Goal: Task Accomplishment & Management: Manage account settings

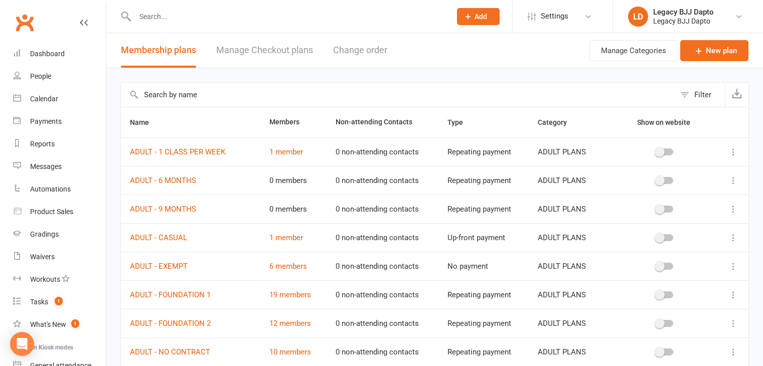
select select "50"
click at [51, 73] on div "People" at bounding box center [40, 76] width 21 height 8
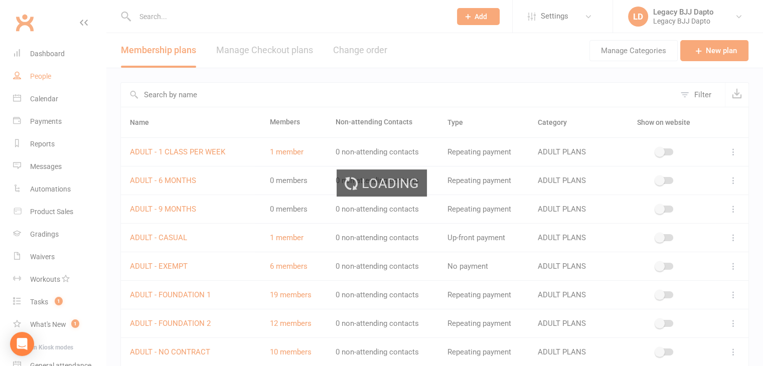
select select "100"
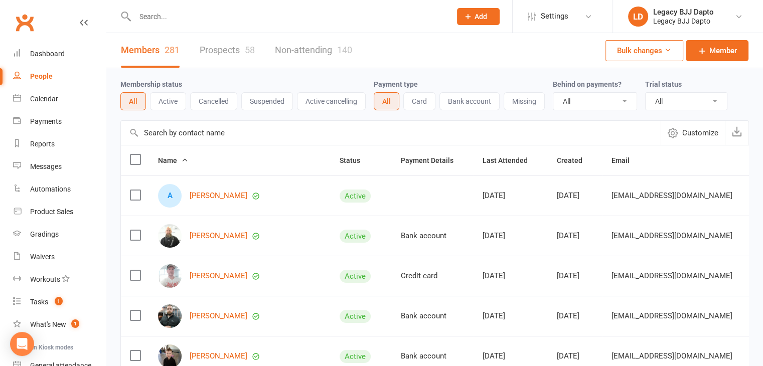
click at [234, 48] on link "Prospects 58" at bounding box center [227, 50] width 55 height 35
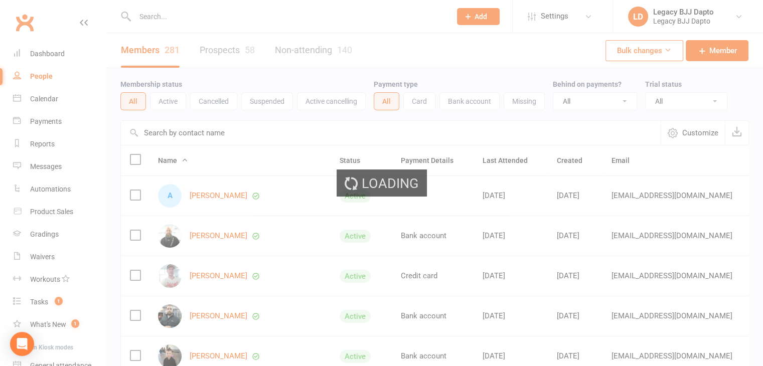
select select "100"
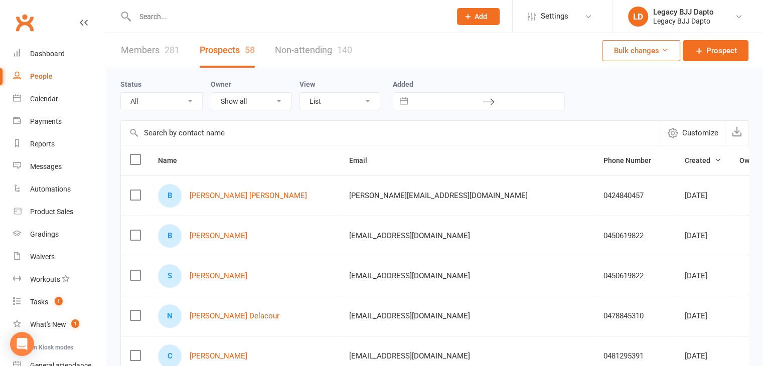
click at [276, 18] on input "text" at bounding box center [288, 17] width 312 height 14
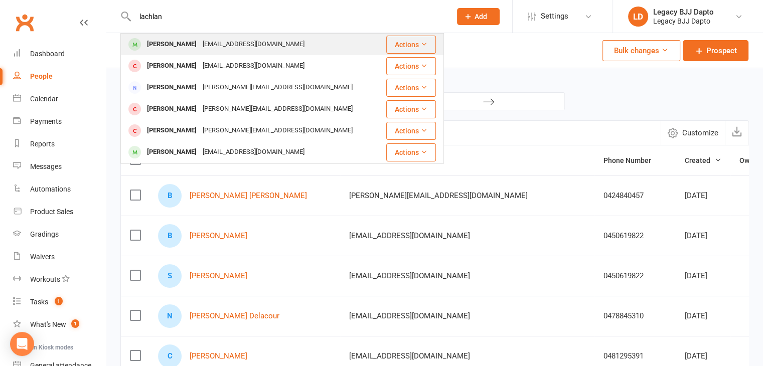
type input "lachlan"
click at [212, 49] on div "Lachlan2500@gmail.com" at bounding box center [254, 44] width 108 height 15
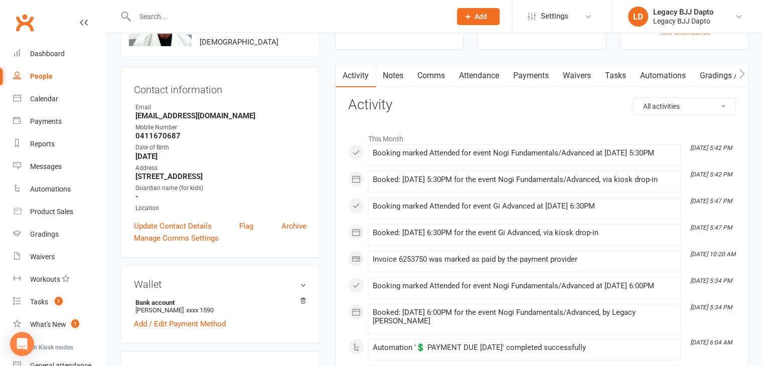
scroll to position [50, 0]
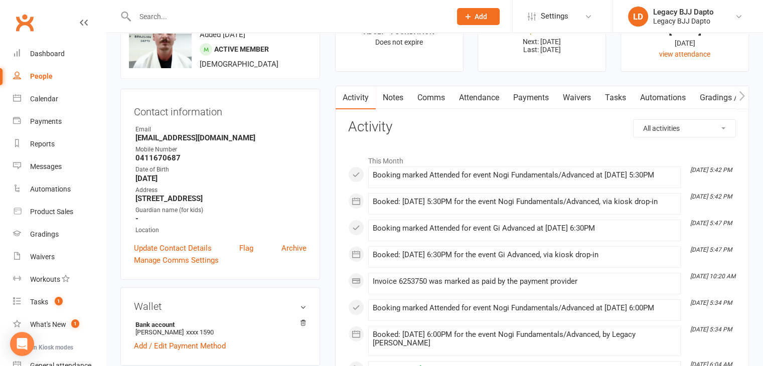
click at [527, 92] on link "Payments" at bounding box center [531, 97] width 50 height 23
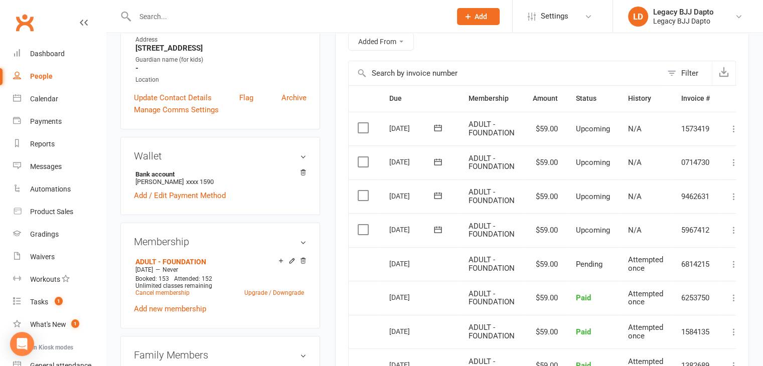
scroll to position [251, 0]
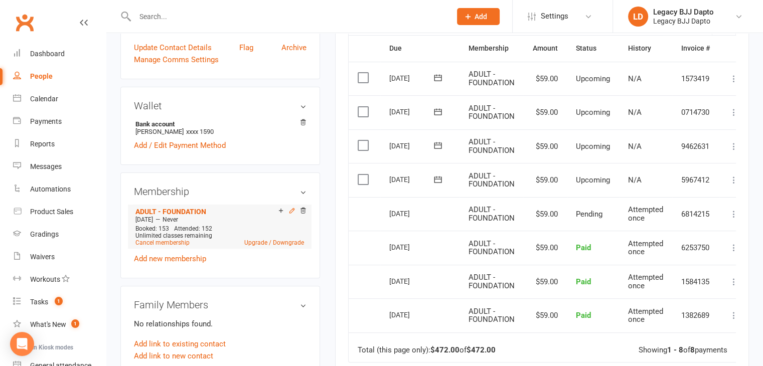
click at [289, 211] on icon at bounding box center [291, 210] width 7 height 7
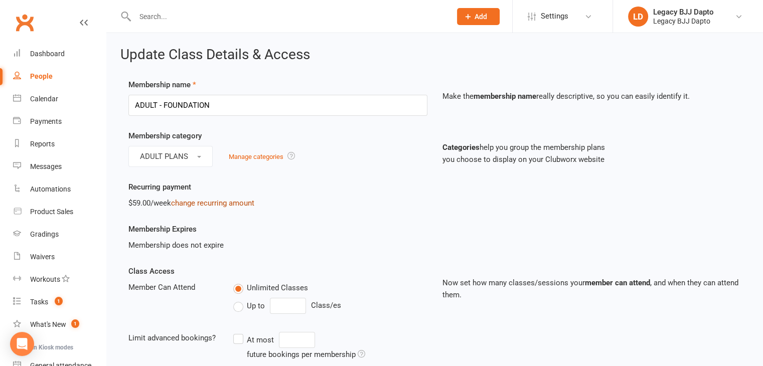
click at [200, 202] on link "change recurring amount" at bounding box center [212, 203] width 83 height 9
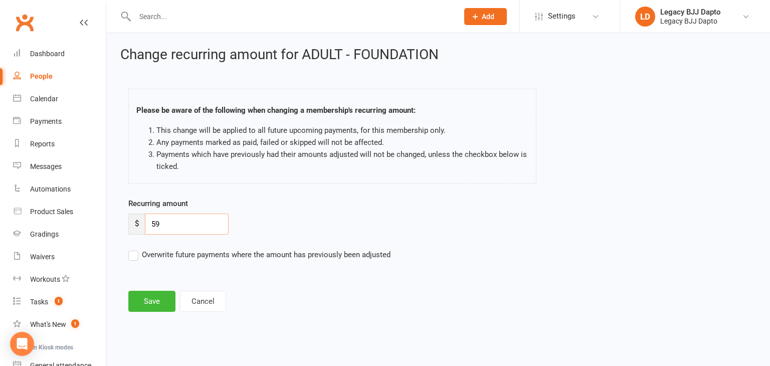
click at [153, 220] on input "59" at bounding box center [187, 224] width 84 height 21
type input "49"
click at [152, 256] on label "Overwrite future payments where the amount has previously been adjusted" at bounding box center [259, 255] width 262 height 12
click at [152, 249] on input "Overwrite future payments where the amount has previously been adjusted" at bounding box center [259, 249] width 262 height 0
click at [148, 295] on button "Save" at bounding box center [151, 301] width 47 height 21
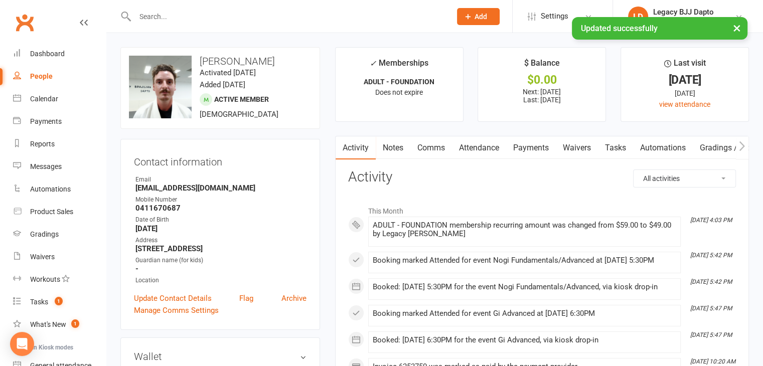
click at [544, 140] on link "Payments" at bounding box center [531, 147] width 50 height 23
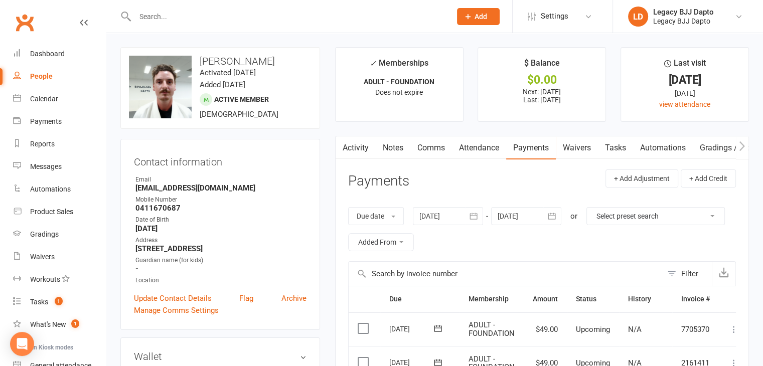
click at [34, 70] on link "People" at bounding box center [59, 76] width 93 height 23
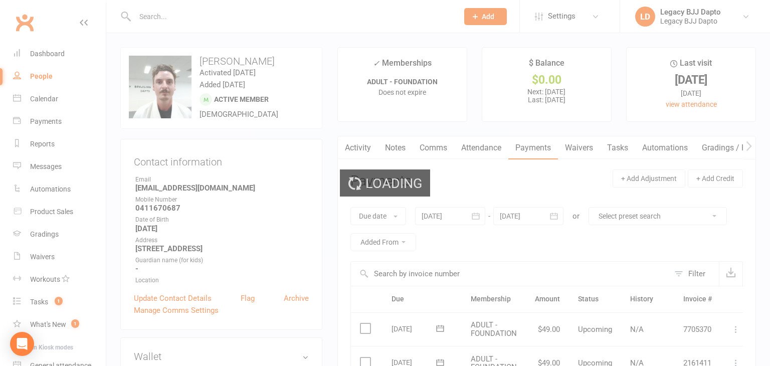
select select "100"
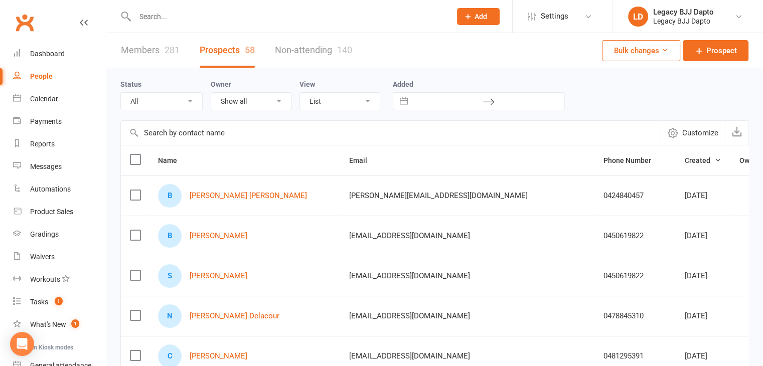
click at [223, 19] on input "text" at bounding box center [288, 17] width 312 height 14
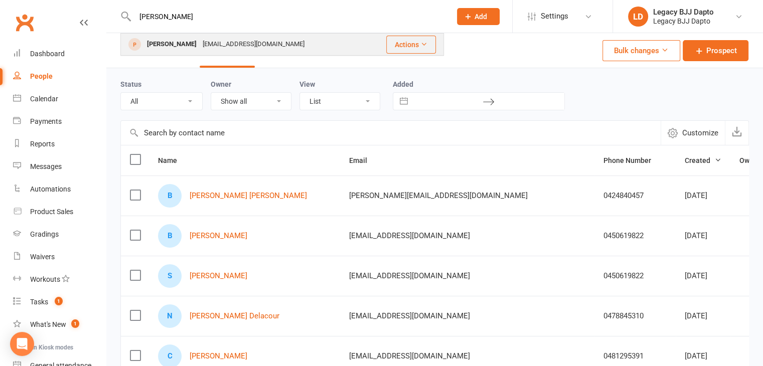
type input "nora"
click at [171, 46] on div "[PERSON_NAME]" at bounding box center [172, 44] width 56 height 15
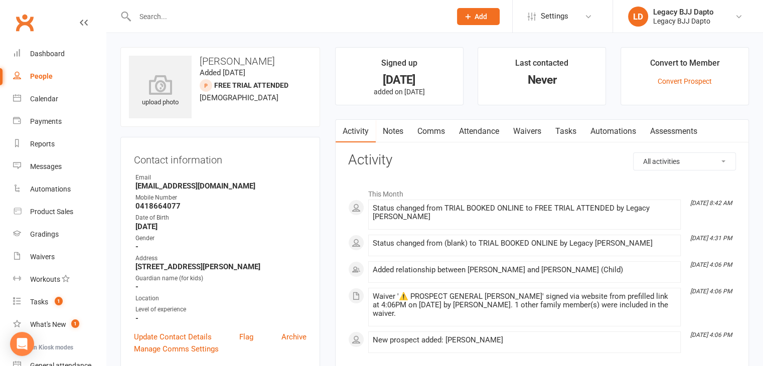
click at [406, 132] on link "Notes" at bounding box center [393, 131] width 35 height 23
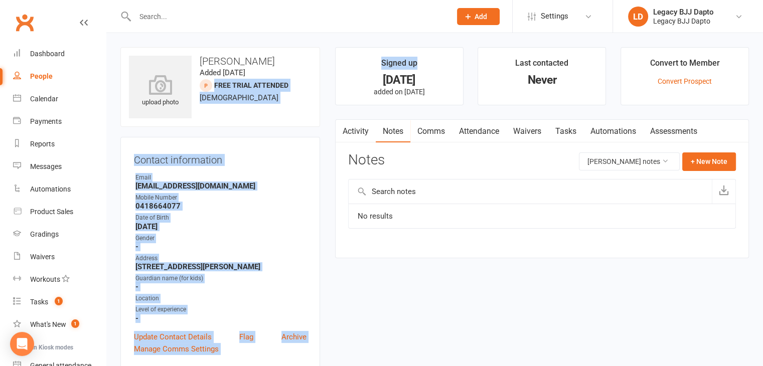
drag, startPoint x: 217, startPoint y: 89, endPoint x: 330, endPoint y: 83, distance: 113.0
click at [307, 95] on div "upload photo Nora Culkin Added 1 September, 2025 FREE TRIAL ATTENDED prospect 3…" at bounding box center [220, 87] width 200 height 80
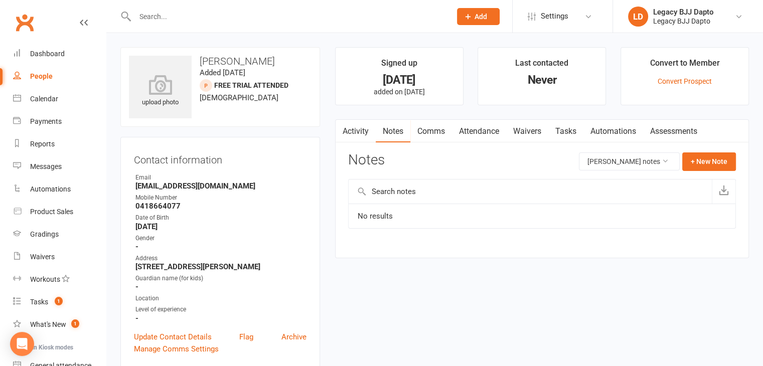
click at [262, 15] on input "text" at bounding box center [288, 17] width 312 height 14
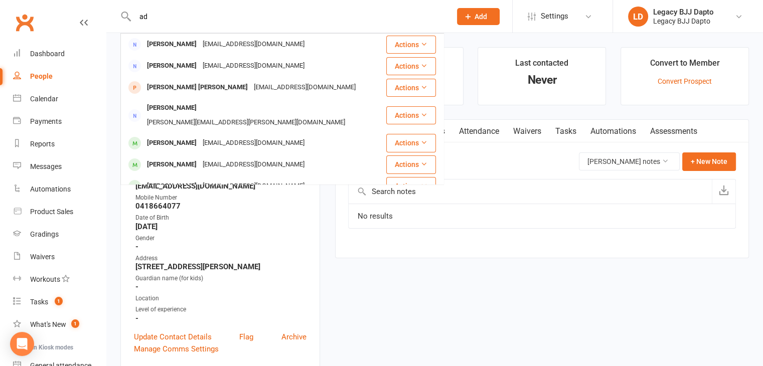
type input "a"
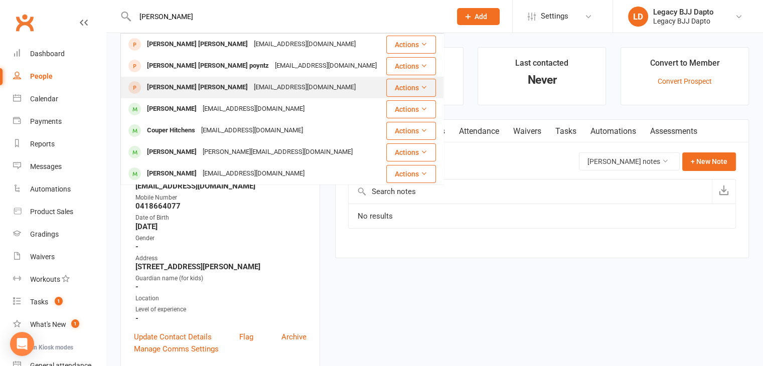
type input "cooper"
click at [186, 85] on div "Cooper Adams" at bounding box center [197, 87] width 107 height 15
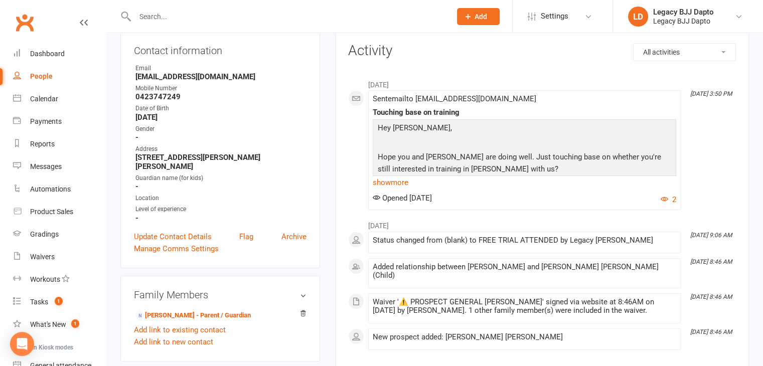
scroll to position [50, 0]
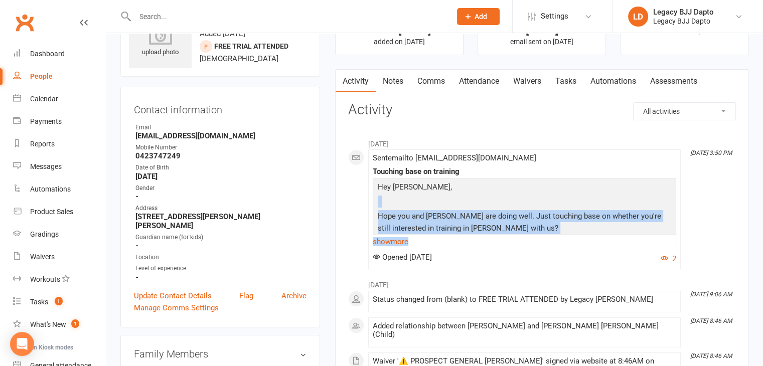
drag, startPoint x: 388, startPoint y: 213, endPoint x: 364, endPoint y: 205, distance: 24.7
click at [364, 205] on div "August 2025 Aug 26, 3:50 PM Sent email to Brooke.hesford96@hotmail.com Touching…" at bounding box center [542, 201] width 388 height 136
click at [508, 232] on p "Hope you and Cooper are doing well. Just touching base on whether you're still …" at bounding box center [524, 223] width 298 height 27
drag, startPoint x: 455, startPoint y: 223, endPoint x: 373, endPoint y: 206, distance: 84.5
click at [373, 206] on div "Hey Brooke, Hope you and Cooper are doing well. Just touching base on whether y…" at bounding box center [524, 214] width 303 height 70
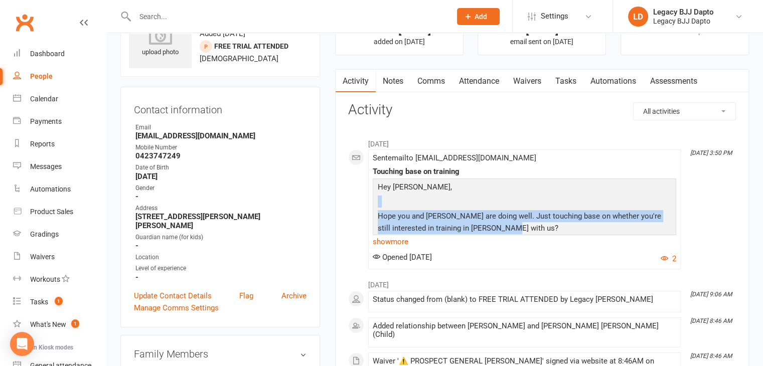
click at [377, 207] on p at bounding box center [524, 203] width 298 height 15
drag, startPoint x: 517, startPoint y: 230, endPoint x: 377, endPoint y: 216, distance: 140.7
click at [378, 213] on p "Hope you and Cooper are doing well. Just touching base on whether you're still …" at bounding box center [524, 223] width 298 height 27
click at [390, 217] on p "Hope you and Cooper are doing well. Just touching base on whether you're still …" at bounding box center [524, 223] width 298 height 27
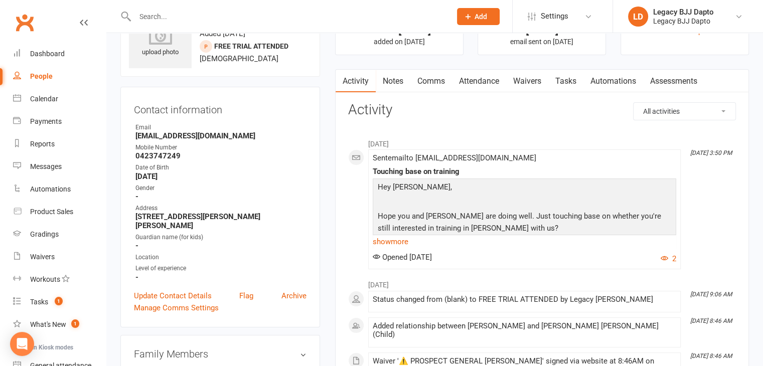
click at [490, 83] on link "Attendance" at bounding box center [479, 81] width 54 height 23
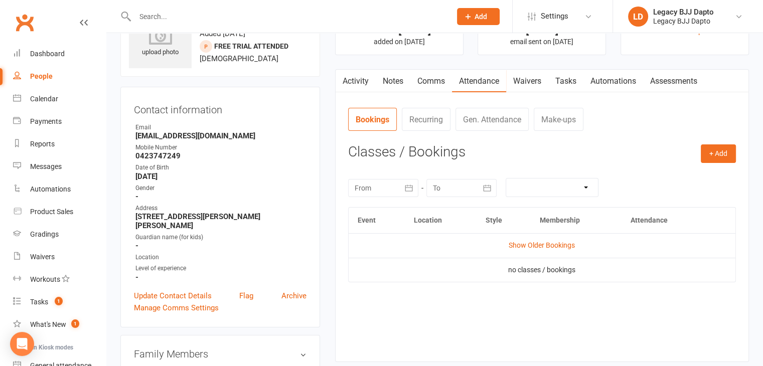
click at [398, 83] on link "Notes" at bounding box center [393, 81] width 35 height 23
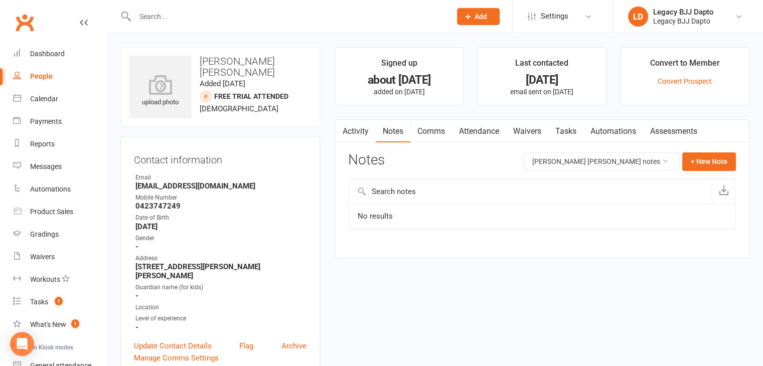
drag, startPoint x: 257, startPoint y: 95, endPoint x: 251, endPoint y: 119, distance: 24.8
click at [251, 119] on div "upload photo Cooper Adams Added 26 July, 2025 FREE TRIAL ATTENDED prospect 3 ye…" at bounding box center [220, 87] width 200 height 80
click at [40, 77] on div "People" at bounding box center [41, 76] width 23 height 8
select select "100"
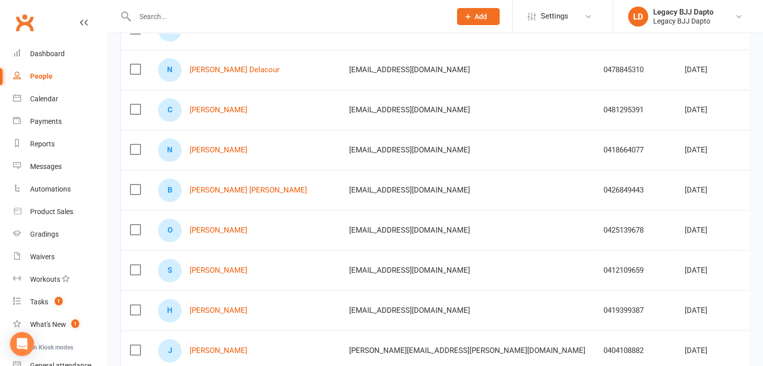
scroll to position [301, 0]
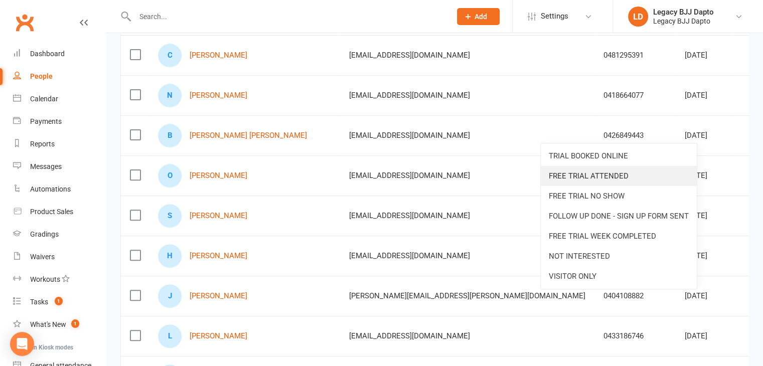
click at [627, 173] on link "FREE TRIAL ATTENDED" at bounding box center [619, 176] width 156 height 20
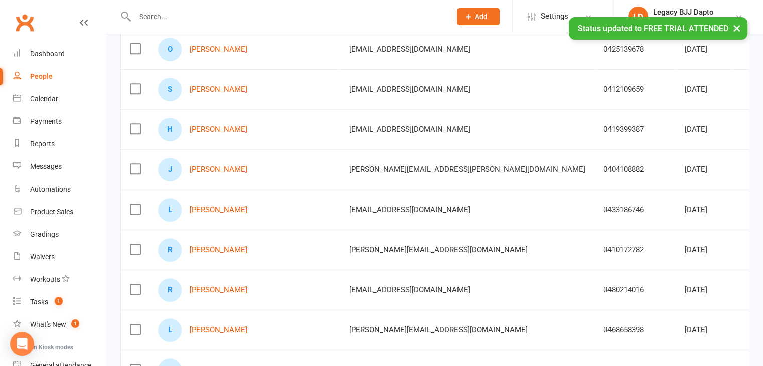
scroll to position [451, 0]
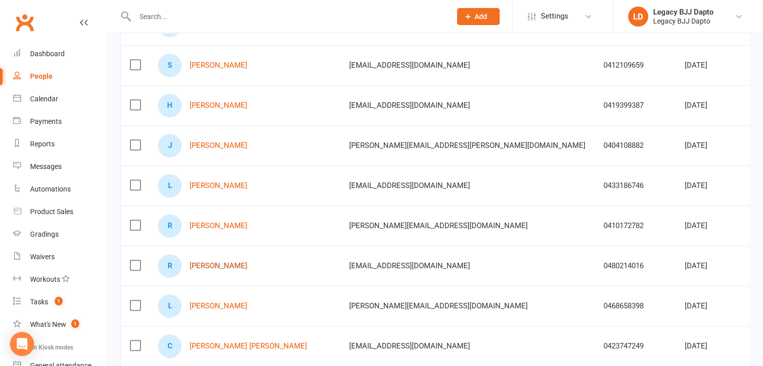
click at [201, 265] on link "Reuben Davis" at bounding box center [219, 266] width 58 height 9
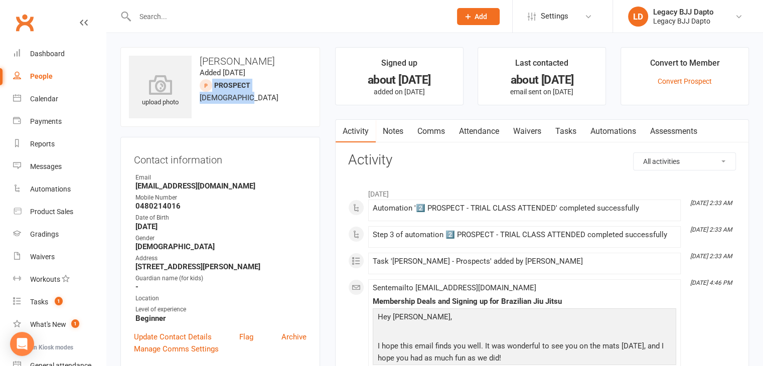
drag, startPoint x: 245, startPoint y: 111, endPoint x: 197, endPoint y: 87, distance: 53.2
click at [197, 87] on div "upload photo Reuben Davis Added 6 August, 2025 prospect 17 years old" at bounding box center [220, 87] width 200 height 80
click at [225, 106] on div "upload photo Reuben Davis Added 6 August, 2025 prospect 17 years old" at bounding box center [220, 87] width 200 height 80
click at [395, 129] on link "Notes" at bounding box center [393, 131] width 35 height 23
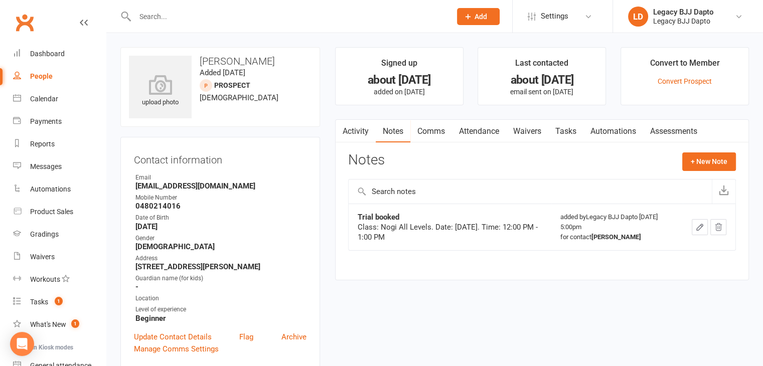
drag, startPoint x: 425, startPoint y: 233, endPoint x: 454, endPoint y: 245, distance: 31.8
click at [454, 245] on td "Trial booked Class: Nogi All Levels. Date: August 12, 2025. Time: 12:00 PM - 1:…" at bounding box center [450, 227] width 203 height 47
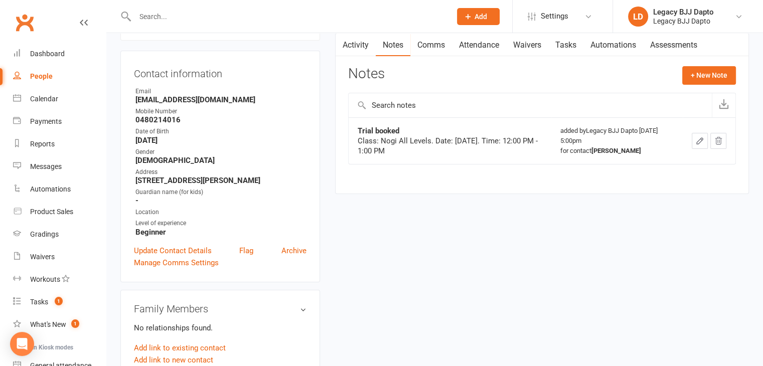
scroll to position [50, 0]
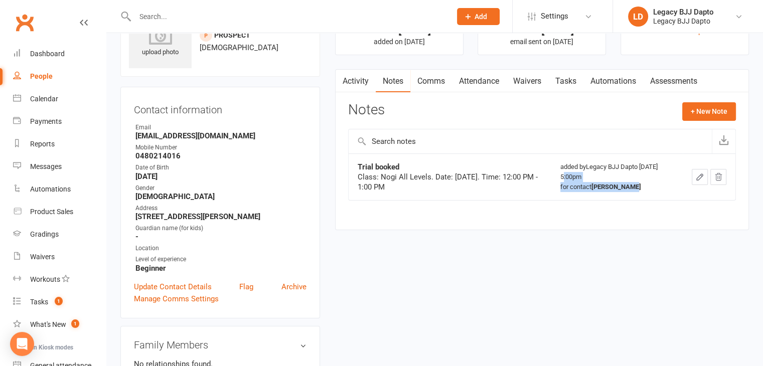
drag, startPoint x: 566, startPoint y: 171, endPoint x: 641, endPoint y: 185, distance: 77.0
click at [641, 185] on div "added by Legacy BJJ Dapto Aug 7, 2025 5:00pm for contact Reuben Davis" at bounding box center [616, 177] width 113 height 30
click at [641, 185] on div "for contact Reuben Davis" at bounding box center [616, 187] width 113 height 10
drag, startPoint x: 641, startPoint y: 185, endPoint x: 663, endPoint y: 190, distance: 22.1
click at [663, 190] on div "for contact Reuben Davis" at bounding box center [616, 187] width 113 height 10
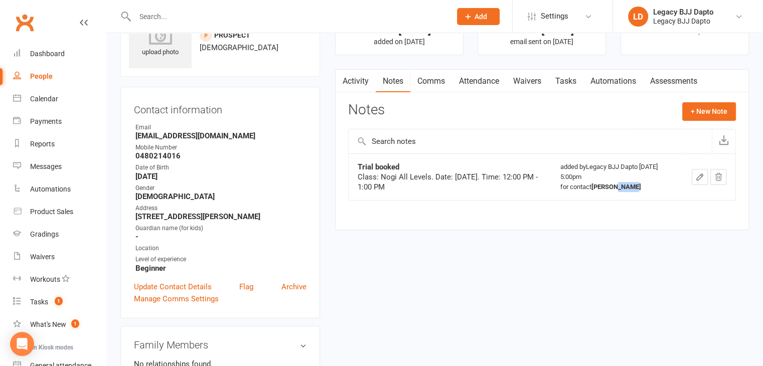
click at [663, 190] on div "for contact Reuben Davis" at bounding box center [616, 187] width 113 height 10
drag, startPoint x: 569, startPoint y: 175, endPoint x: 610, endPoint y: 180, distance: 41.9
click at [610, 180] on div "added by Legacy BJJ Dapto Aug 7, 2025 5:00pm for contact Reuben Davis" at bounding box center [616, 177] width 113 height 30
click at [539, 200] on div "Trial booked Class: Nogi All Levels. Date: August 12, 2025. Time: 12:00 PM - 1:…" at bounding box center [542, 183] width 388 height 61
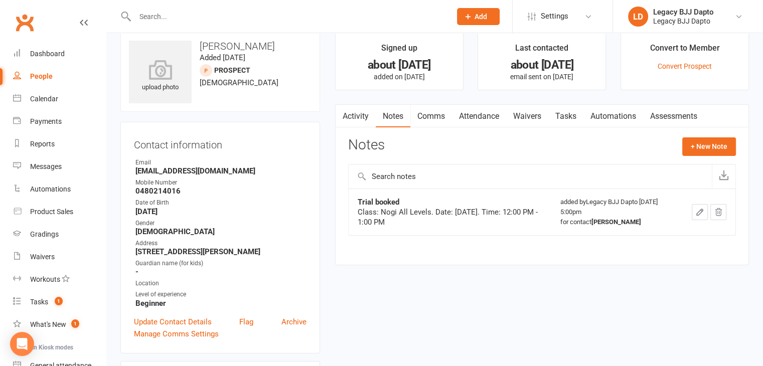
scroll to position [0, 0]
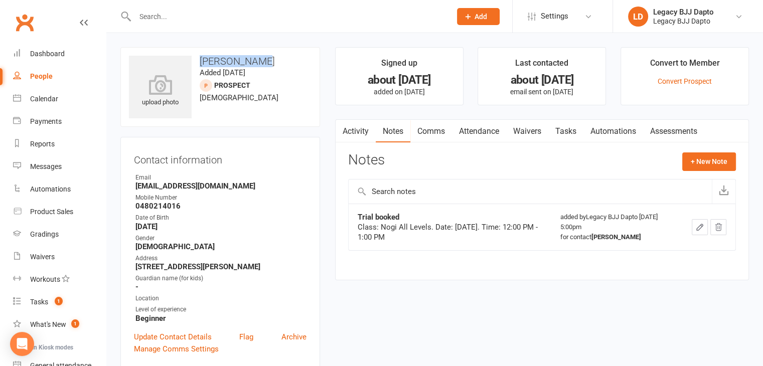
drag, startPoint x: 214, startPoint y: 60, endPoint x: 259, endPoint y: 60, distance: 44.6
click at [259, 60] on h3 "Reuben Davis" at bounding box center [220, 61] width 183 height 11
copy h3 "Reuben Davis"
drag, startPoint x: 242, startPoint y: 189, endPoint x: 135, endPoint y: 186, distance: 106.9
click at [135, 186] on strong "reubendavis2708@gmail.com" at bounding box center [220, 186] width 171 height 9
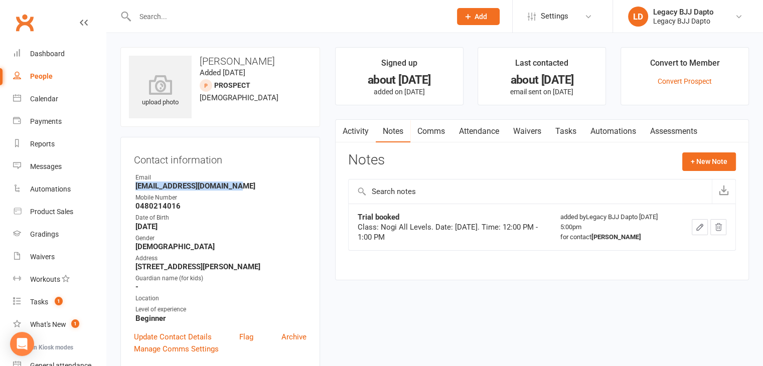
copy strong "reubendavis2708@gmail.com"
drag, startPoint x: 183, startPoint y: 207, endPoint x: 135, endPoint y: 207, distance: 47.1
click at [135, 207] on strong "0480214016" at bounding box center [220, 206] width 171 height 9
copy strong "0480214016"
drag, startPoint x: 196, startPoint y: 229, endPoint x: 140, endPoint y: 228, distance: 55.2
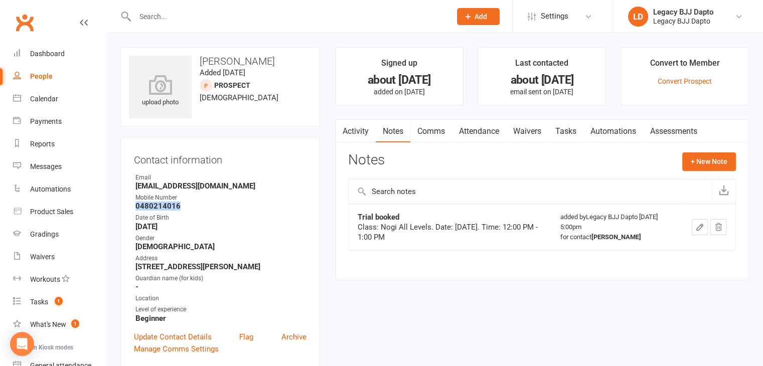
click at [140, 228] on strong "January 27, 2008" at bounding box center [220, 226] width 171 height 9
click at [219, 223] on strong "January 27, 2008" at bounding box center [220, 226] width 171 height 9
click at [45, 79] on div "People" at bounding box center [41, 76] width 23 height 8
select select "100"
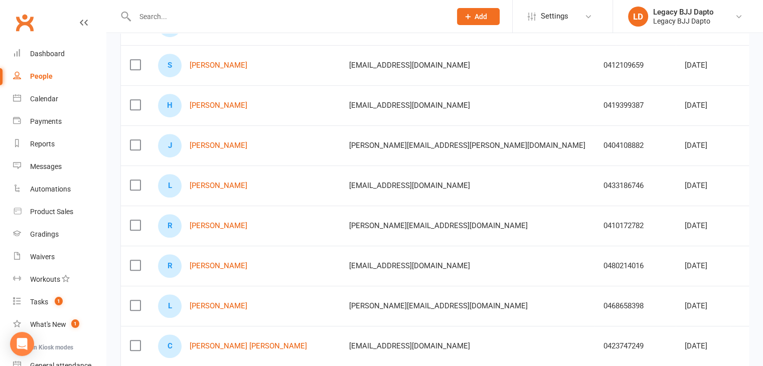
scroll to position [351, 0]
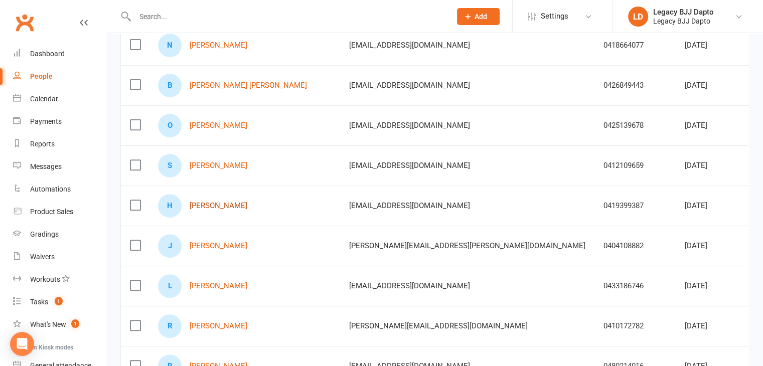
click at [218, 202] on link "Harriet Shaw" at bounding box center [219, 206] width 58 height 9
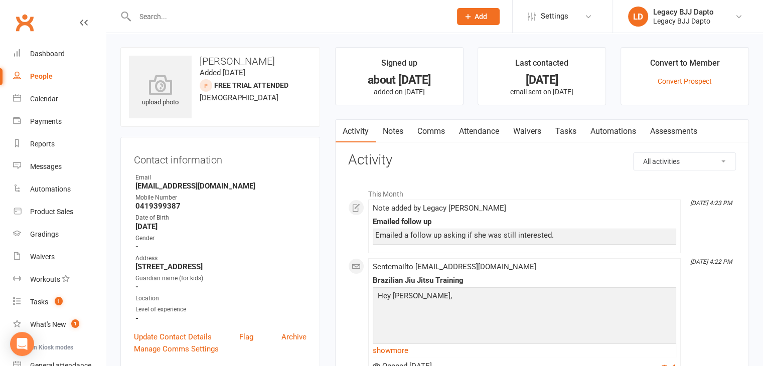
click at [406, 127] on link "Notes" at bounding box center [393, 131] width 35 height 23
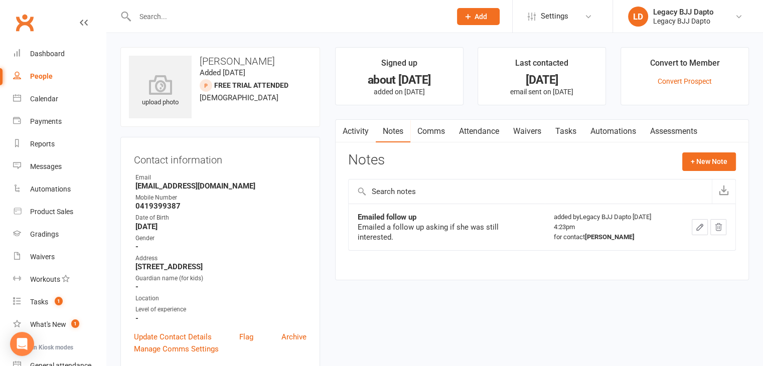
click at [422, 128] on link "Comms" at bounding box center [431, 131] width 42 height 23
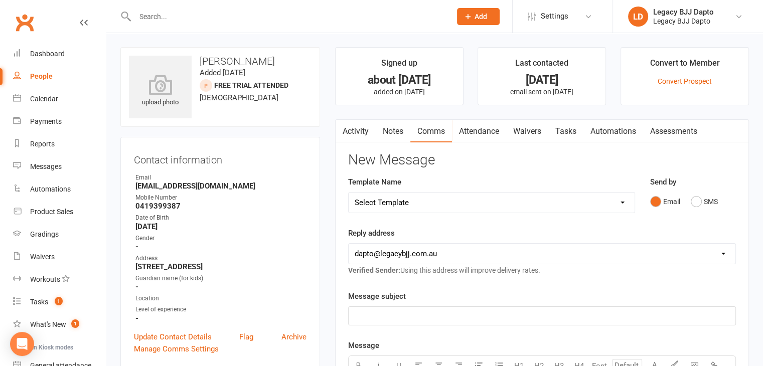
click at [459, 136] on link "Attendance" at bounding box center [479, 131] width 54 height 23
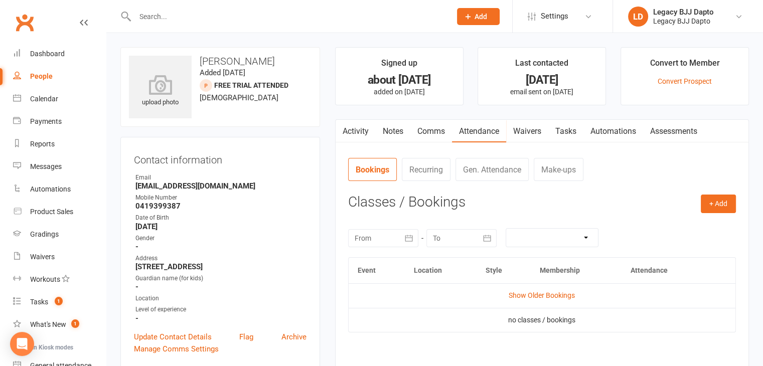
click at [382, 126] on link "Notes" at bounding box center [393, 131] width 35 height 23
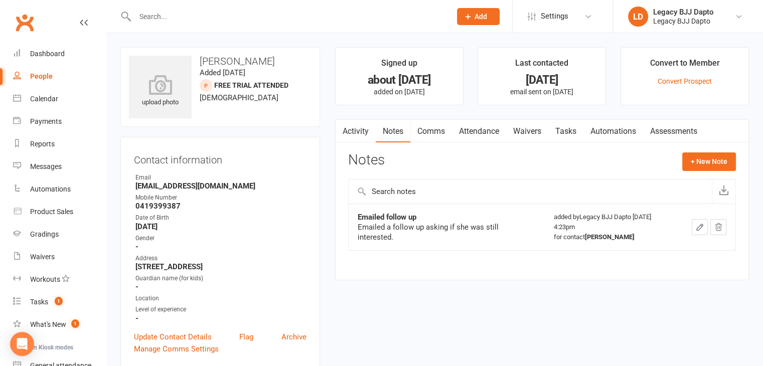
click at [35, 74] on div "People" at bounding box center [41, 76] width 23 height 8
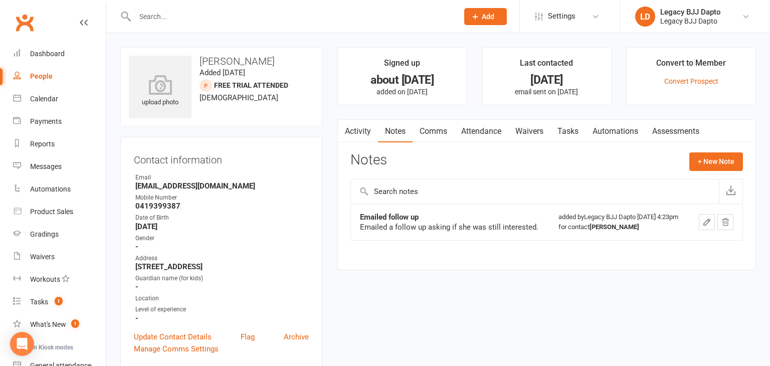
select select "100"
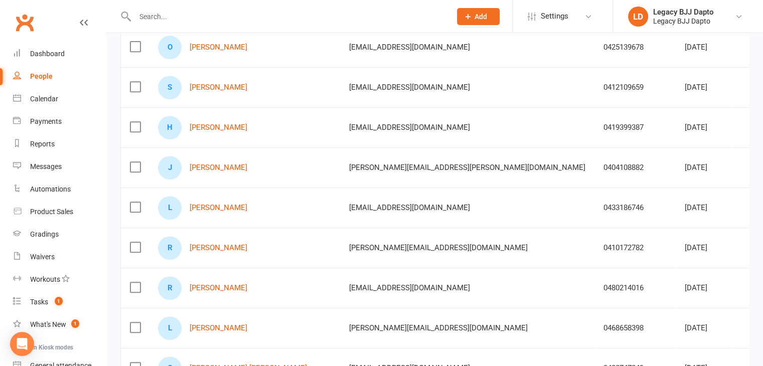
scroll to position [451, 0]
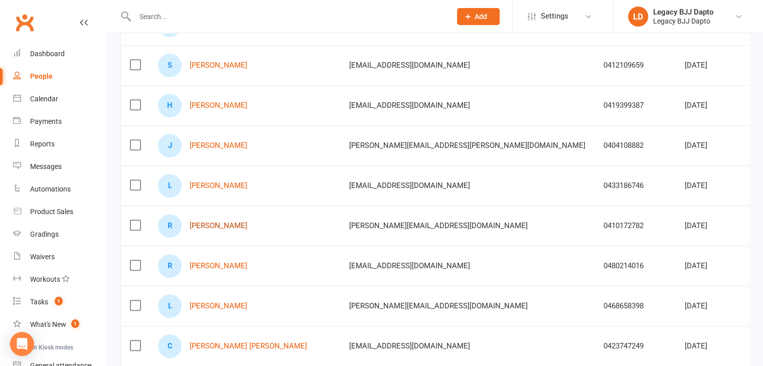
click at [219, 222] on link "Ryan Morgan" at bounding box center [219, 226] width 58 height 9
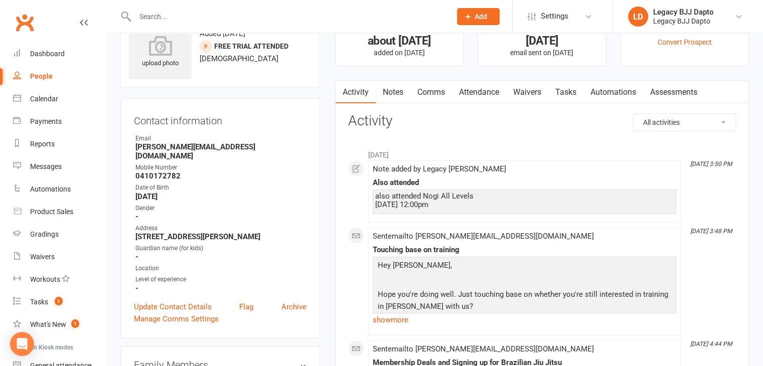
scroll to position [50, 0]
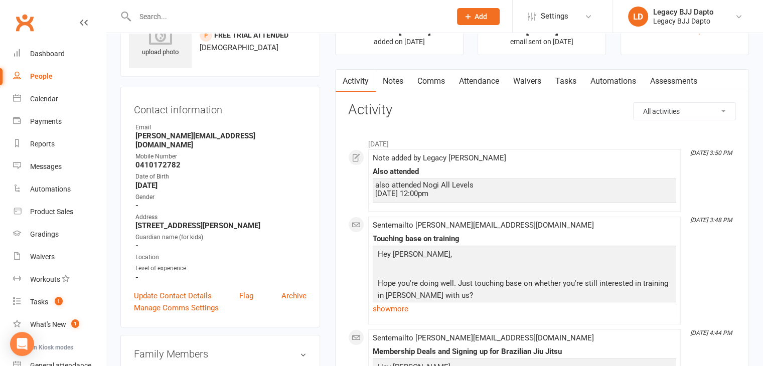
drag, startPoint x: 449, startPoint y: 190, endPoint x: 365, endPoint y: 181, distance: 84.7
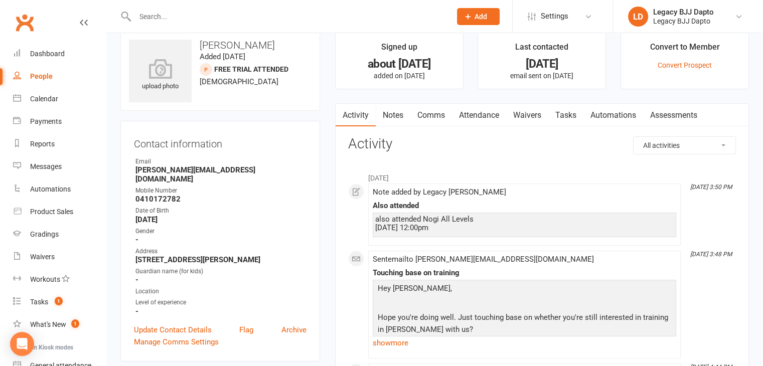
scroll to position [0, 0]
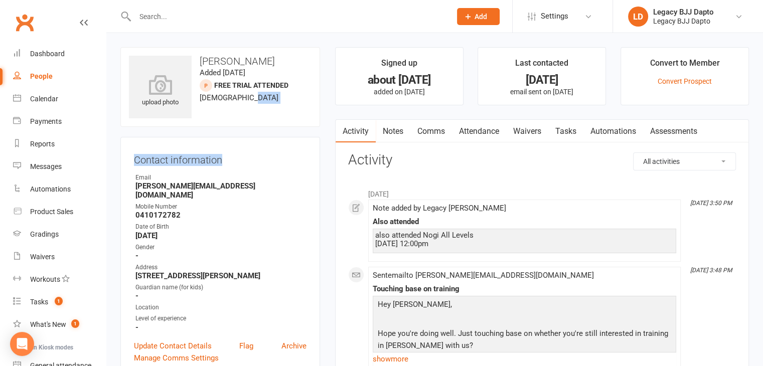
drag, startPoint x: 257, startPoint y: 101, endPoint x: 257, endPoint y: 146, distance: 44.6
click at [257, 146] on contact-information "upload photo Ryan Morgan Added 12 August, 2025 FREE TRIAL ATTENDED prospect 18 …" at bounding box center [220, 212] width 200 height 331
click at [258, 146] on div "Contact information Owner Email Ryan.morgan9034@gmail.com Mobile Number 0410172…" at bounding box center [220, 257] width 200 height 241
drag, startPoint x: 453, startPoint y: 242, endPoint x: 377, endPoint y: 228, distance: 77.5
click at [377, 229] on div "also attended Nogi All Levels 12 Aug 2025 12:00pm" at bounding box center [524, 241] width 303 height 25
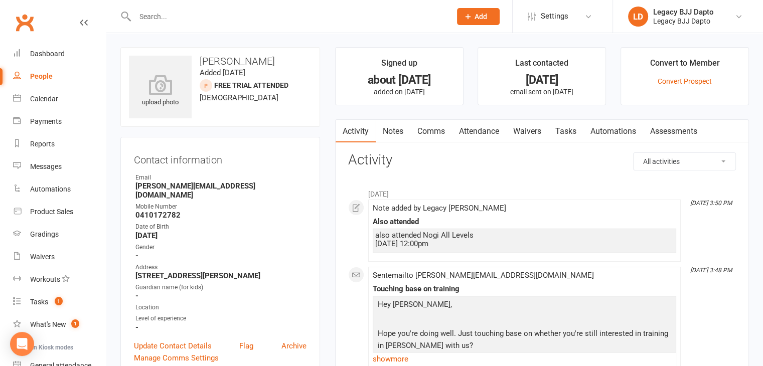
drag, startPoint x: 259, startPoint y: 57, endPoint x: 260, endPoint y: 63, distance: 6.2
click at [260, 63] on h3 "Ryan Morgan" at bounding box center [220, 61] width 183 height 11
click at [529, 129] on link "Waivers" at bounding box center [527, 131] width 42 height 23
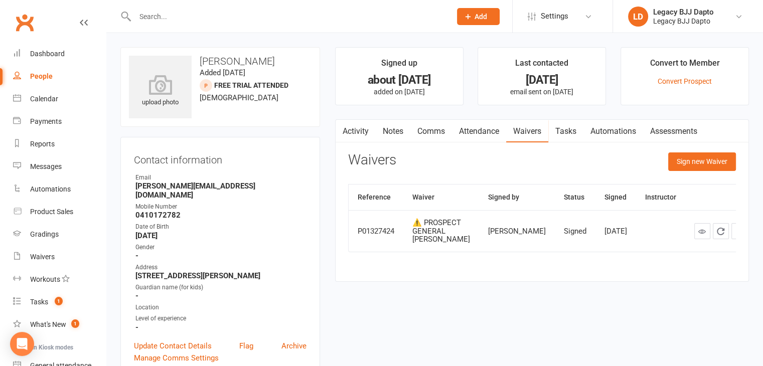
click at [401, 133] on link "Notes" at bounding box center [393, 131] width 35 height 23
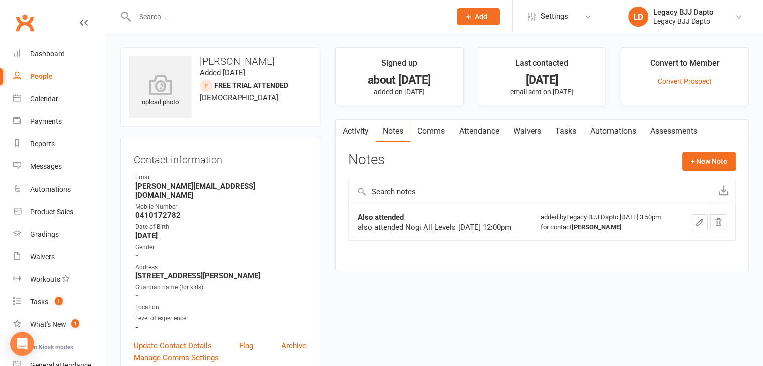
scroll to position [94, 0]
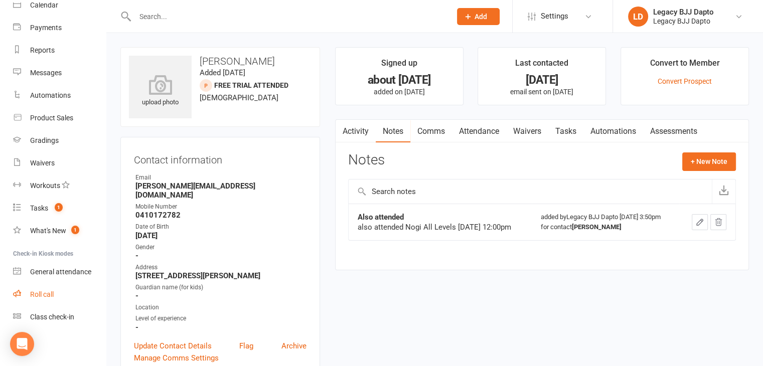
click at [45, 292] on div "Roll call" at bounding box center [42, 294] width 24 height 8
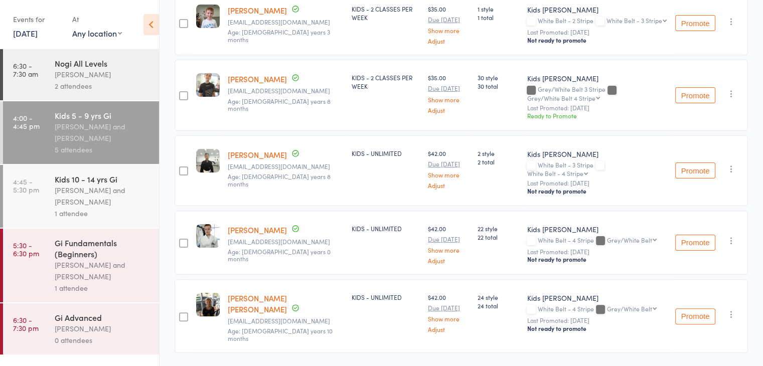
scroll to position [195, 0]
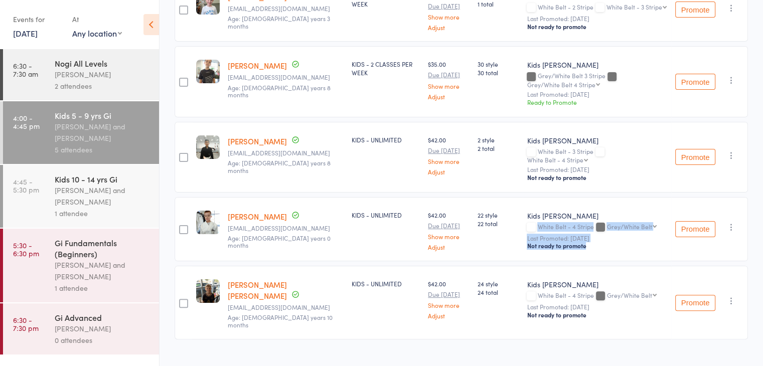
drag, startPoint x: 534, startPoint y: 219, endPoint x: 629, endPoint y: 233, distance: 96.4
click at [629, 233] on div "Kids Jiu Jitsu White Belt - 4 Stripe Grey/White Belt Grey/White Belt Grey/White…" at bounding box center [597, 231] width 140 height 40
click at [629, 242] on div "Not ready to promote" at bounding box center [597, 246] width 140 height 8
drag, startPoint x: 313, startPoint y: 229, endPoint x: 294, endPoint y: 248, distance: 26.6
click at [294, 248] on div "Tate Westwood chalmers.34@hotmail.com Age: 6 years 0 months Date of birth: 31-A…" at bounding box center [286, 229] width 124 height 64
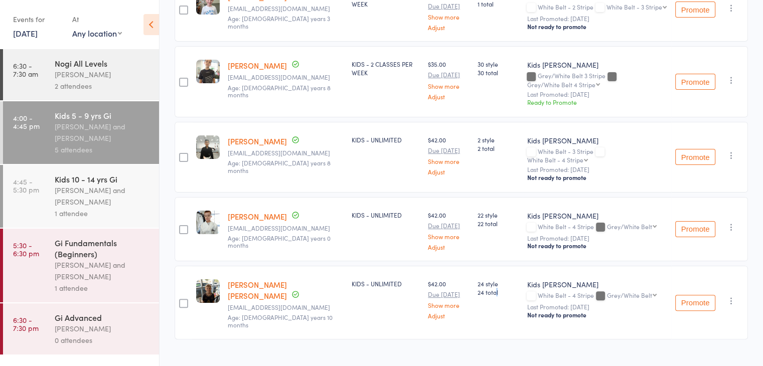
drag, startPoint x: 464, startPoint y: 277, endPoint x: 490, endPoint y: 293, distance: 30.4
click at [490, 293] on div "24 style 24 total" at bounding box center [498, 303] width 50 height 74
click at [491, 289] on div "24 style 24 total" at bounding box center [498, 303] width 50 height 74
drag, startPoint x: 495, startPoint y: 218, endPoint x: 469, endPoint y: 204, distance: 28.5
click at [473, 204] on div "22 style 22 total" at bounding box center [498, 229] width 50 height 64
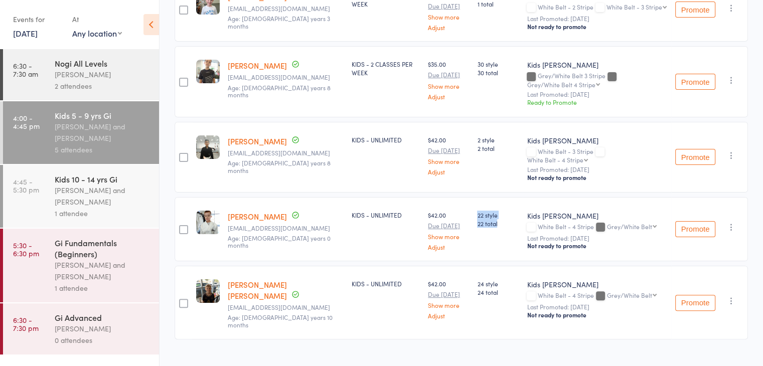
click at [477, 211] on span "22 style" at bounding box center [498, 215] width 42 height 9
drag, startPoint x: 498, startPoint y: 285, endPoint x: 477, endPoint y: 275, distance: 22.9
click at [477, 279] on div "24 style 24 total" at bounding box center [498, 287] width 42 height 17
click at [496, 295] on div "24 style 24 total" at bounding box center [498, 303] width 50 height 74
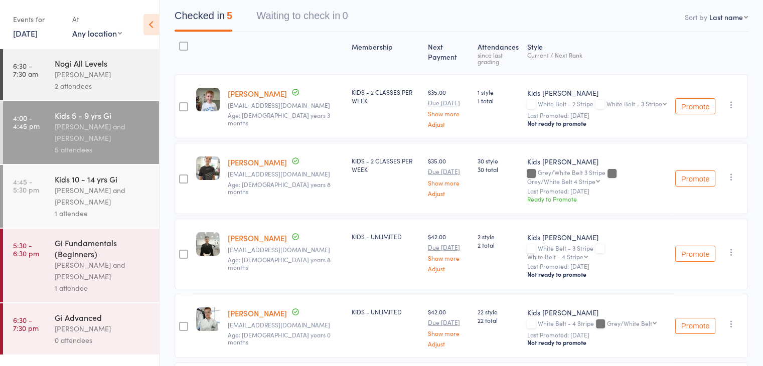
scroll to position [45, 0]
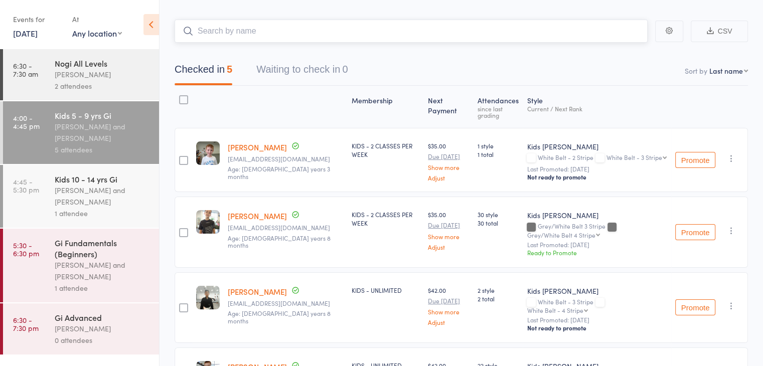
click at [253, 35] on input "search" at bounding box center [411, 31] width 473 height 23
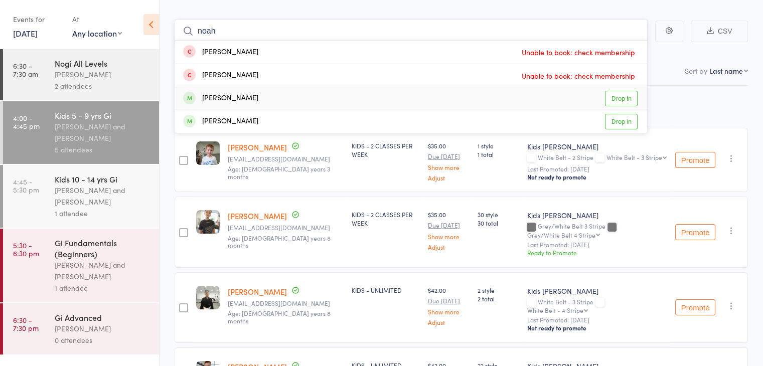
type input "noah"
click at [616, 98] on link "Drop in" at bounding box center [621, 99] width 33 height 16
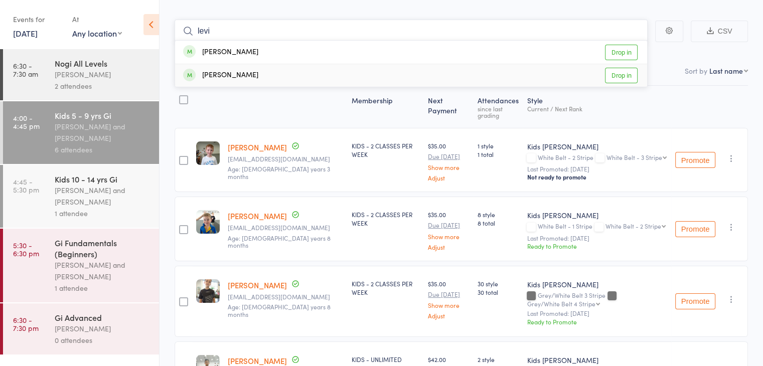
type input "levi"
click at [620, 73] on link "Drop in" at bounding box center [621, 76] width 33 height 16
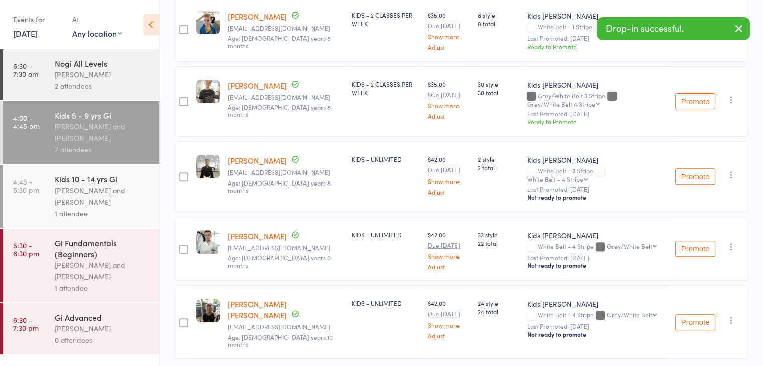
scroll to position [332, 0]
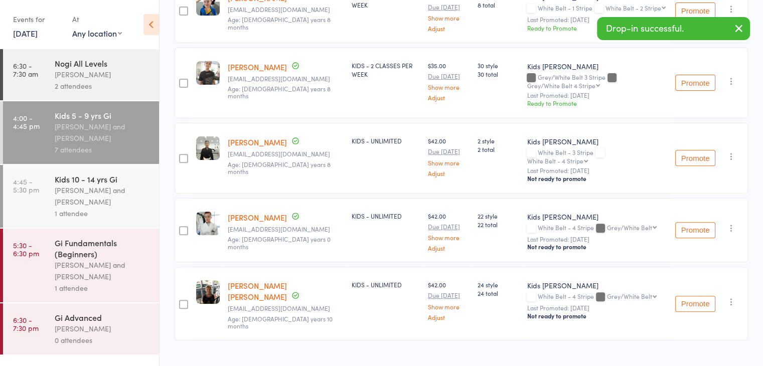
click at [130, 182] on div "Kids 10 - 14 yrs Gi" at bounding box center [103, 179] width 96 height 11
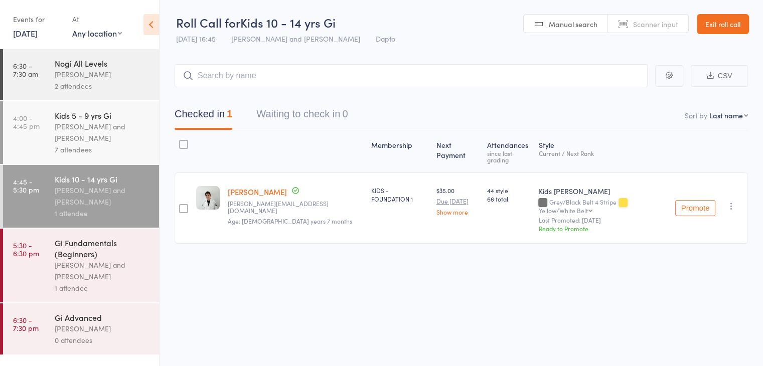
click at [12, 36] on div "Events for 17 Sep, 2025 17 Sep, 2025 September 2025 Sun Mon Tue Wed Thu Fri Sat…" at bounding box center [79, 25] width 159 height 51
click at [31, 34] on link "17 Sep, 2025" at bounding box center [25, 33] width 25 height 11
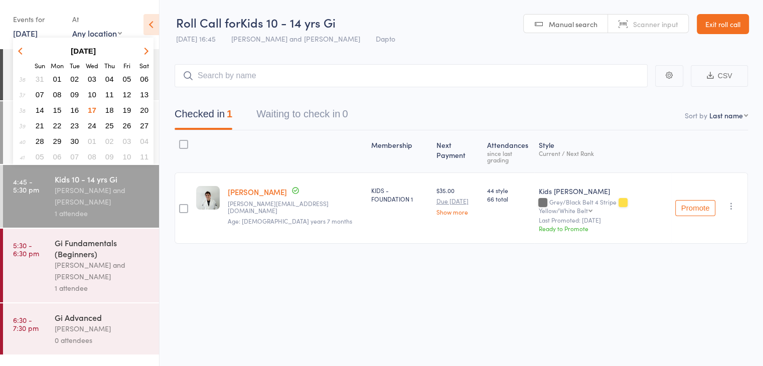
click at [60, 106] on span "15" at bounding box center [57, 110] width 9 height 9
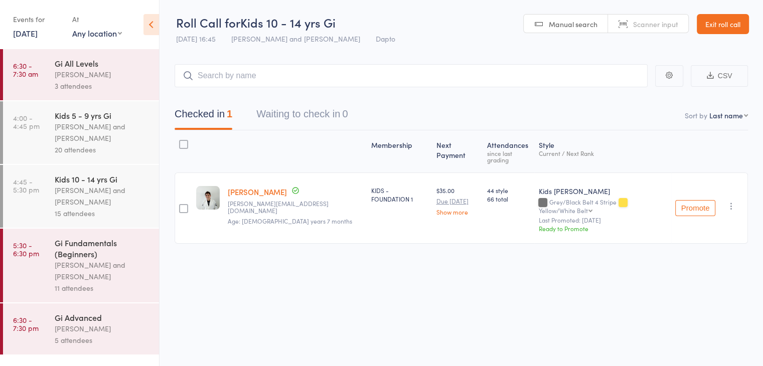
click at [107, 71] on div "Pietro Bressan" at bounding box center [103, 75] width 96 height 12
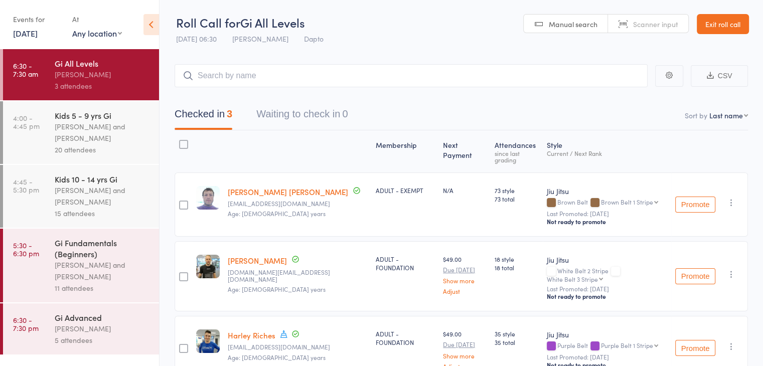
scroll to position [45, 0]
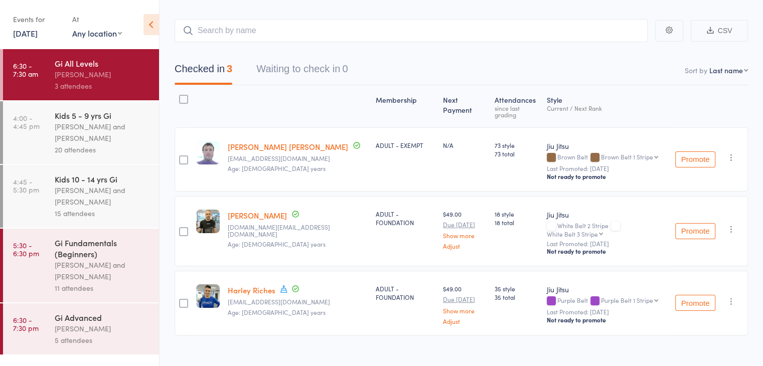
click at [47, 141] on link "4:00 - 4:45 pm Kids 5 - 9 yrs Gi Diego Gutierrez and Pietro Bressan 20 attendees" at bounding box center [81, 132] width 156 height 63
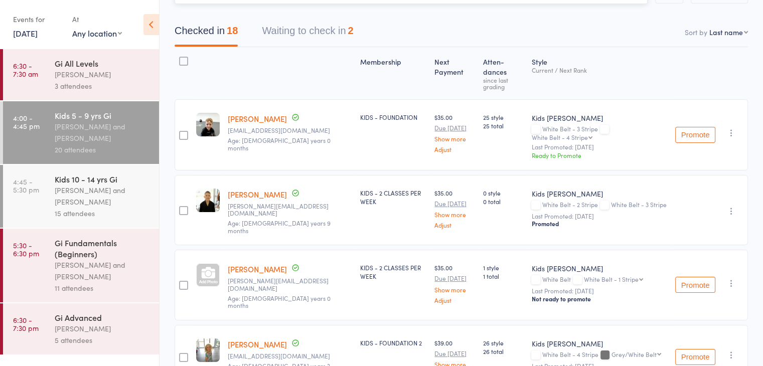
scroll to position [100, 0]
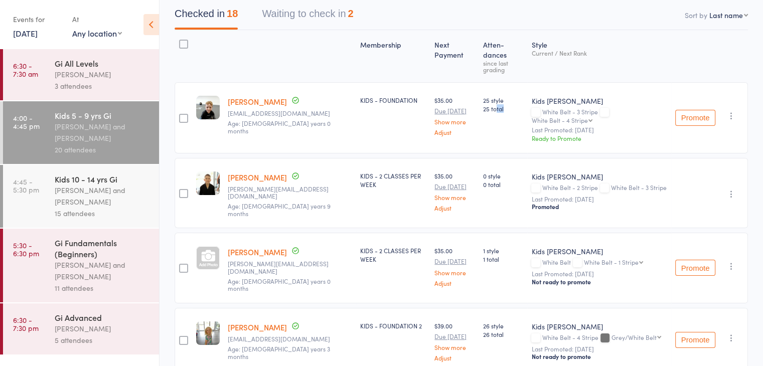
drag, startPoint x: 492, startPoint y: 99, endPoint x: 484, endPoint y: 119, distance: 22.1
click at [484, 119] on div "25 style 25 total" at bounding box center [503, 117] width 49 height 71
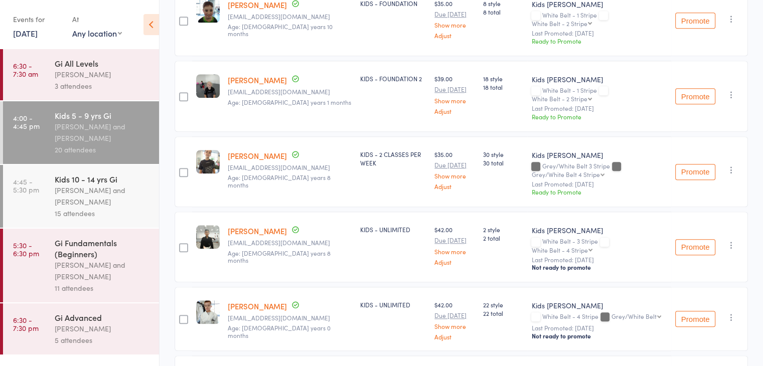
scroll to position [1091, 0]
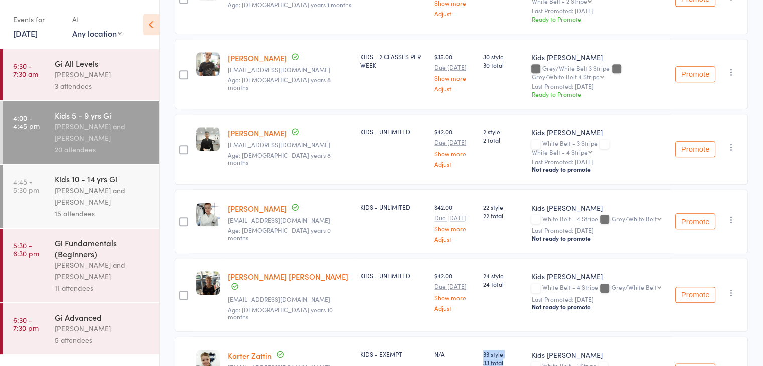
click at [439, 337] on member-row "edit Karter Zattin Kimmiejgold@gmail.com Age: 5 years 4 months KIDS - EXEMPT N/…" at bounding box center [461, 372] width 573 height 71
click at [490, 359] on span "33 total" at bounding box center [503, 363] width 41 height 9
drag, startPoint x: 490, startPoint y: 286, endPoint x: 462, endPoint y: 277, distance: 30.1
click at [462, 337] on member-row "edit Karter Zattin Kimmiejgold@gmail.com Age: 5 years 4 months KIDS - EXEMPT N/…" at bounding box center [461, 372] width 573 height 71
click at [462, 350] on div "N/A" at bounding box center [454, 354] width 41 height 9
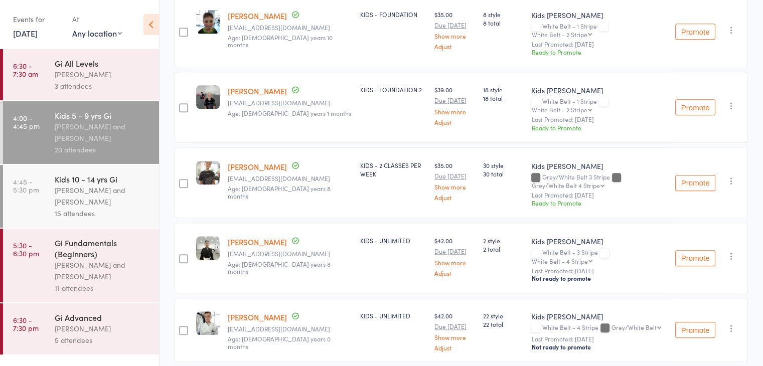
scroll to position [941, 0]
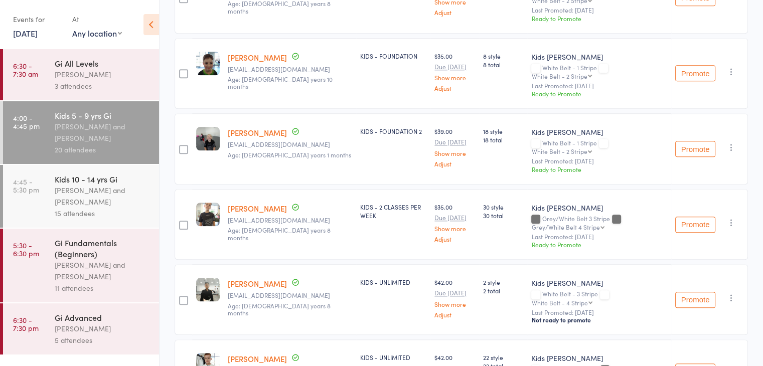
drag, startPoint x: 496, startPoint y: 152, endPoint x: 495, endPoint y: 159, distance: 7.2
click at [495, 189] on div "30 style 30 total" at bounding box center [503, 224] width 49 height 71
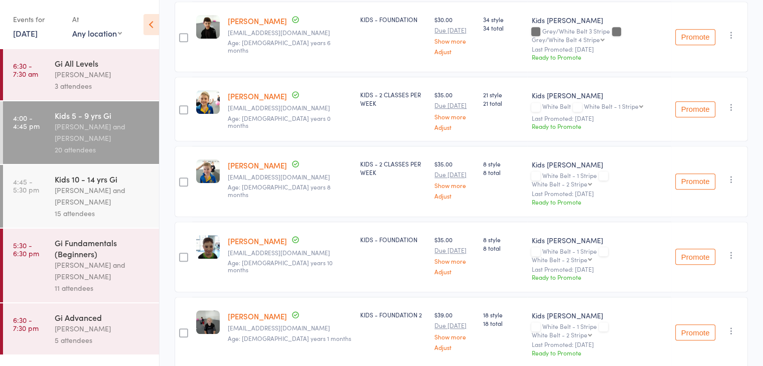
scroll to position [740, 0]
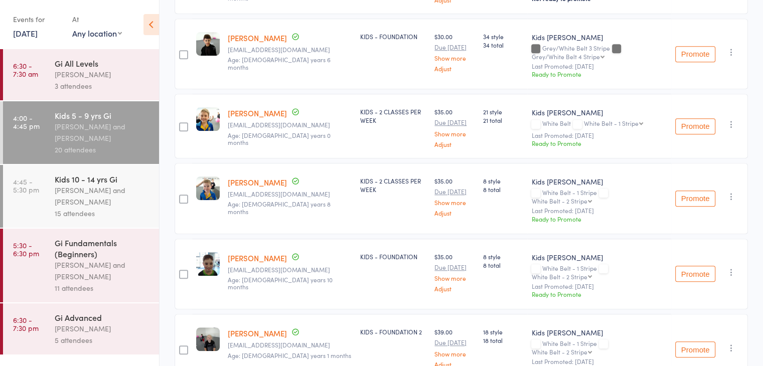
drag, startPoint x: 518, startPoint y: 224, endPoint x: 494, endPoint y: 227, distance: 24.2
click at [494, 239] on div "8 style 8 total" at bounding box center [503, 274] width 49 height 71
click at [493, 239] on div "8 style 8 total" at bounding box center [503, 274] width 49 height 71
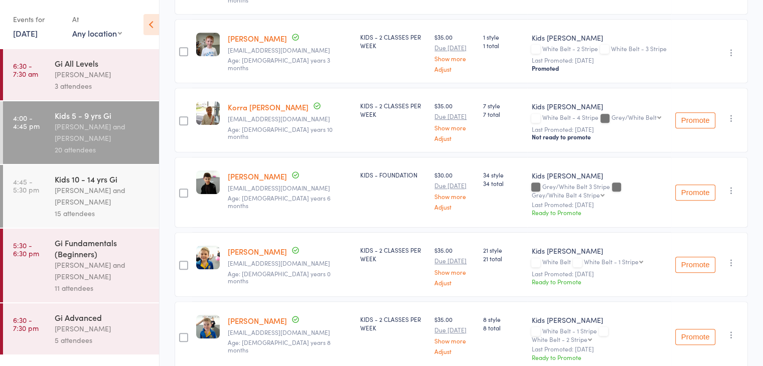
scroll to position [540, 0]
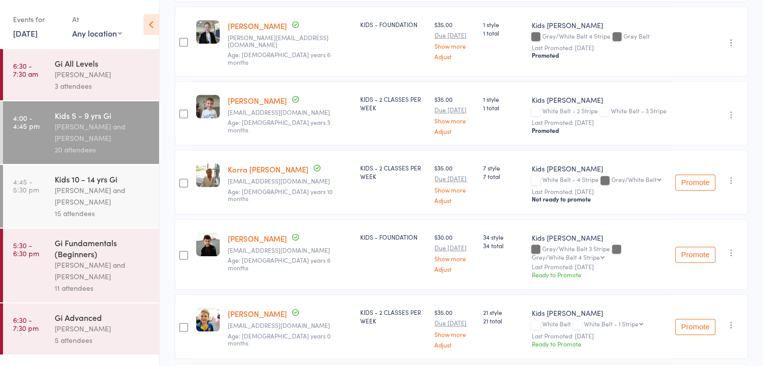
drag, startPoint x: 472, startPoint y: 129, endPoint x: 488, endPoint y: 140, distance: 19.5
click at [488, 150] on div "7 style 7 total" at bounding box center [503, 182] width 49 height 64
click at [488, 172] on span "7 total" at bounding box center [503, 176] width 41 height 9
drag, startPoint x: 472, startPoint y: 119, endPoint x: 460, endPoint y: 119, distance: 12.0
click at [460, 150] on member-row "edit Korra Mcclelland Mcclelland101010@gmail.com Age: 6 years 10 months KIDS - …" at bounding box center [461, 182] width 573 height 64
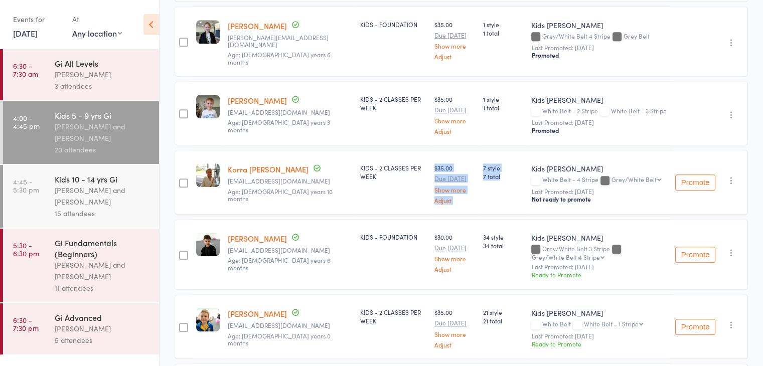
click at [463, 163] on div "$35.00 Due Sep 20 Show more Adjust" at bounding box center [454, 183] width 41 height 40
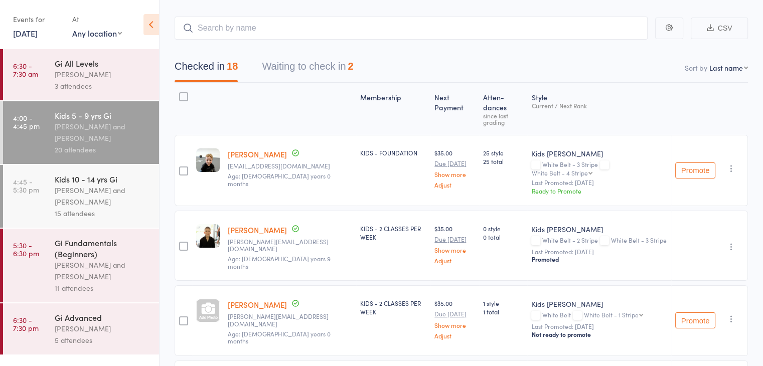
scroll to position [38, 0]
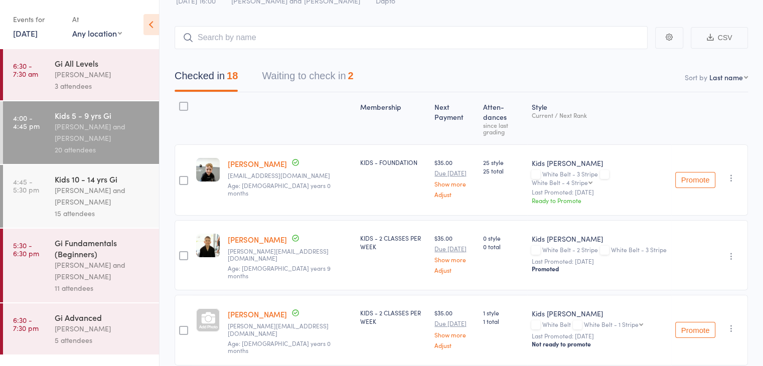
click at [91, 199] on div "Pietro Bressan and Diego Gutierrez" at bounding box center [103, 196] width 96 height 23
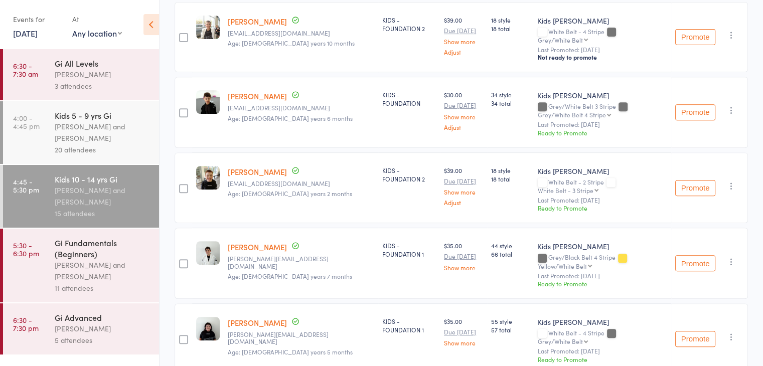
scroll to position [451, 0]
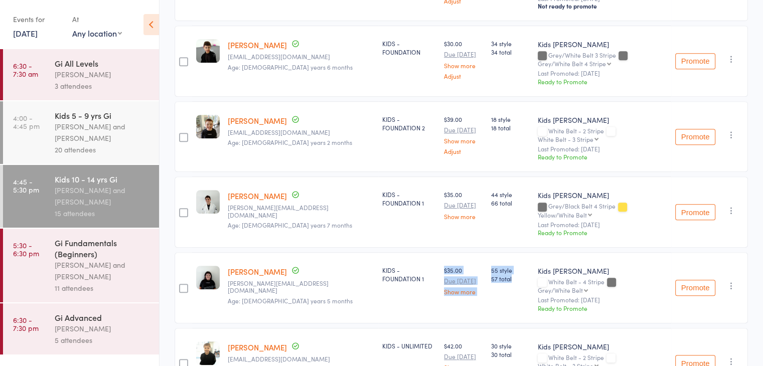
drag, startPoint x: 484, startPoint y: 235, endPoint x: 438, endPoint y: 222, distance: 48.6
click at [438, 252] on member-row "edit Ava Panahi Mohammad.panahi89@gmail.com Age: 10 years 5 months KIDS - FOUND…" at bounding box center [461, 287] width 573 height 71
click at [491, 274] on span "57 total" at bounding box center [510, 278] width 39 height 9
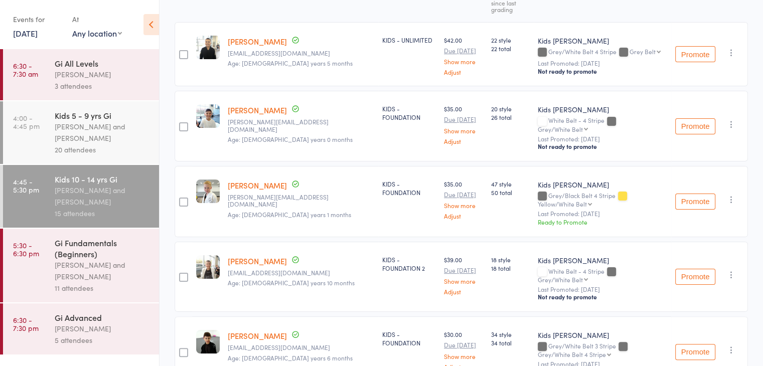
scroll to position [100, 0]
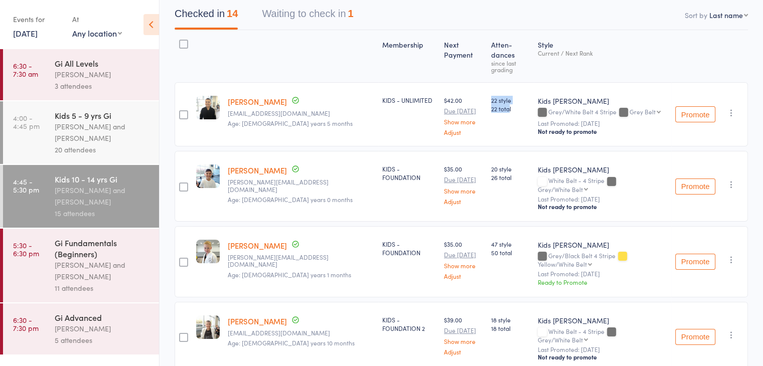
drag, startPoint x: 471, startPoint y: 97, endPoint x: 449, endPoint y: 87, distance: 24.7
click at [487, 87] on div "22 style 22 total" at bounding box center [510, 114] width 47 height 64
click at [378, 162] on div "KIDS - FOUNDATION" at bounding box center [409, 186] width 62 height 71
drag, startPoint x: 453, startPoint y: 224, endPoint x: 459, endPoint y: 256, distance: 32.2
click at [487, 255] on div "47 style 50 total" at bounding box center [510, 261] width 47 height 71
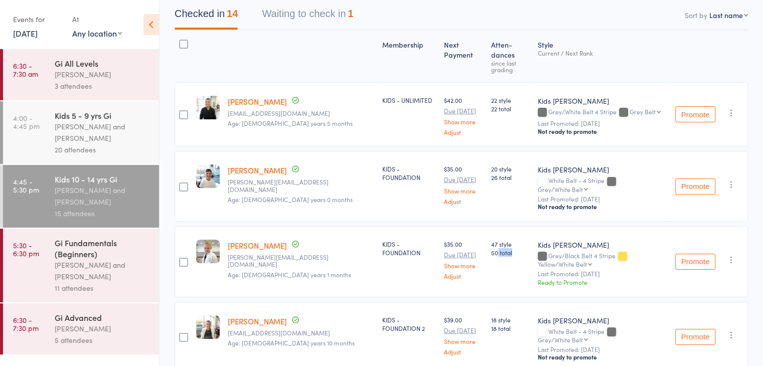
click at [487, 249] on div "47 style 50 total" at bounding box center [510, 261] width 47 height 71
click at [491, 248] on span "50 total" at bounding box center [510, 252] width 39 height 9
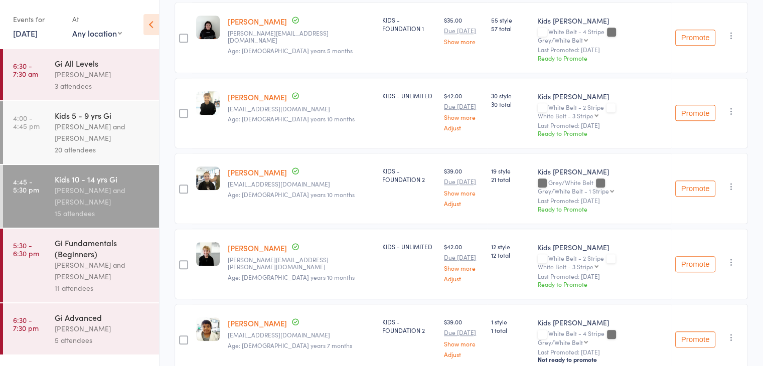
scroll to position [802, 0]
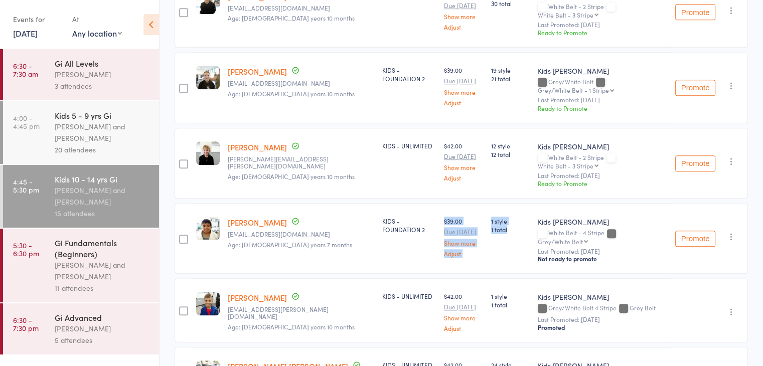
drag, startPoint x: 465, startPoint y: 153, endPoint x: 441, endPoint y: 146, distance: 25.2
click at [441, 203] on member-row "edit Mihir Sutt Niti.syal1@gmail.com Age: 11 years 7 months KIDS - FOUNDATION 2…" at bounding box center [461, 238] width 573 height 71
click at [309, 231] on small "Niti.syal1@gmail.com" at bounding box center [301, 234] width 146 height 7
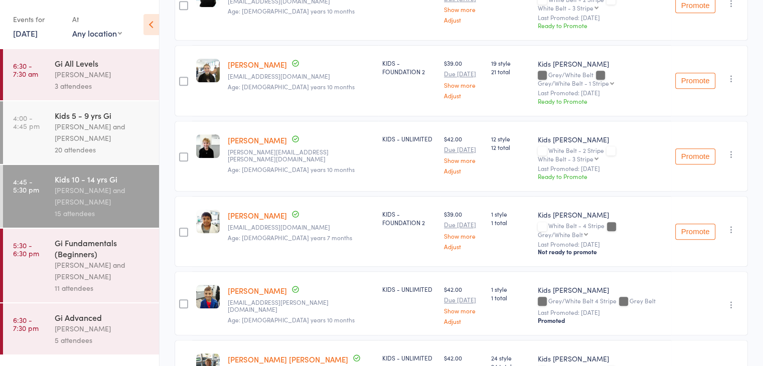
scroll to position [811, 0]
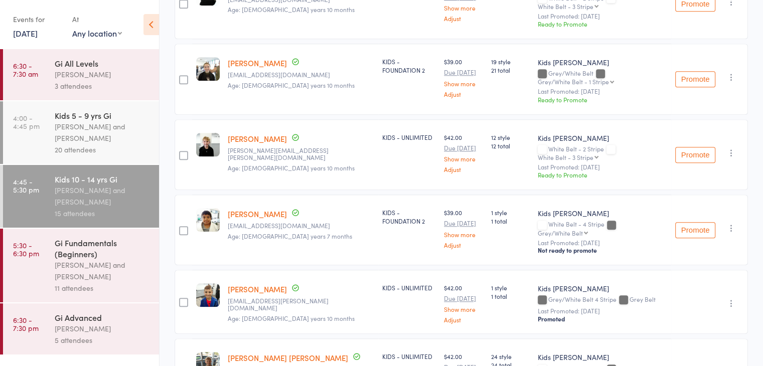
drag, startPoint x: 484, startPoint y: 284, endPoint x: 473, endPoint y: 295, distance: 15.6
click at [114, 251] on div "Gi Fundamentals (Beginners)" at bounding box center [103, 248] width 96 height 22
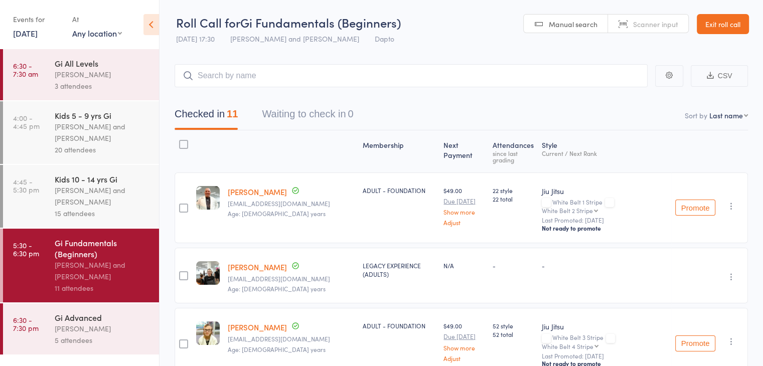
click at [90, 126] on div "Diego Gutierrez and Pietro Bressan" at bounding box center [103, 132] width 96 height 23
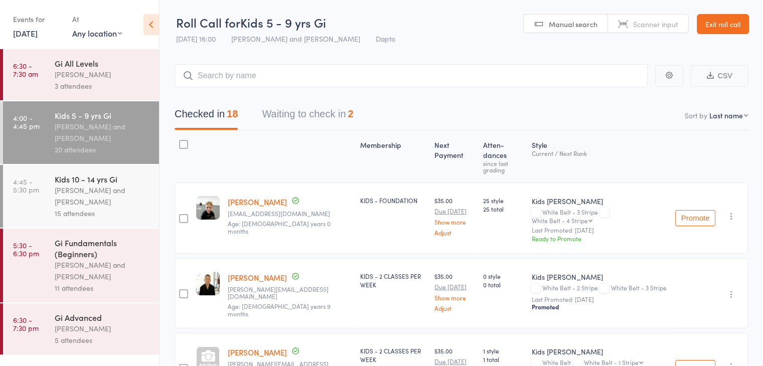
click at [38, 36] on link "15 Sep, 2025" at bounding box center [25, 33] width 25 height 11
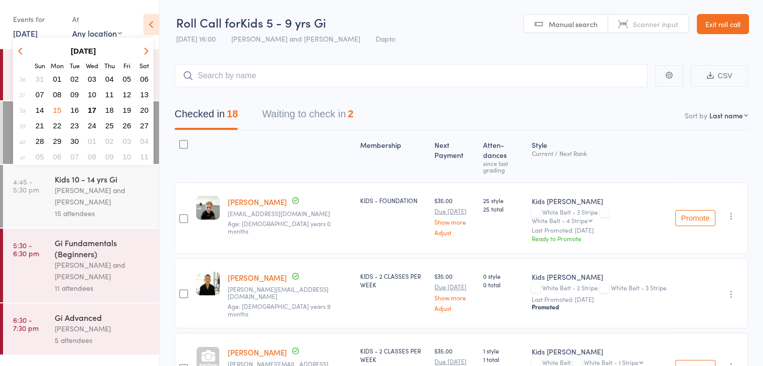
click at [75, 107] on span "16" at bounding box center [74, 110] width 9 height 9
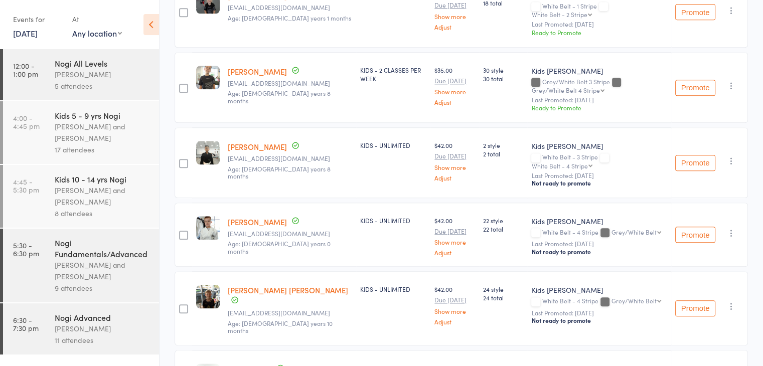
scroll to position [1091, 0]
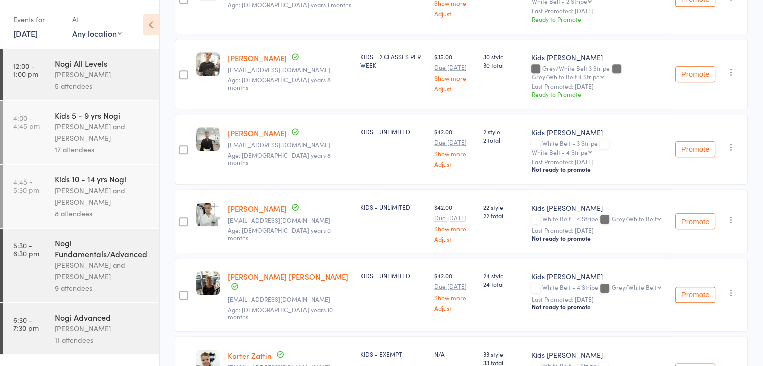
click at [98, 143] on div "Juan Vezzaro and Pietro Bressan" at bounding box center [103, 132] width 96 height 23
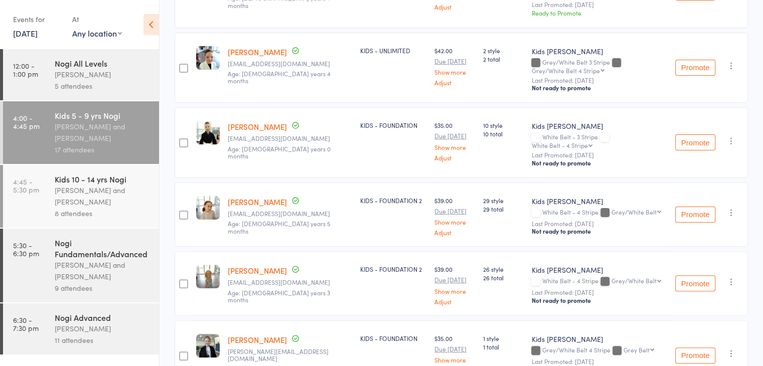
scroll to position [251, 0]
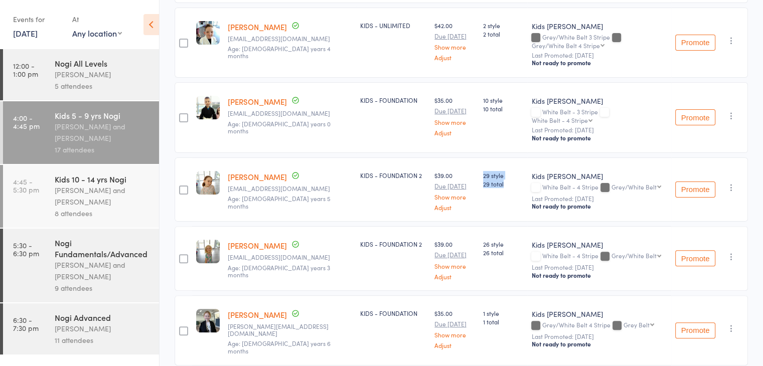
drag, startPoint x: 472, startPoint y: 156, endPoint x: 447, endPoint y: 152, distance: 25.3
click at [479, 157] on div "29 style 29 total" at bounding box center [503, 189] width 49 height 64
drag, startPoint x: 454, startPoint y: 160, endPoint x: 435, endPoint y: 149, distance: 22.0
click at [435, 157] on member-row "edit Evangeline Harvey npnburns@gmail.com Age: 9 years 5 months KIDS - FOUNDATI…" at bounding box center [461, 189] width 573 height 64
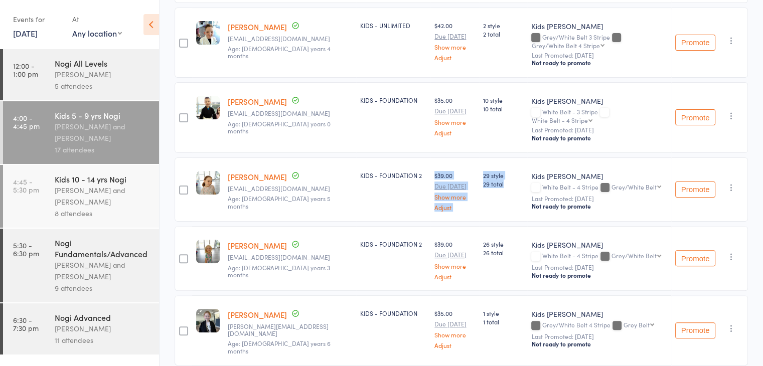
click at [436, 171] on div "$39.00 Due Sep 23 Show more Adjust" at bounding box center [454, 191] width 41 height 40
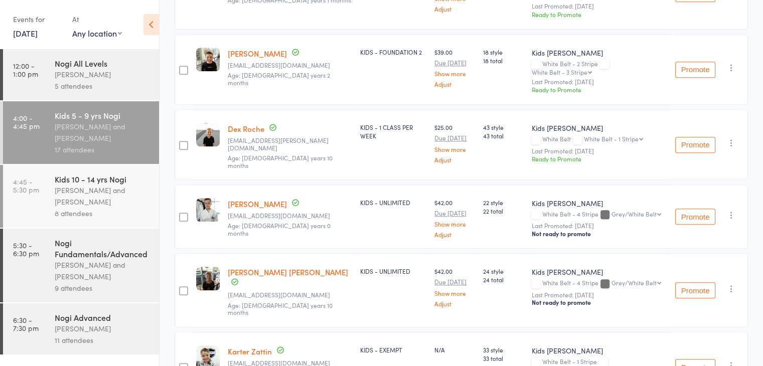
scroll to position [1019, 0]
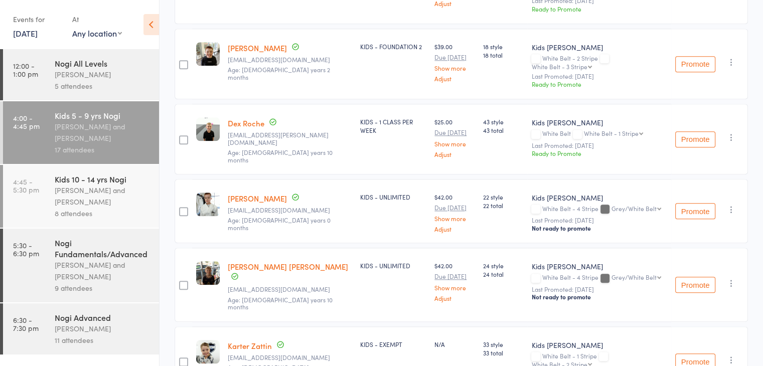
click at [83, 183] on div "Kids 10 - 14 yrs Nogi" at bounding box center [103, 179] width 96 height 11
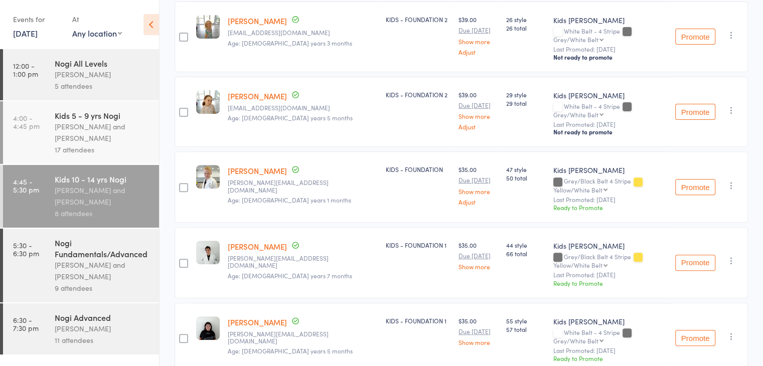
scroll to position [256, 0]
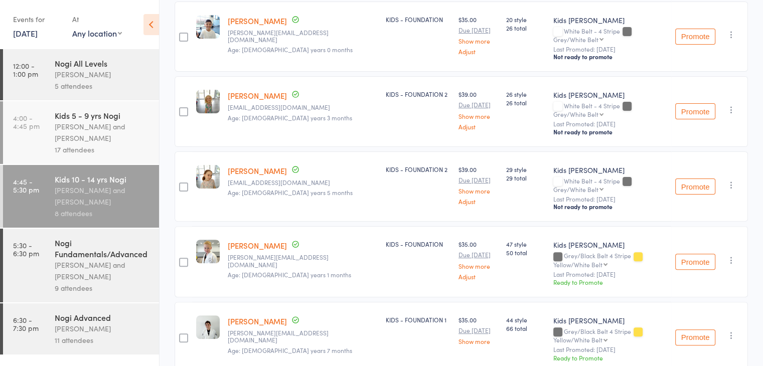
click at [38, 31] on link "16 Sep, 2025" at bounding box center [25, 33] width 25 height 11
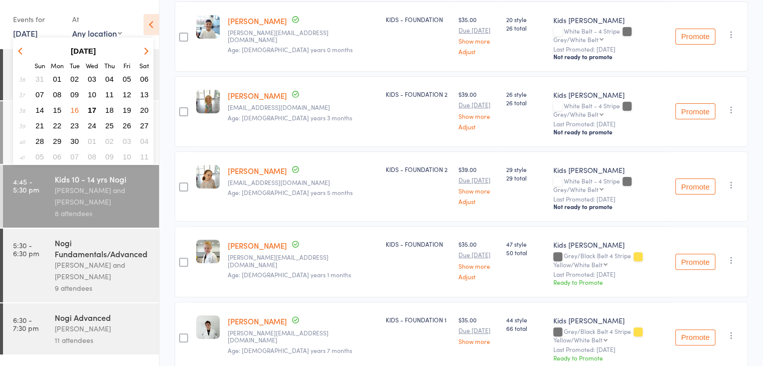
click at [126, 94] on span "12" at bounding box center [127, 94] width 9 height 9
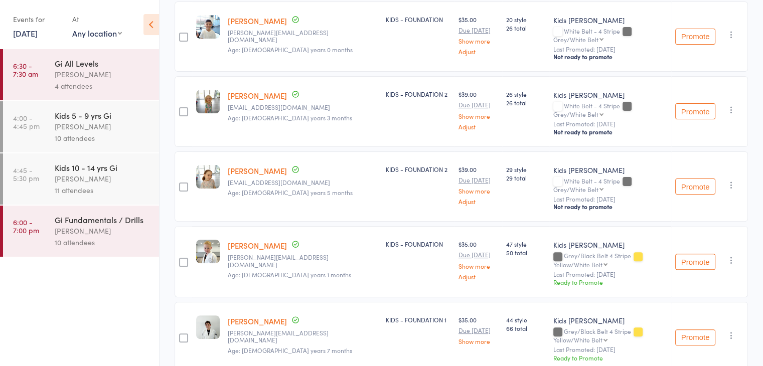
click at [80, 113] on div "Kids 5 - 9 yrs Gi" at bounding box center [103, 115] width 96 height 11
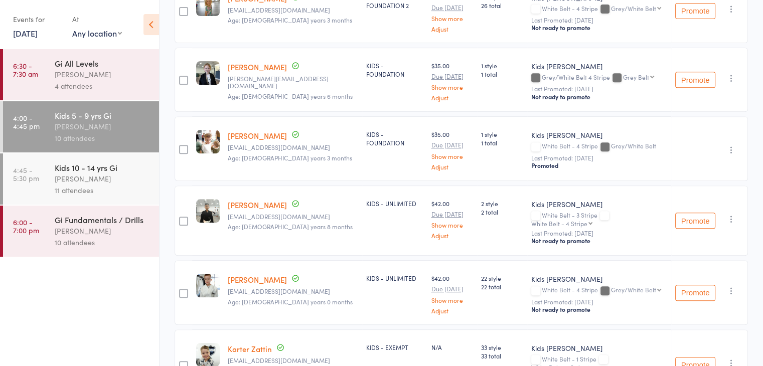
scroll to position [456, 0]
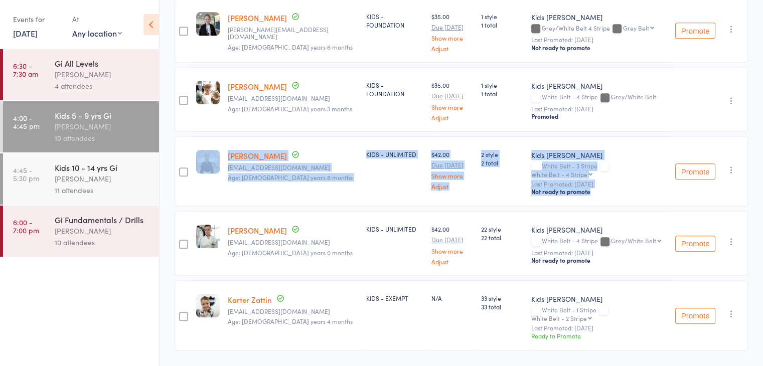
drag, startPoint x: 594, startPoint y: 174, endPoint x: 185, endPoint y: 133, distance: 410.8
click at [185, 136] on member-row "edit Oliver Tran Bentran011@hotmail.com Age: 7 years 8 months KIDS - UNLIMITED …" at bounding box center [461, 171] width 573 height 71
click at [362, 136] on div "KIDS - UNLIMITED" at bounding box center [394, 171] width 65 height 71
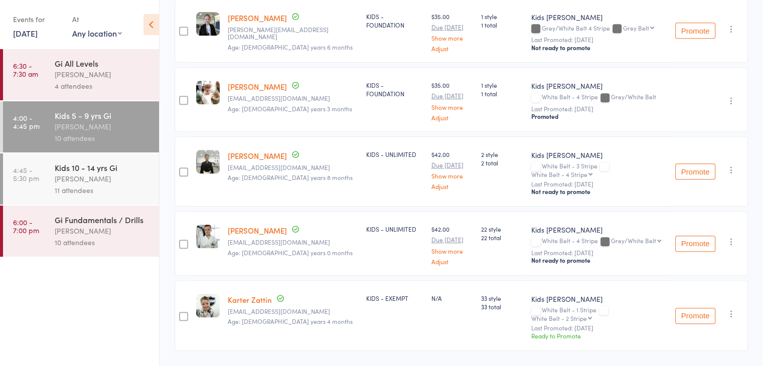
click at [117, 175] on div "[PERSON_NAME]" at bounding box center [103, 179] width 96 height 12
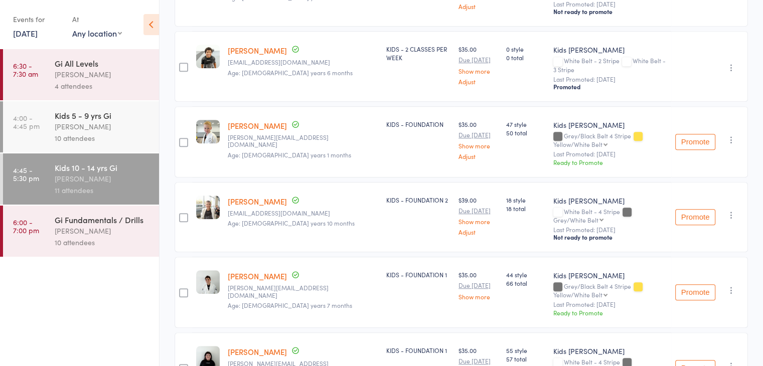
scroll to position [451, 0]
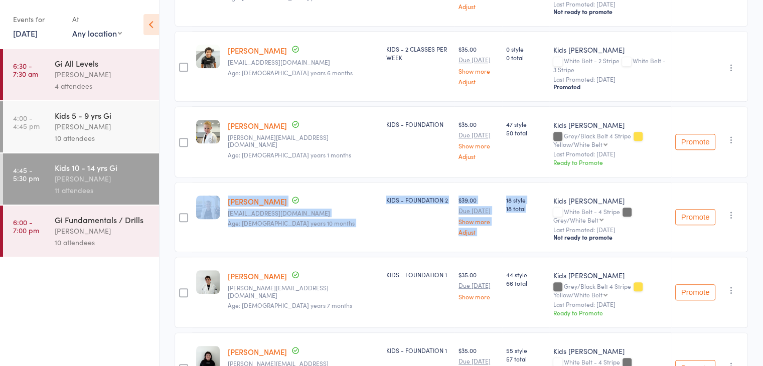
drag, startPoint x: 494, startPoint y: 189, endPoint x: 188, endPoint y: 141, distance: 310.1
click at [188, 182] on member-row "edit Isaac Hutchinson chanyhutch88@gmail.com Age: 12 years 10 months KIDS - FOU…" at bounding box center [461, 217] width 573 height 71
click at [188, 136] on div "Membership Next Payment Atten­dances since last grading Style Current / Next Ra…" at bounding box center [461, 118] width 573 height 879
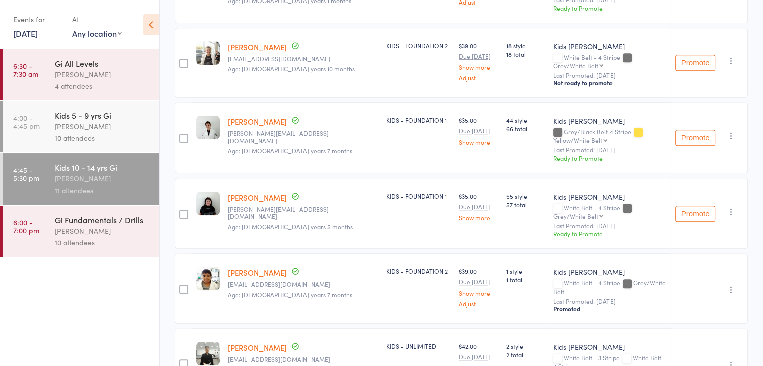
scroll to position [612, 0]
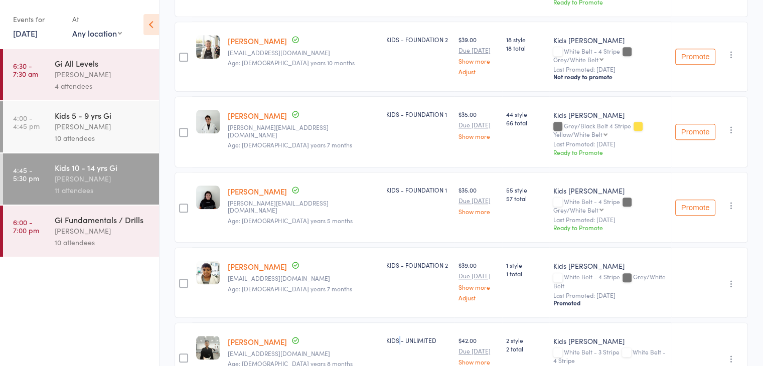
drag, startPoint x: 239, startPoint y: 282, endPoint x: 348, endPoint y: 301, distance: 110.4
click at [382, 322] on div "KIDS - UNLIMITED" at bounding box center [418, 357] width 73 height 71
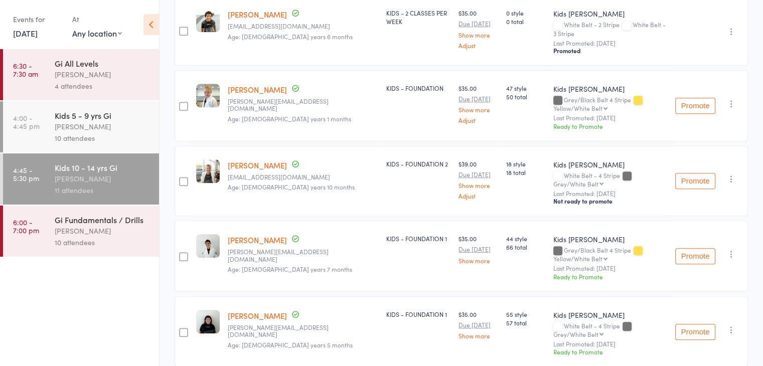
scroll to position [211, 0]
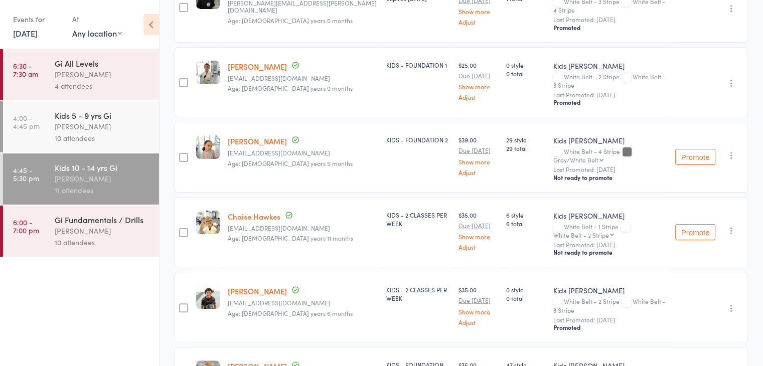
click at [29, 37] on link "12 Sep, 2025" at bounding box center [25, 33] width 25 height 11
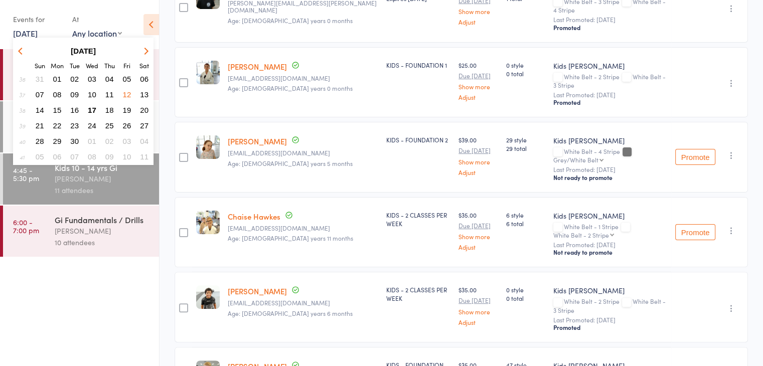
click at [97, 92] on button "10" at bounding box center [92, 95] width 16 height 14
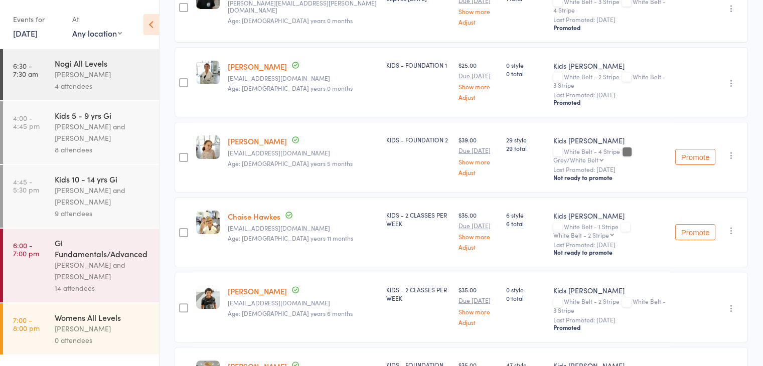
click at [106, 130] on div "Pietro Bressan and Juan Vezzaro" at bounding box center [103, 132] width 96 height 23
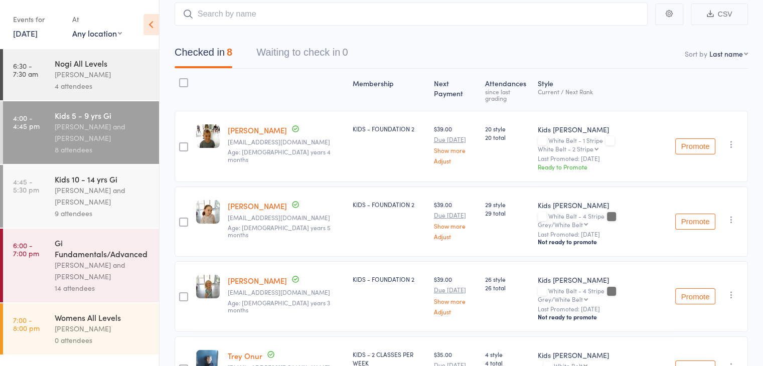
scroll to position [100, 0]
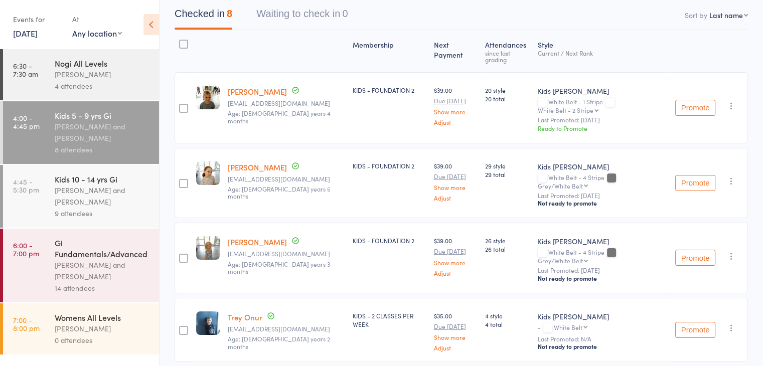
drag, startPoint x: 540, startPoint y: 107, endPoint x: 584, endPoint y: 124, distance: 47.3
click at [584, 124] on div "Kids Jiu Jitsu White Belt - 1 Stripe White Belt - 2 Stripe White Belt - 2 Strip…" at bounding box center [602, 107] width 137 height 71
drag, startPoint x: 585, startPoint y: 123, endPoint x: 582, endPoint y: 131, distance: 8.1
click at [582, 131] on div "Membership Next Payment Atten­dances since last grading Style Current / Next Ra…" at bounding box center [461, 345] width 573 height 630
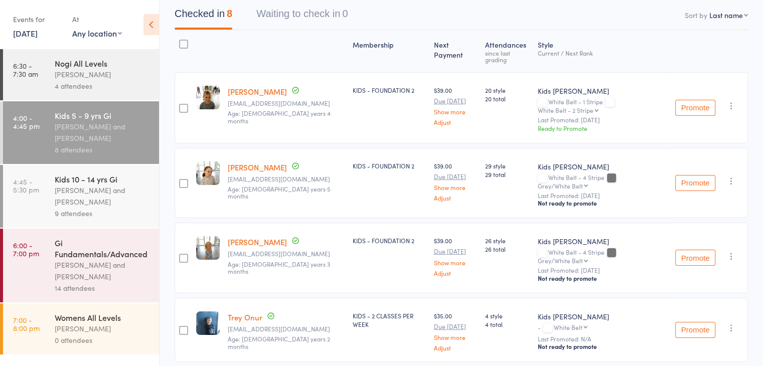
click at [582, 131] on div "Membership Next Payment Atten­dances since last grading Style Current / Next Ra…" at bounding box center [461, 345] width 573 height 630
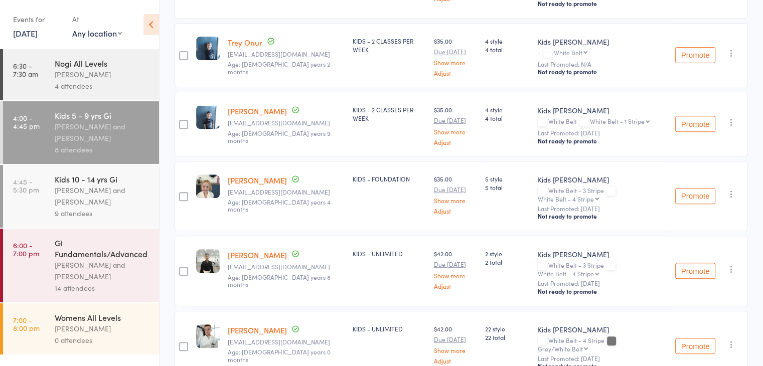
scroll to position [388, 0]
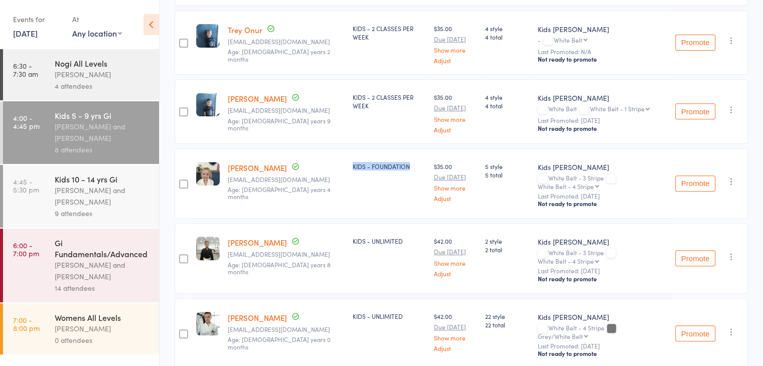
drag, startPoint x: 382, startPoint y: 159, endPoint x: 318, endPoint y: 159, distance: 63.7
click at [349, 159] on div "KIDS - FOUNDATION" at bounding box center [389, 183] width 81 height 71
drag, startPoint x: 289, startPoint y: 163, endPoint x: 307, endPoint y: 171, distance: 19.8
click at [307, 171] on div "Piper Stephens luke.stephens515@gmail.com Age: 8 years 4 months Date of birth: …" at bounding box center [286, 183] width 125 height 71
drag, startPoint x: 307, startPoint y: 171, endPoint x: 292, endPoint y: 176, distance: 16.2
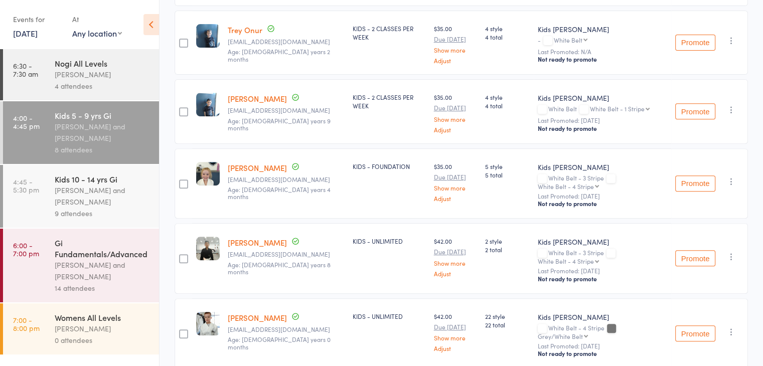
click at [307, 172] on div "Piper Stephens luke.stephens515@gmail.com Age: 8 years 4 months Date of birth: …" at bounding box center [286, 183] width 125 height 71
click at [34, 31] on link "10 Sep, 2025" at bounding box center [25, 33] width 25 height 11
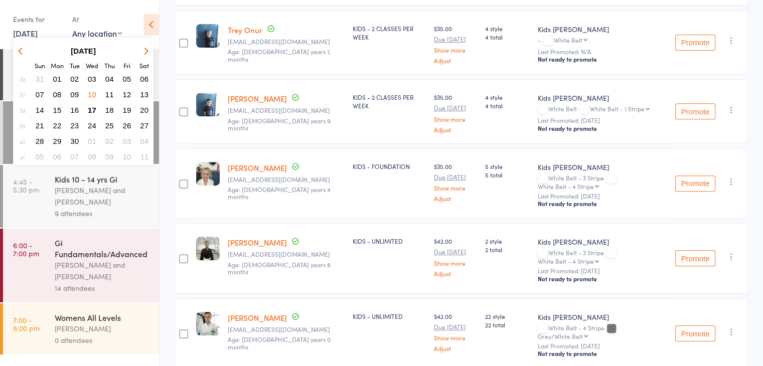
click at [62, 91] on button "08" at bounding box center [58, 95] width 16 height 14
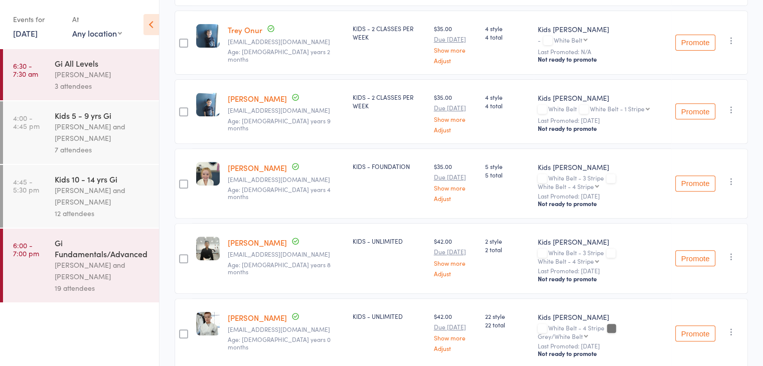
click at [92, 111] on div "Kids 5 - 9 yrs Gi" at bounding box center [103, 115] width 96 height 11
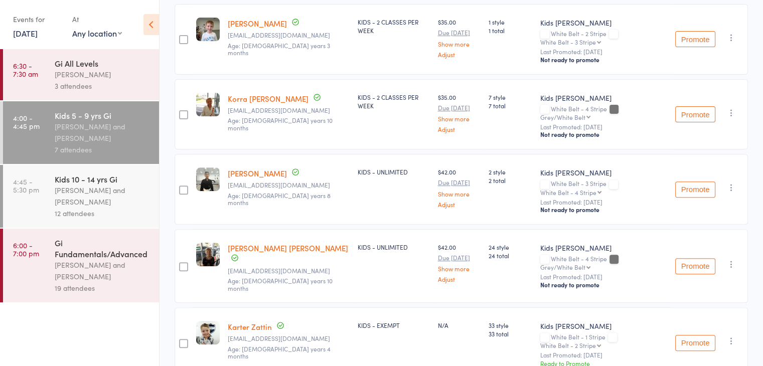
scroll to position [319, 0]
click at [83, 187] on div "Pietro Bressan and Diego Gutierrez" at bounding box center [103, 196] width 96 height 23
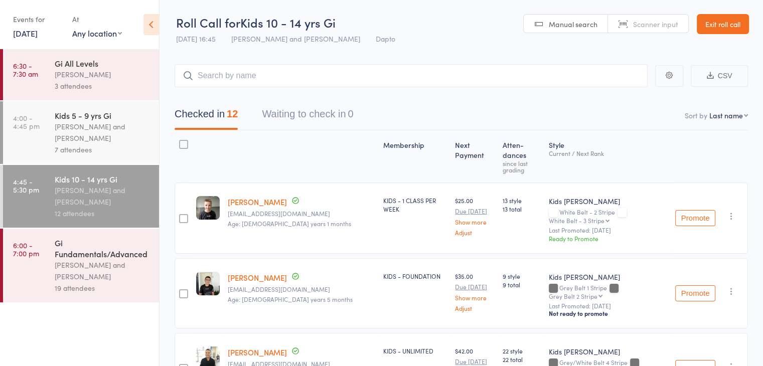
click at [706, 28] on link "Exit roll call" at bounding box center [723, 24] width 52 height 20
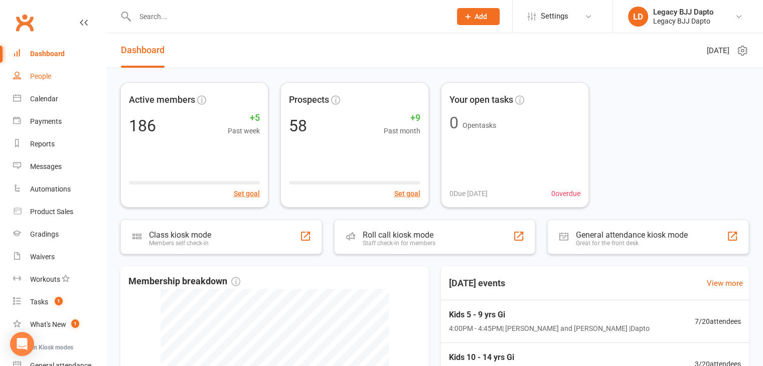
click at [50, 76] on div "People" at bounding box center [40, 76] width 21 height 8
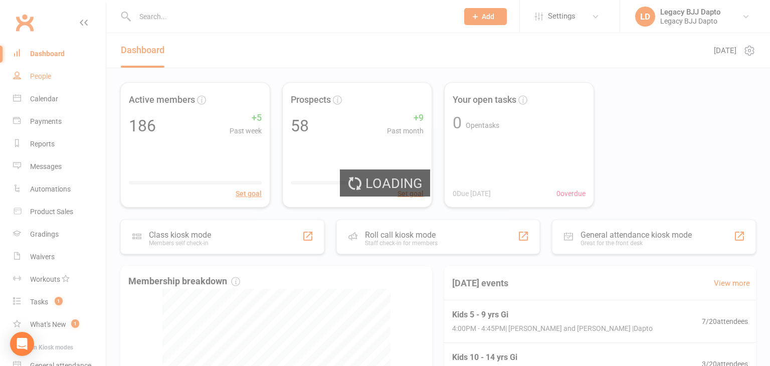
select select "100"
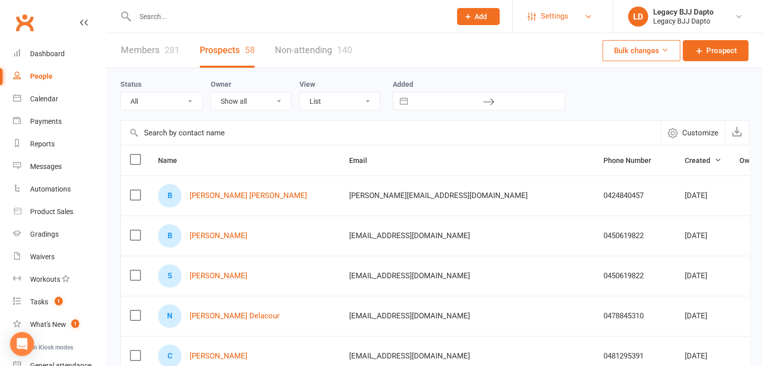
click at [593, 18] on link "Settings" at bounding box center [563, 16] width 70 height 23
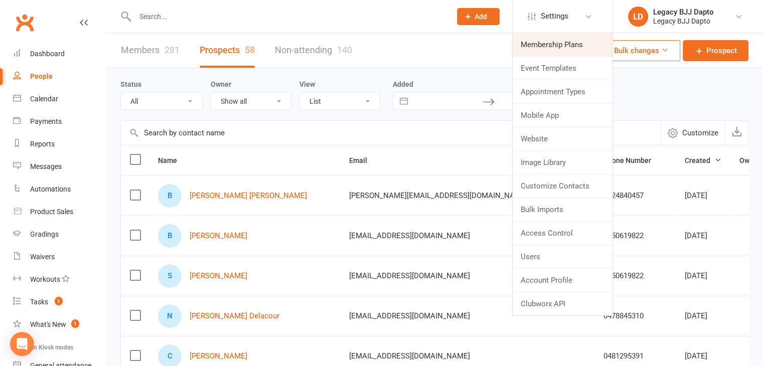
click at [574, 49] on link "Membership Plans" at bounding box center [563, 44] width 100 height 23
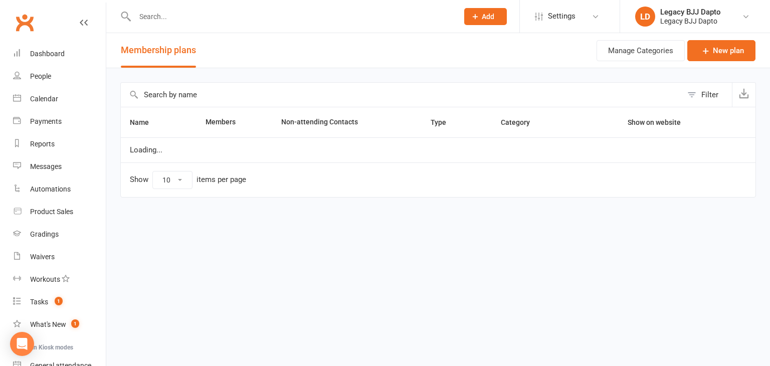
select select "50"
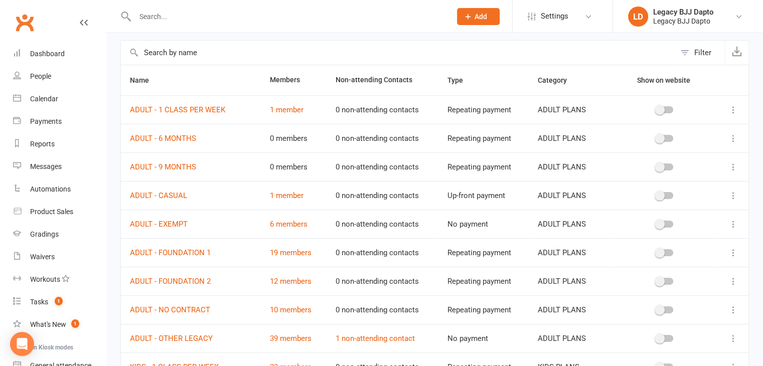
scroll to position [100, 0]
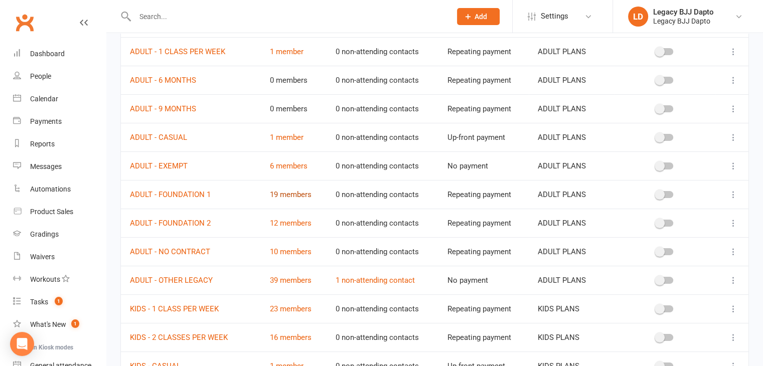
click at [299, 191] on link "19 members" at bounding box center [290, 194] width 42 height 9
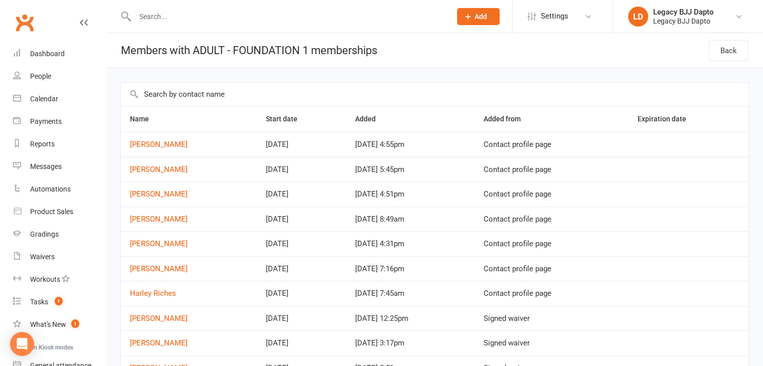
select select "50"
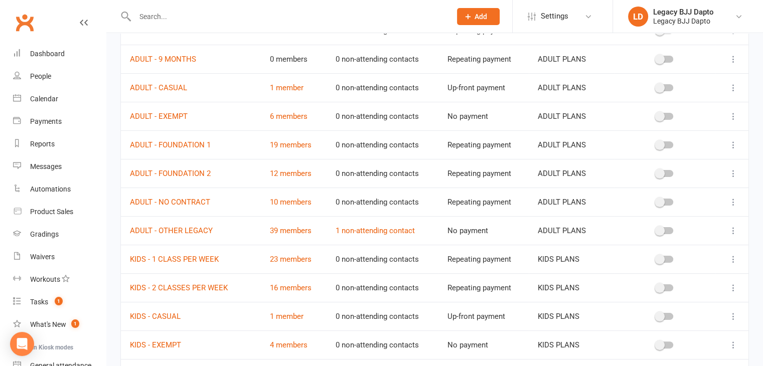
scroll to position [150, 0]
click at [294, 258] on link "23 members" at bounding box center [290, 258] width 42 height 9
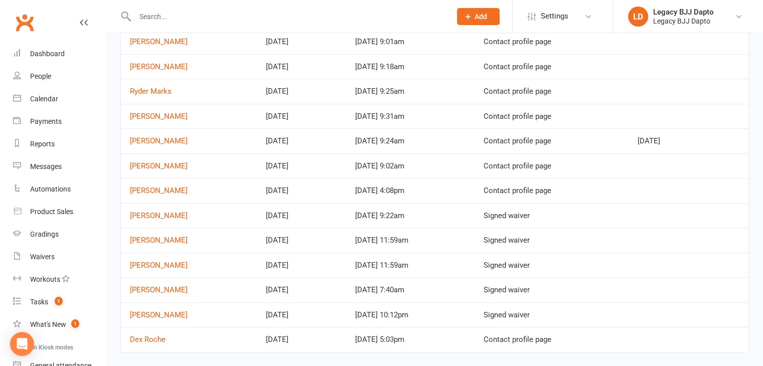
scroll to position [327, 0]
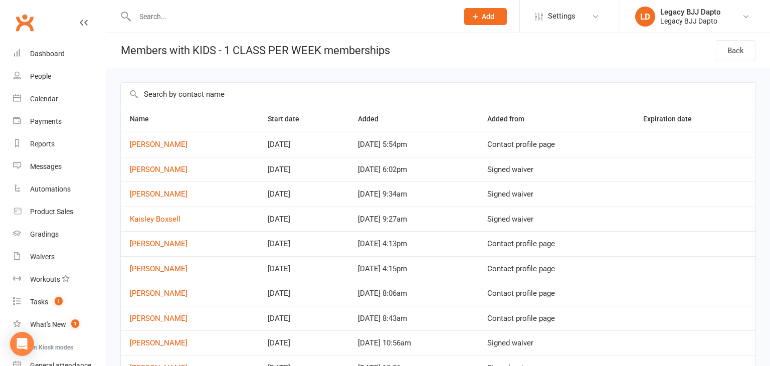
select select "50"
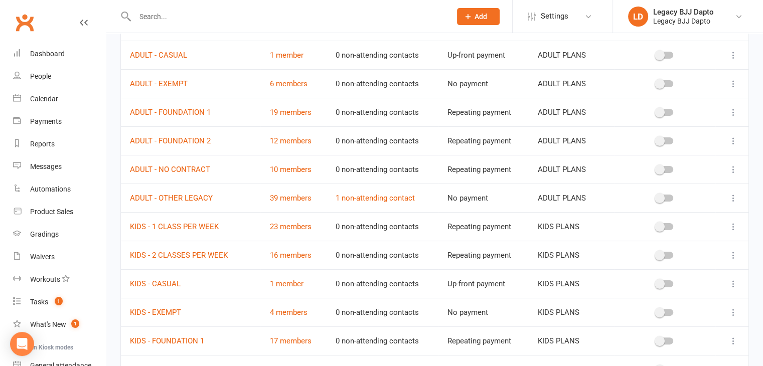
scroll to position [201, 0]
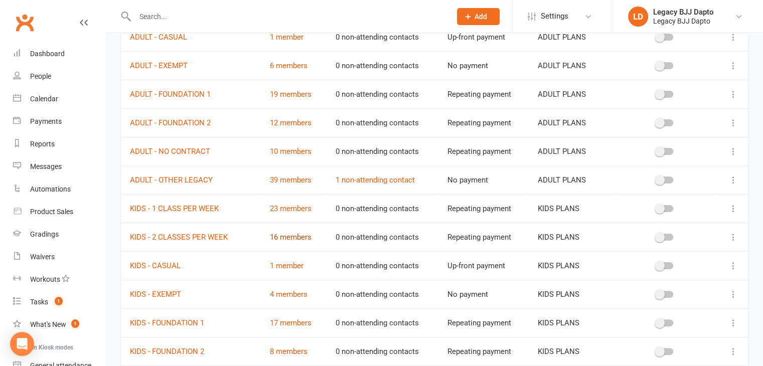
click at [290, 236] on link "16 members" at bounding box center [290, 237] width 42 height 9
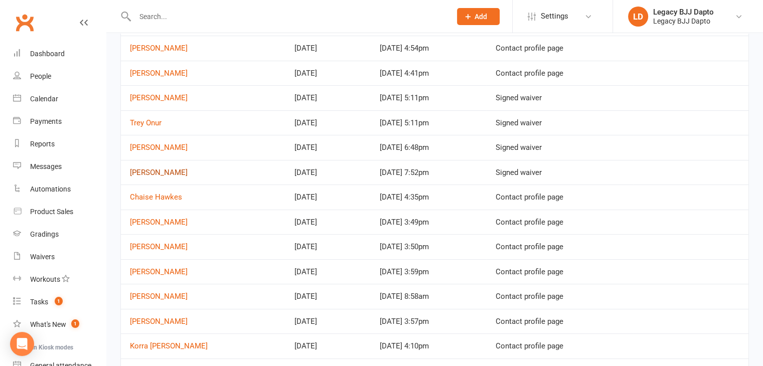
scroll to position [150, 0]
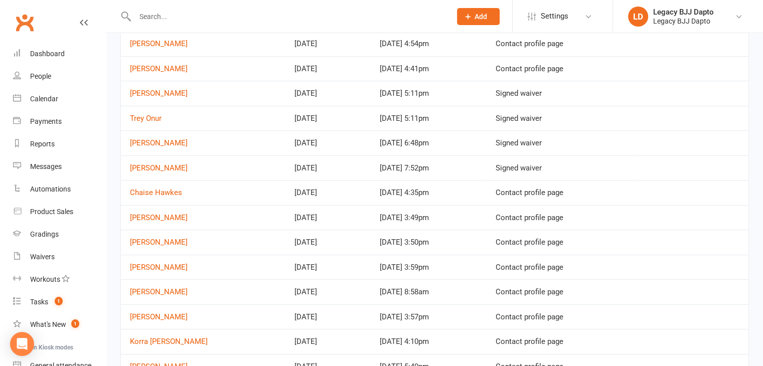
click at [198, 17] on input "text" at bounding box center [288, 17] width 312 height 14
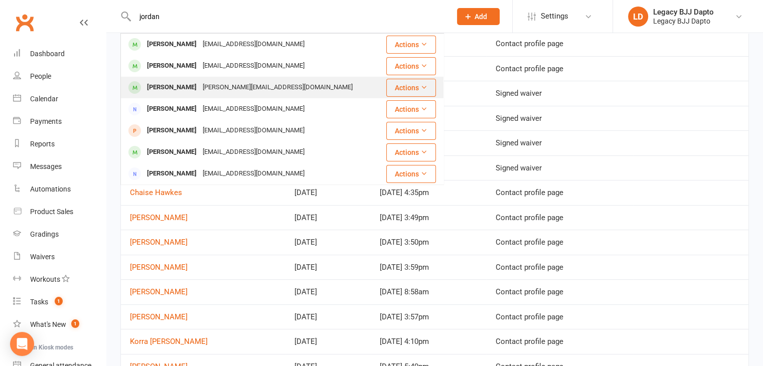
type input "jordan"
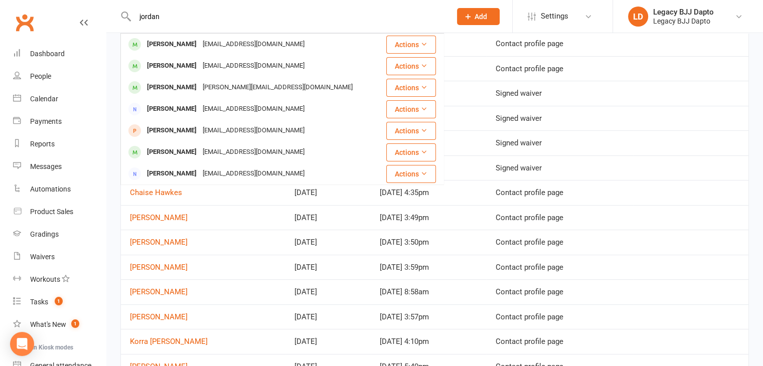
click at [177, 88] on div "Jordan Panahi" at bounding box center [172, 87] width 56 height 15
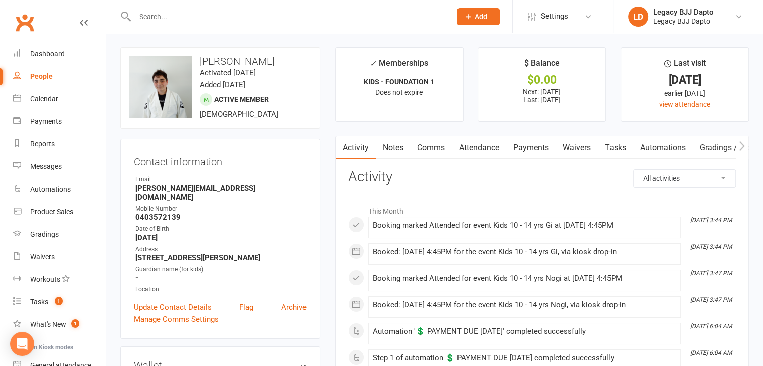
click at [531, 139] on link "Payments" at bounding box center [531, 147] width 50 height 23
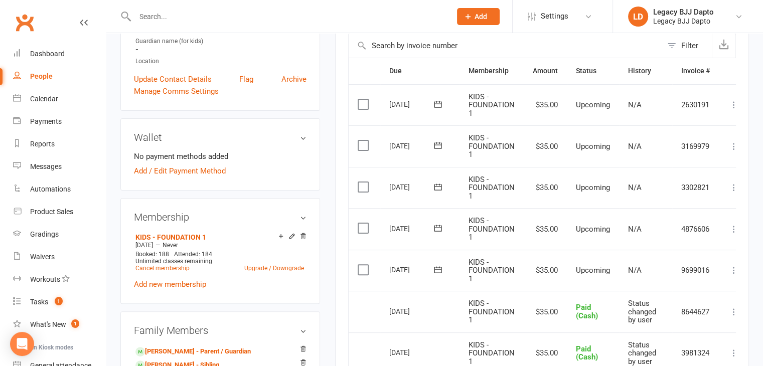
scroll to position [251, 0]
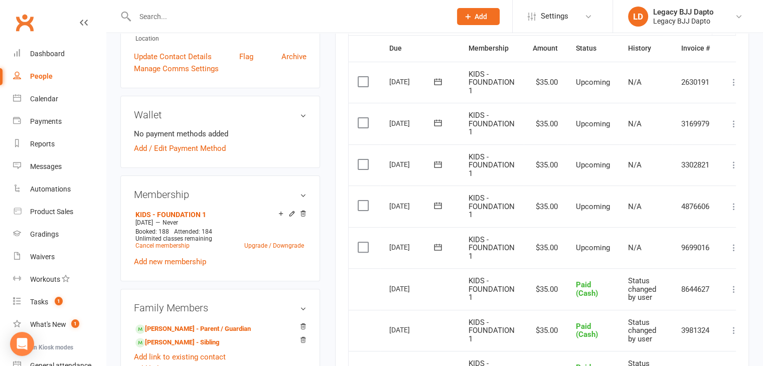
click at [732, 244] on icon at bounding box center [734, 248] width 10 height 10
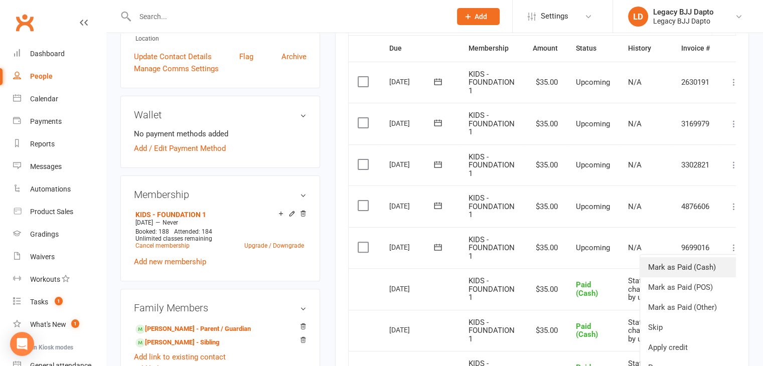
click at [700, 269] on link "Mark as Paid (Cash)" at bounding box center [689, 267] width 99 height 20
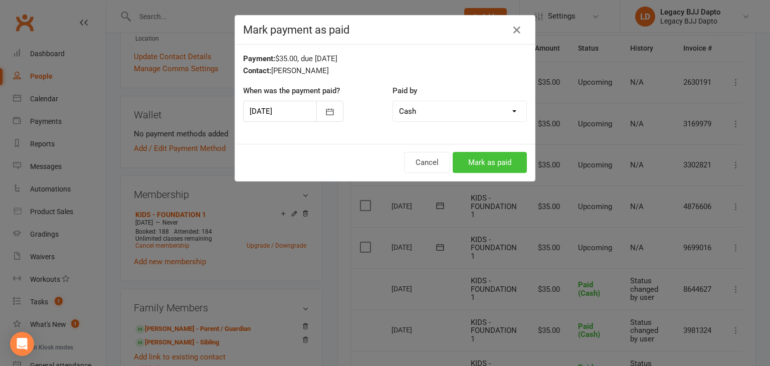
click at [487, 157] on button "Mark as paid" at bounding box center [490, 162] width 74 height 21
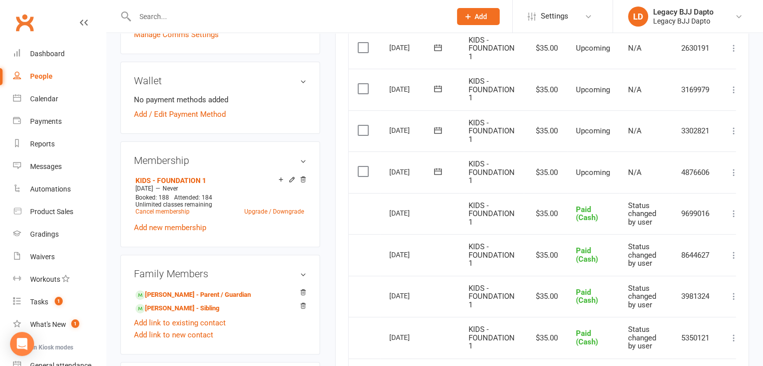
scroll to position [301, 0]
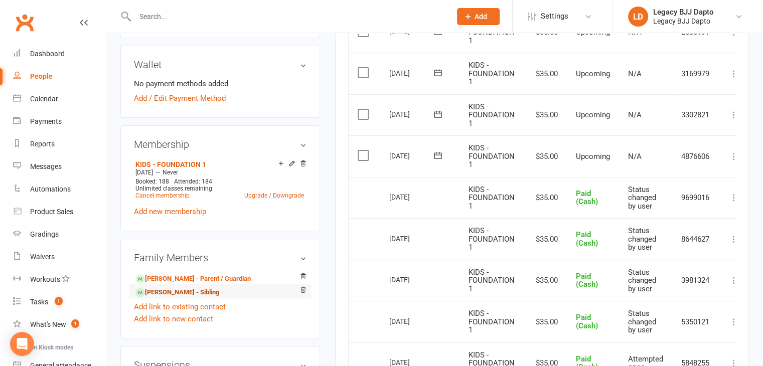
click at [169, 287] on link "Ava Panahi - Sibling" at bounding box center [177, 292] width 84 height 11
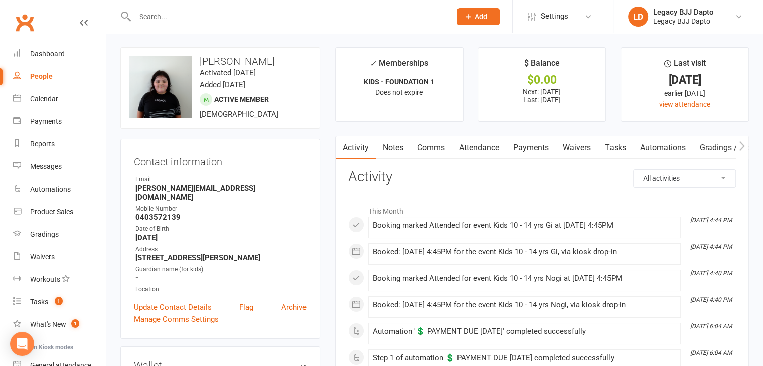
click at [513, 153] on link "Payments" at bounding box center [531, 147] width 50 height 23
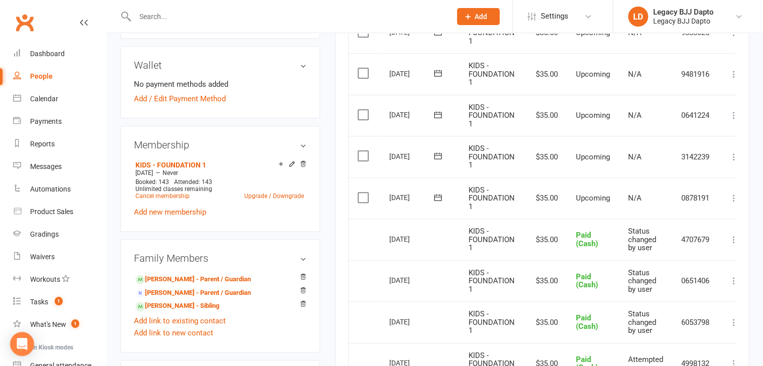
scroll to position [301, 0]
click at [734, 195] on icon at bounding box center [734, 198] width 10 height 10
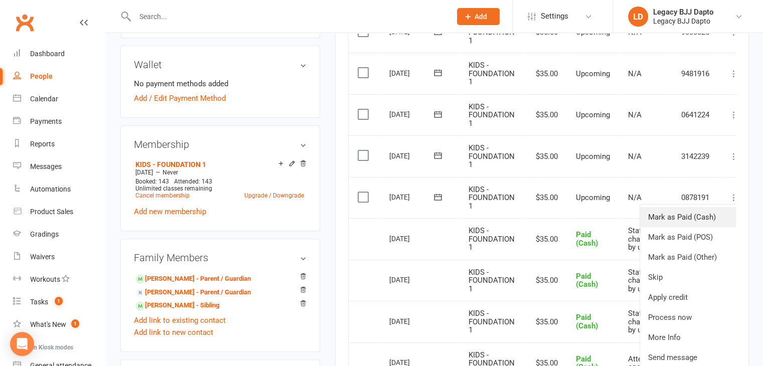
click at [699, 219] on link "Mark as Paid (Cash)" at bounding box center [689, 217] width 99 height 20
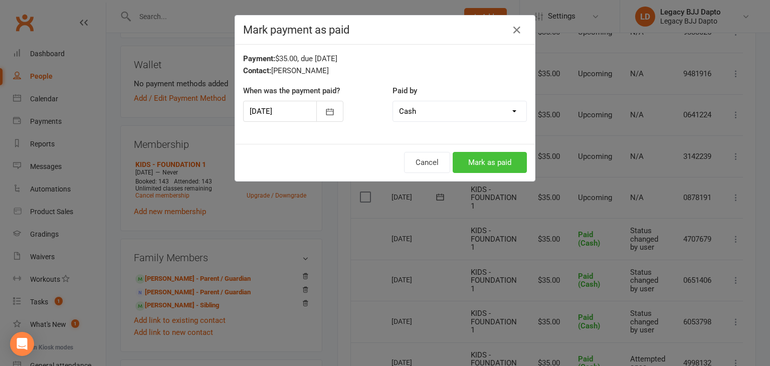
click at [489, 160] on button "Mark as paid" at bounding box center [490, 162] width 74 height 21
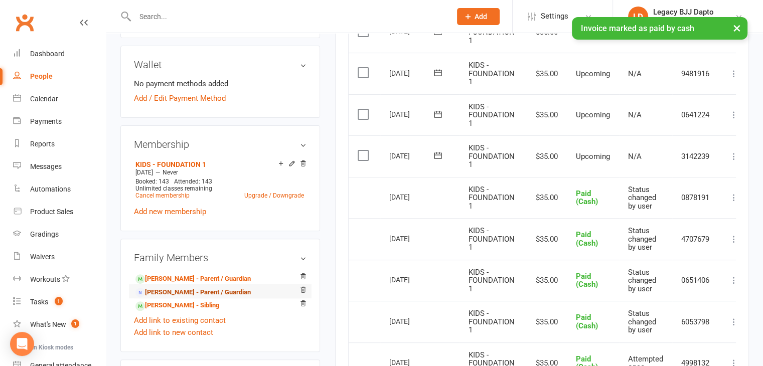
click at [172, 287] on link "Seyed Panahi - Parent / Guardian" at bounding box center [192, 292] width 115 height 11
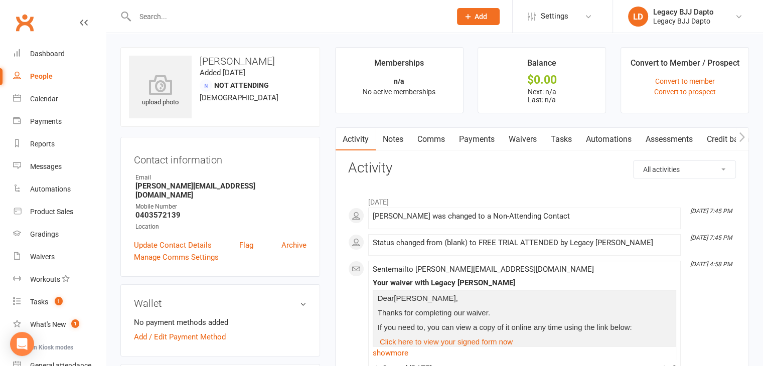
click at [475, 139] on link "Payments" at bounding box center [477, 139] width 50 height 23
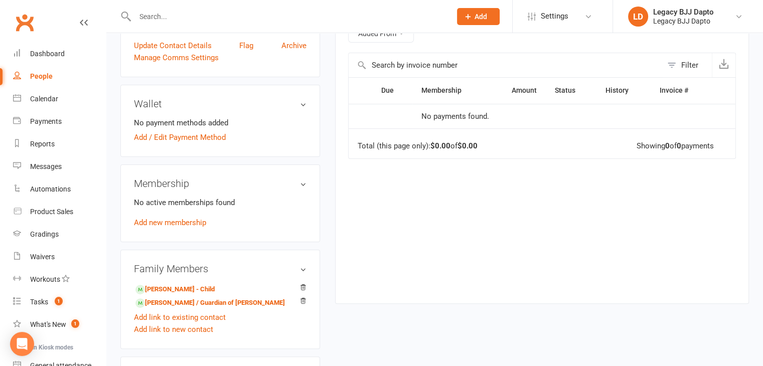
scroll to position [251, 0]
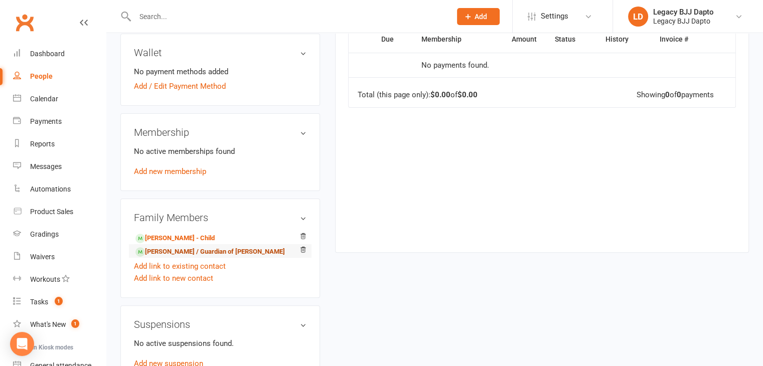
click at [171, 247] on link "Seyed Panahi - Parent / Guardian of Ava Panahi" at bounding box center [209, 252] width 149 height 11
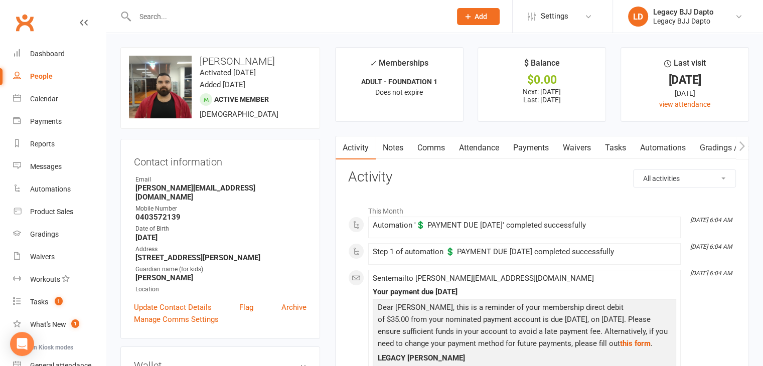
click at [539, 141] on link "Payments" at bounding box center [531, 147] width 50 height 23
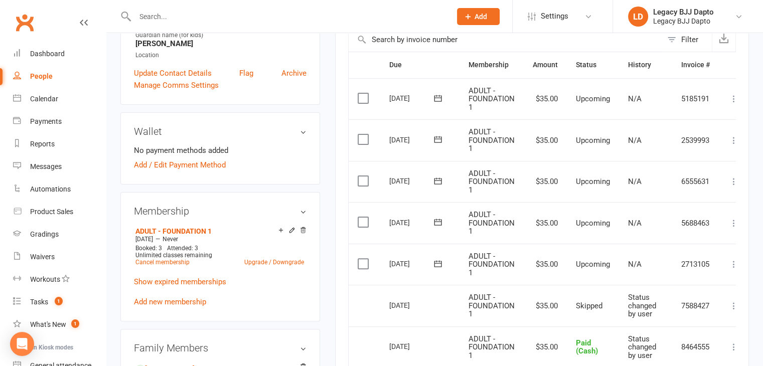
scroll to position [301, 0]
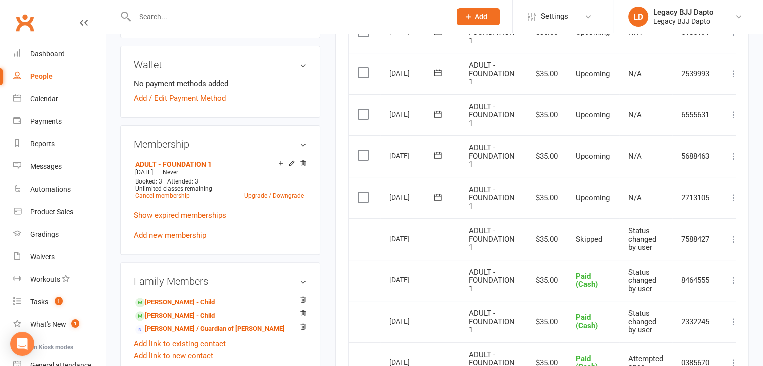
click at [730, 200] on icon at bounding box center [734, 198] width 10 height 10
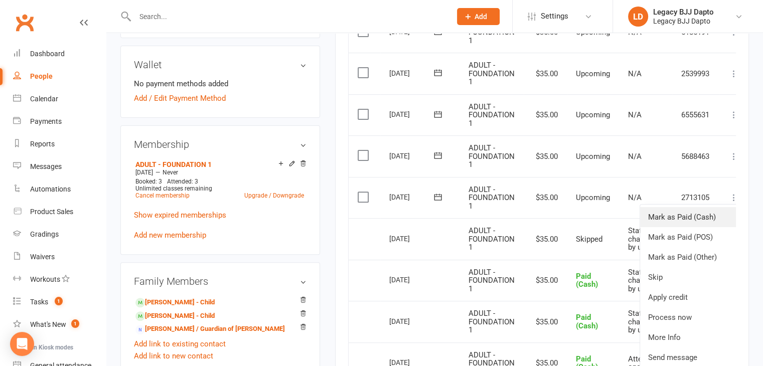
click at [685, 221] on link "Mark as Paid (Cash)" at bounding box center [689, 217] width 99 height 20
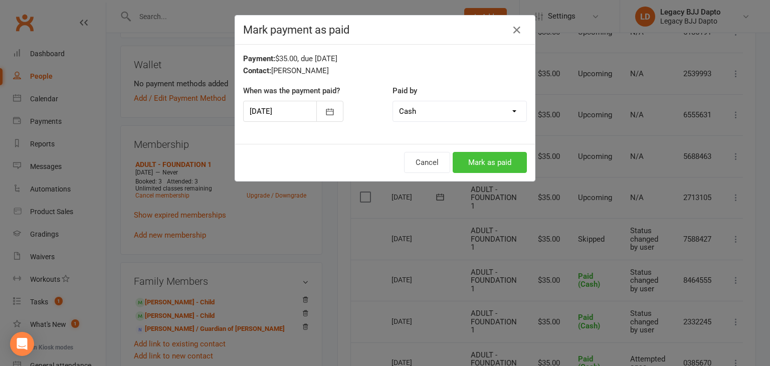
click at [469, 164] on button "Mark as paid" at bounding box center [490, 162] width 74 height 21
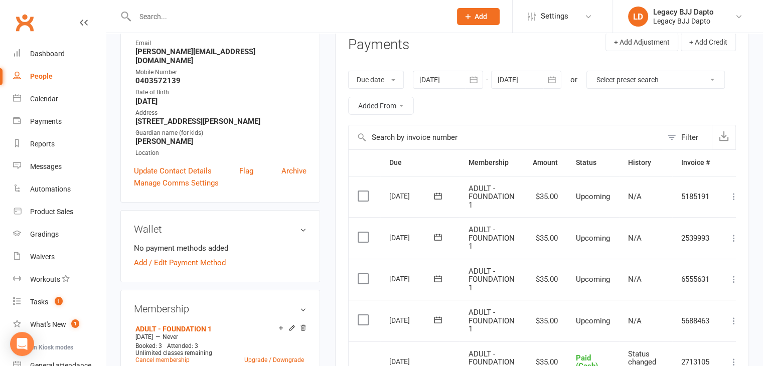
scroll to position [0, 0]
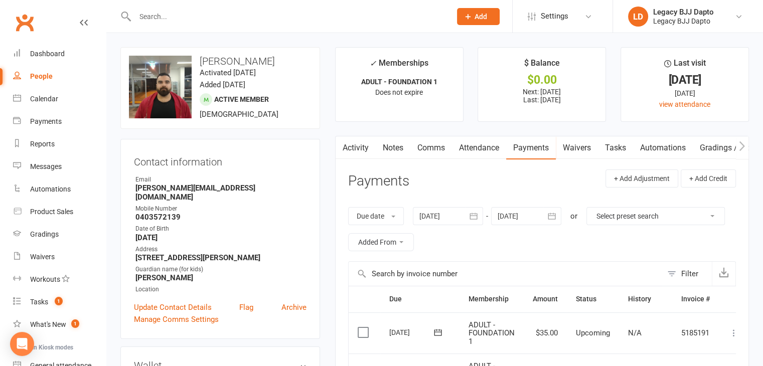
click at [51, 81] on link "People" at bounding box center [59, 76] width 93 height 23
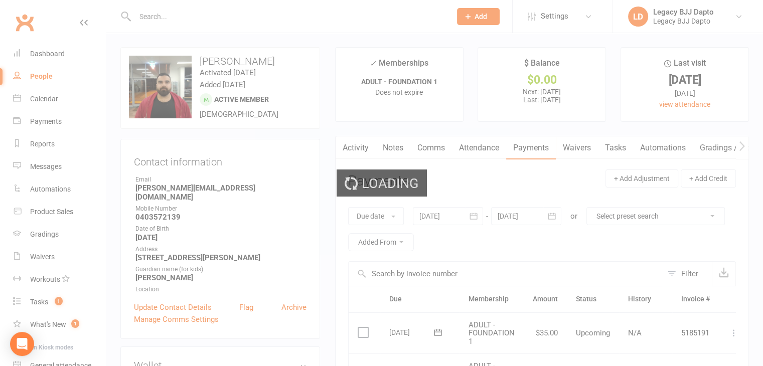
select select "100"
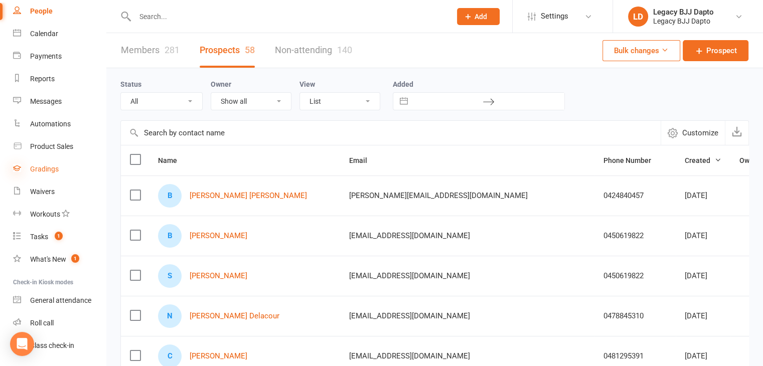
scroll to position [94, 0]
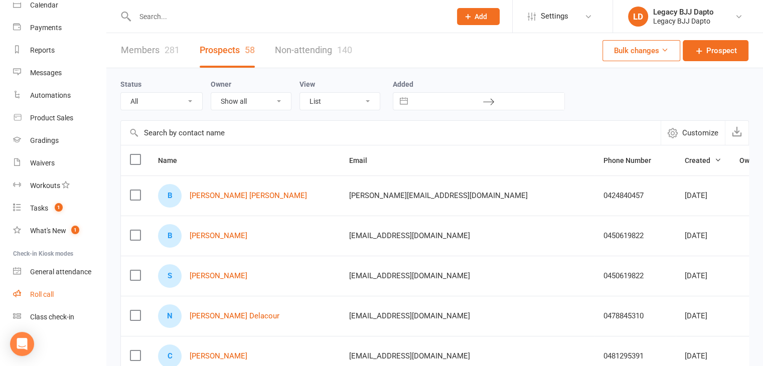
click at [62, 287] on link "Roll call" at bounding box center [59, 294] width 93 height 23
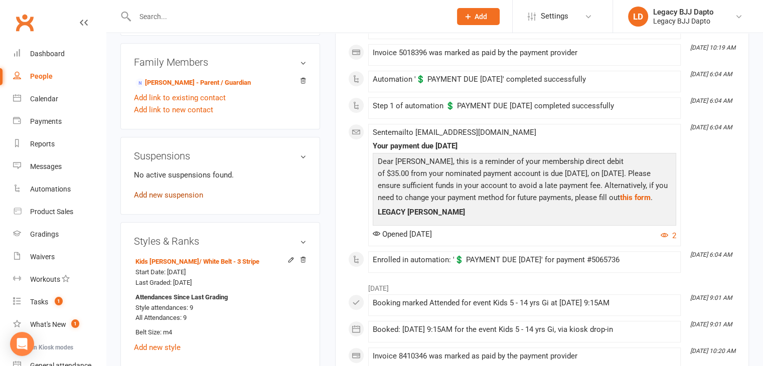
scroll to position [602, 0]
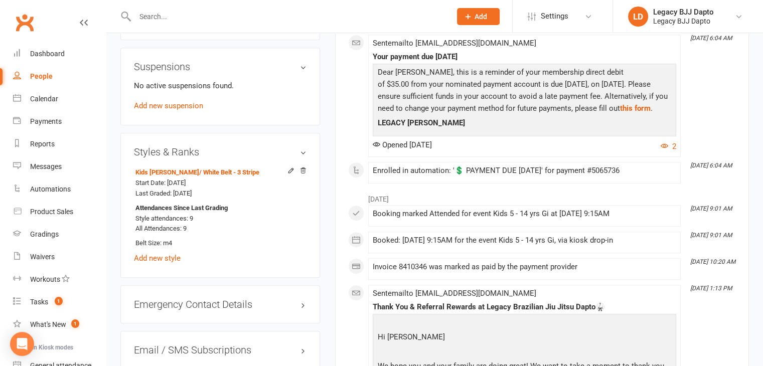
drag, startPoint x: 197, startPoint y: 247, endPoint x: 212, endPoint y: 253, distance: 16.4
click at [197, 241] on li "Kids Jiu Jitsu / White Belt - 3 Stripe Start Date: [DATE] Last Graded: [DATE] A…" at bounding box center [220, 207] width 173 height 85
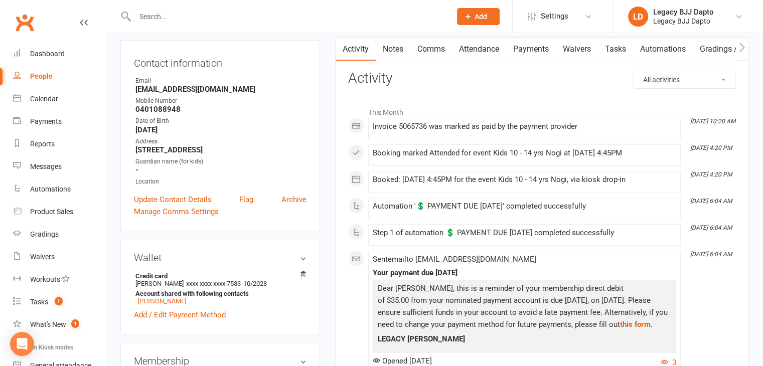
scroll to position [50, 0]
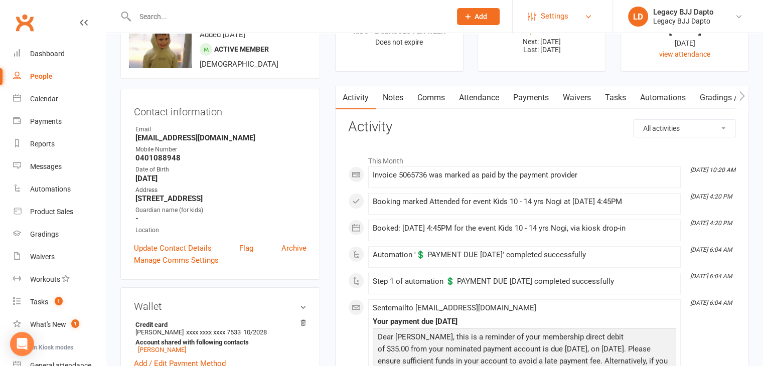
click at [584, 8] on link "Settings" at bounding box center [563, 16] width 70 height 23
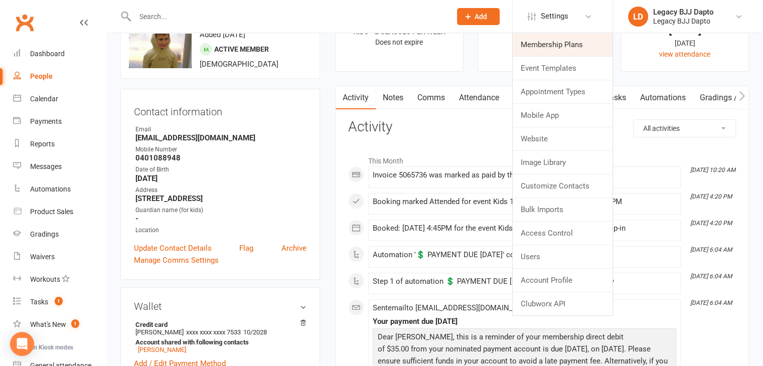
click at [576, 45] on link "Membership Plans" at bounding box center [563, 44] width 100 height 23
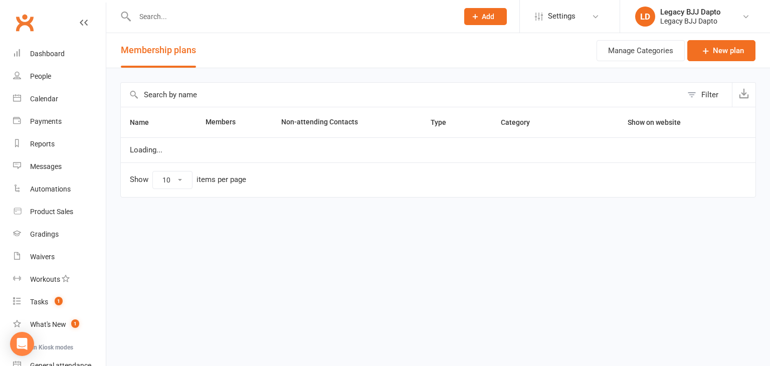
select select "50"
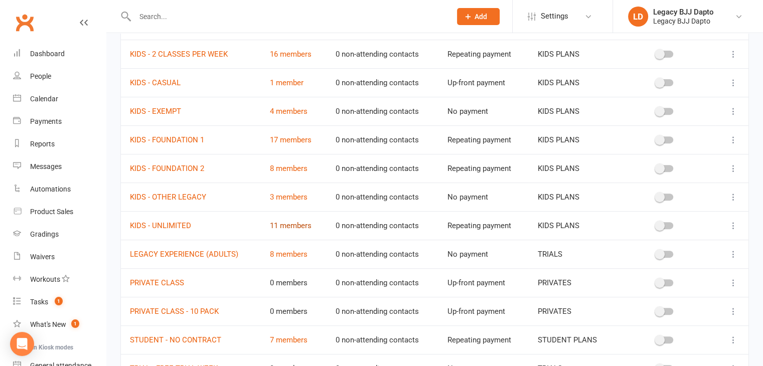
scroll to position [451, 0]
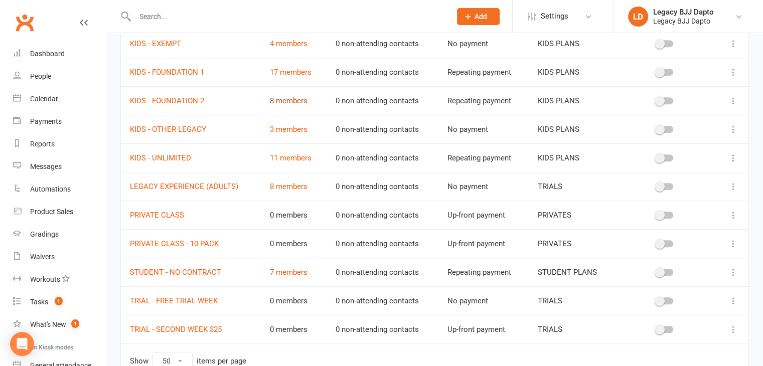
click at [283, 96] on link "8 members" at bounding box center [288, 100] width 38 height 9
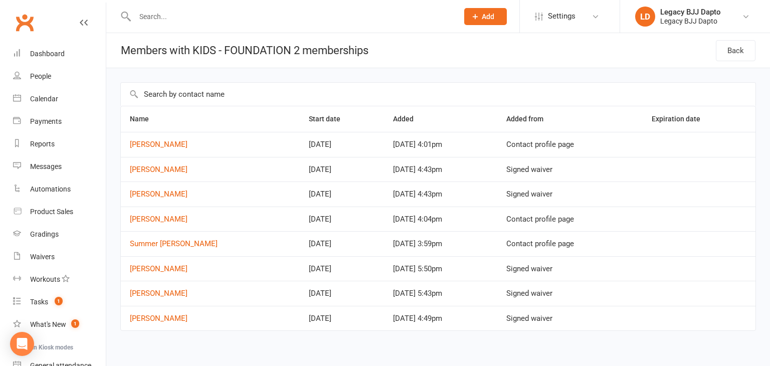
select select "50"
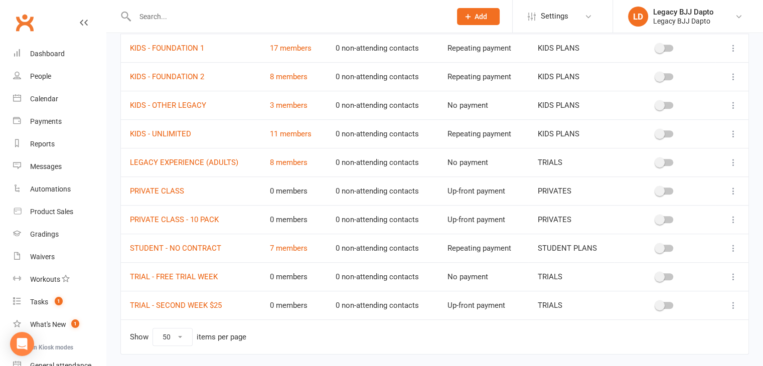
scroll to position [453, 0]
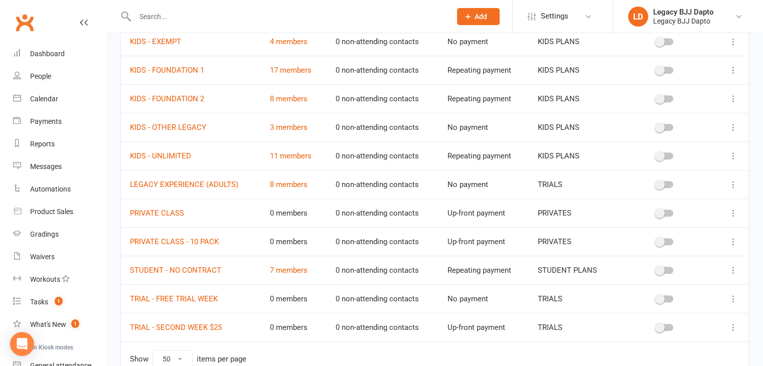
click at [287, 146] on td "11 members" at bounding box center [293, 155] width 66 height 29
click at [287, 151] on link "11 members" at bounding box center [290, 155] width 42 height 9
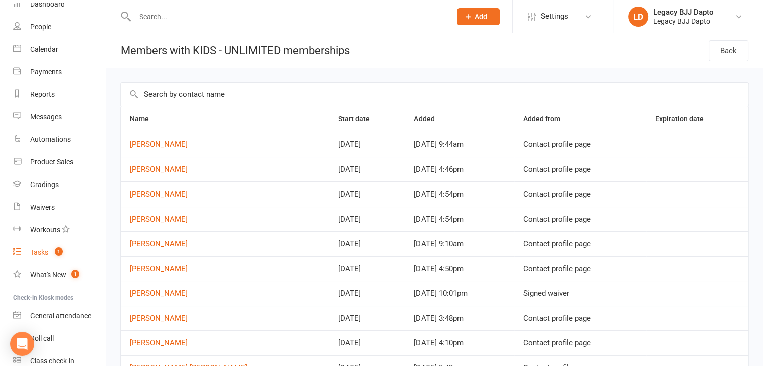
scroll to position [94, 0]
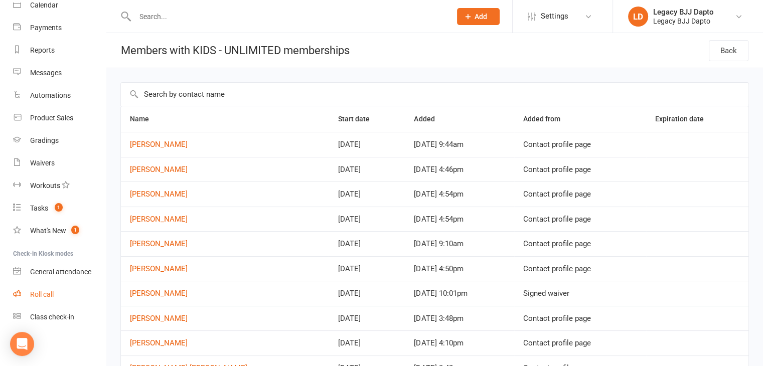
click at [46, 289] on link "Roll call" at bounding box center [59, 294] width 93 height 23
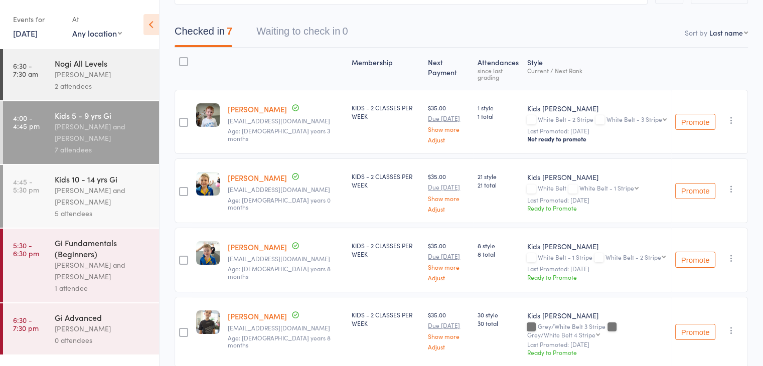
scroll to position [100, 0]
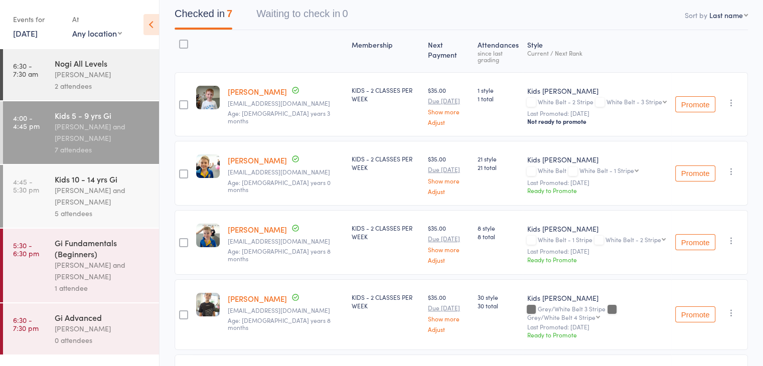
click at [90, 321] on div "Gi Advanced" at bounding box center [103, 317] width 96 height 11
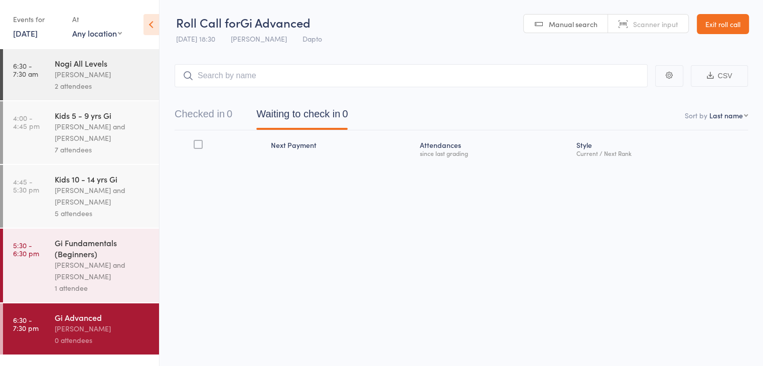
click at [115, 279] on div "[PERSON_NAME] and [PERSON_NAME]" at bounding box center [103, 270] width 96 height 23
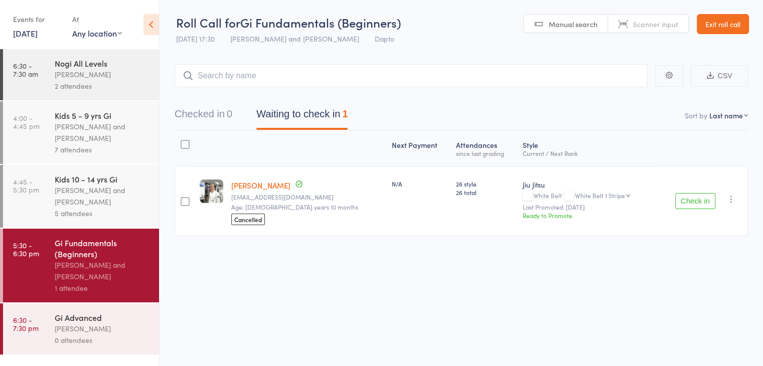
click at [188, 200] on div at bounding box center [185, 201] width 9 height 9
click at [183, 199] on input "checkbox" at bounding box center [183, 199] width 0 height 0
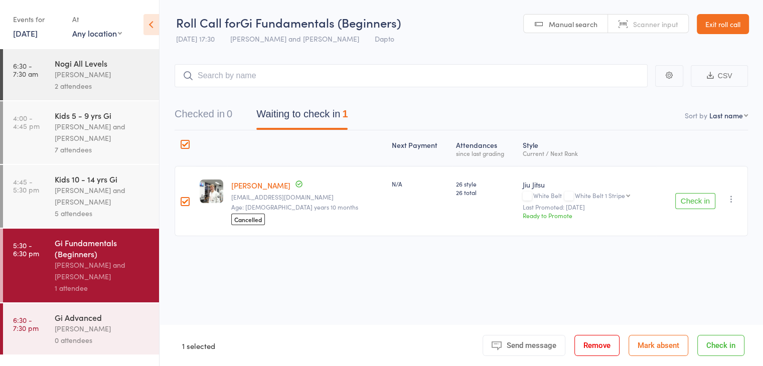
click at [591, 344] on button "Remove" at bounding box center [596, 345] width 45 height 21
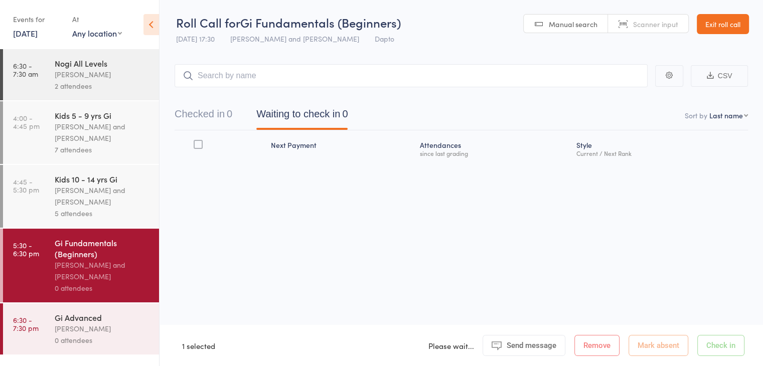
click at [735, 28] on link "Exit roll call" at bounding box center [723, 24] width 52 height 20
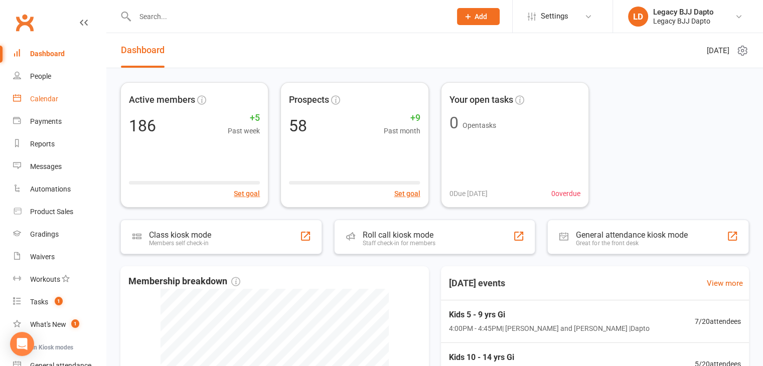
click at [48, 95] on link "Calendar" at bounding box center [59, 99] width 93 height 23
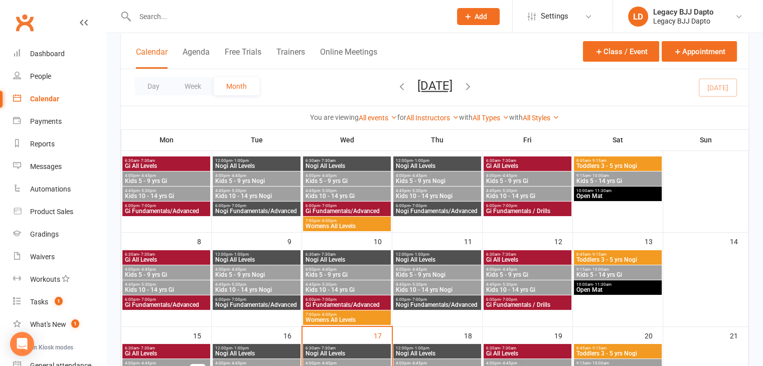
scroll to position [150, 0]
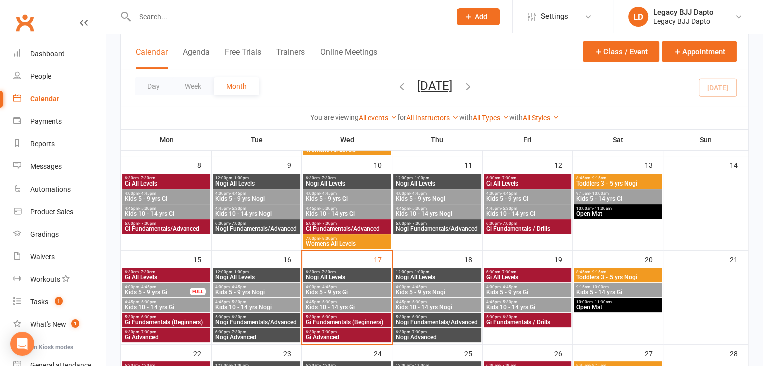
click at [359, 224] on span "6:00pm - 7:00pm" at bounding box center [347, 223] width 84 height 5
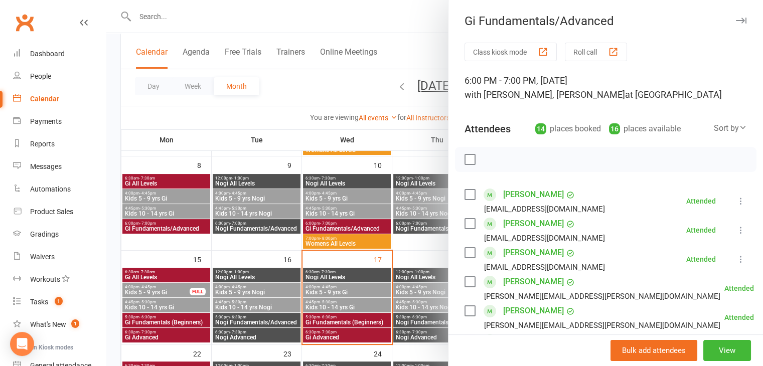
click at [279, 251] on div at bounding box center [434, 183] width 657 height 366
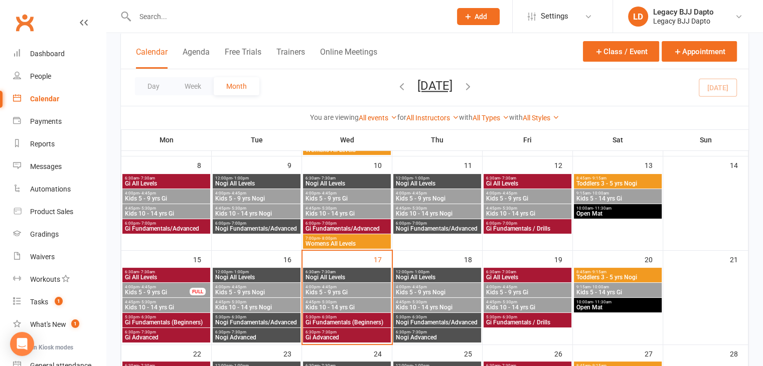
click at [341, 244] on span "Womens All Levels" at bounding box center [347, 244] width 84 height 6
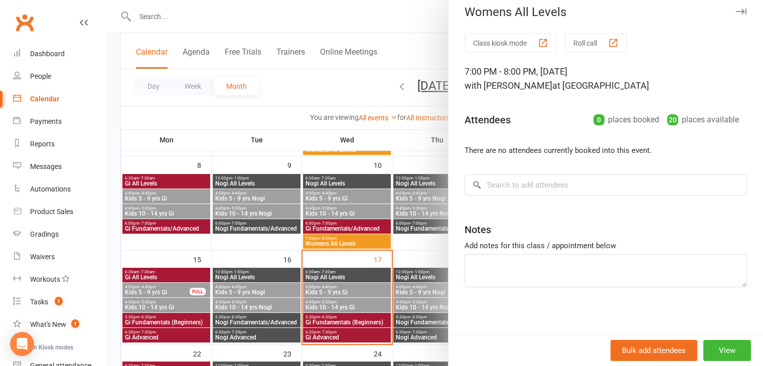
scroll to position [11, 0]
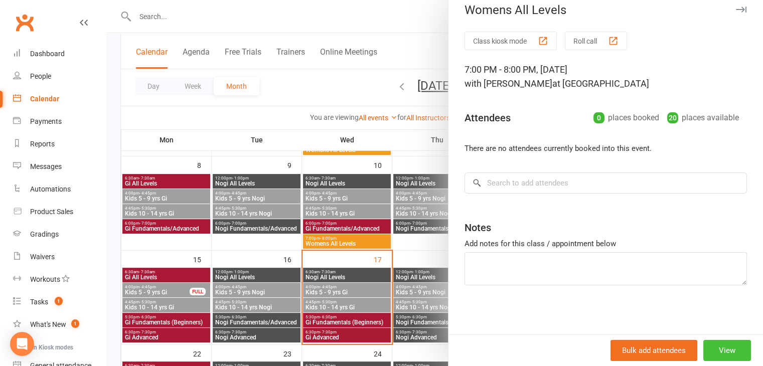
click at [711, 353] on button "View" at bounding box center [727, 350] width 48 height 21
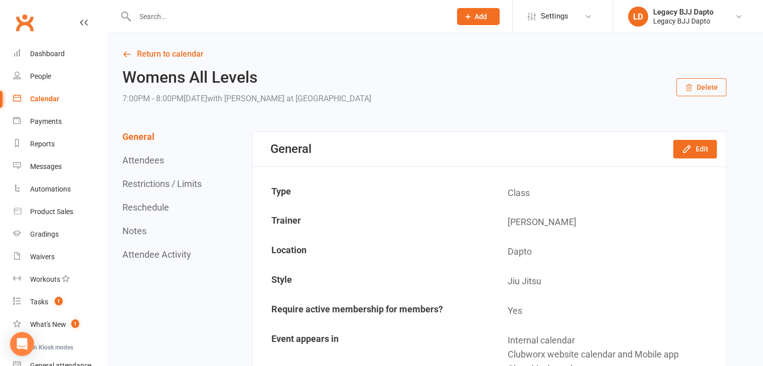
click at [701, 90] on button "Delete" at bounding box center [701, 87] width 50 height 18
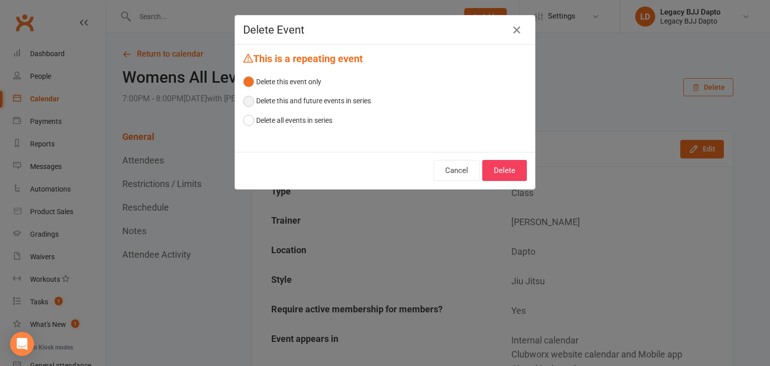
click at [262, 105] on button "Delete this and future events in series" at bounding box center [307, 100] width 128 height 19
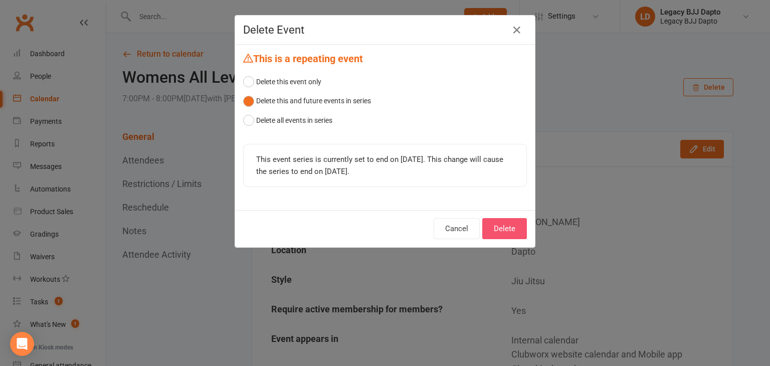
click at [507, 229] on button "Delete" at bounding box center [504, 228] width 45 height 21
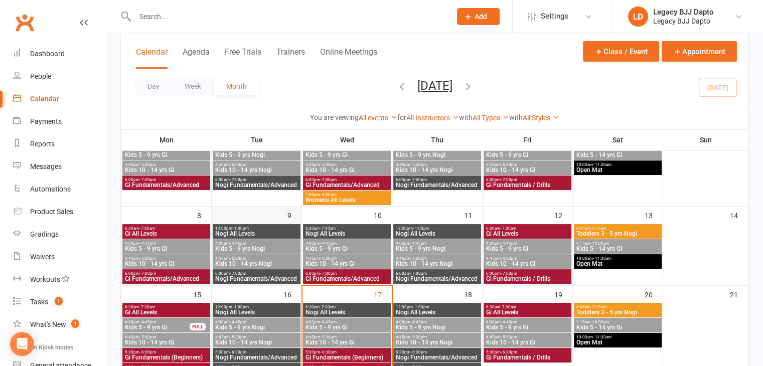
scroll to position [150, 0]
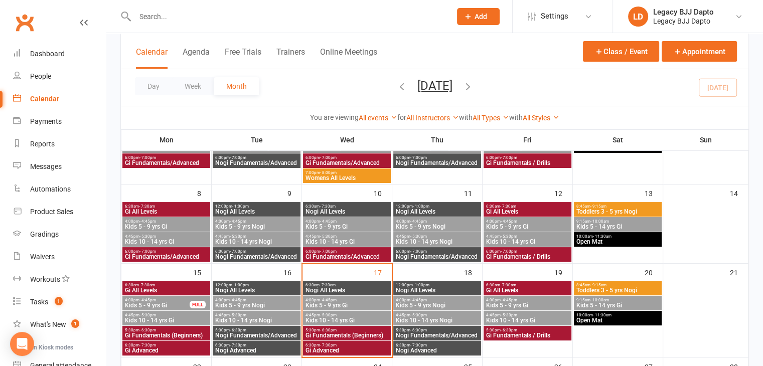
scroll to position [100, 0]
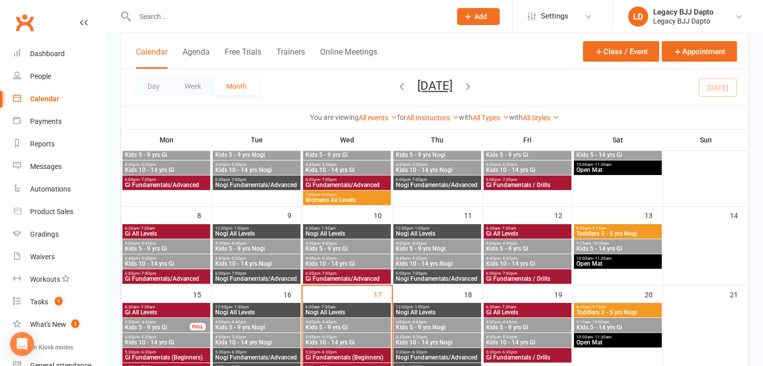
click at [357, 277] on span "Gi Fundamentals/Advanced" at bounding box center [347, 279] width 84 height 6
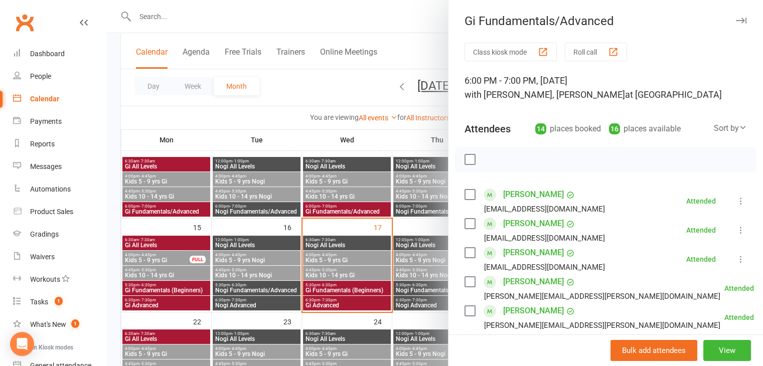
scroll to position [150, 0]
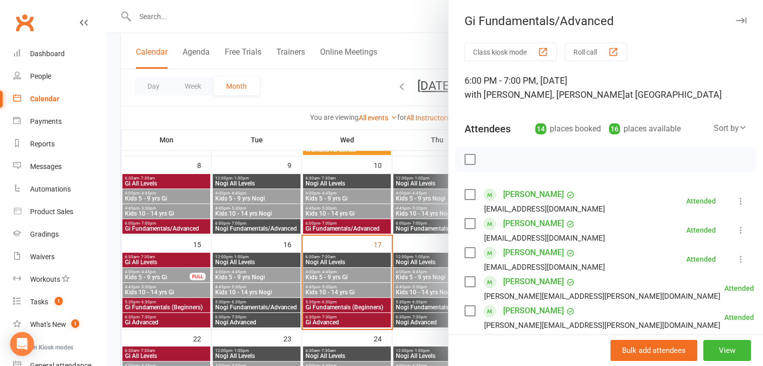
click at [391, 9] on div at bounding box center [434, 183] width 657 height 366
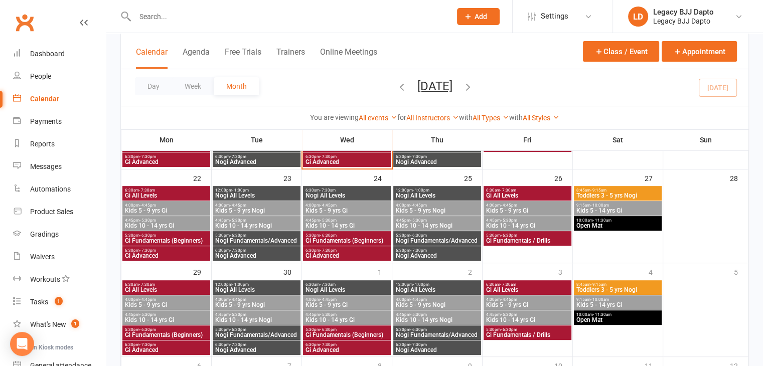
scroll to position [223, 0]
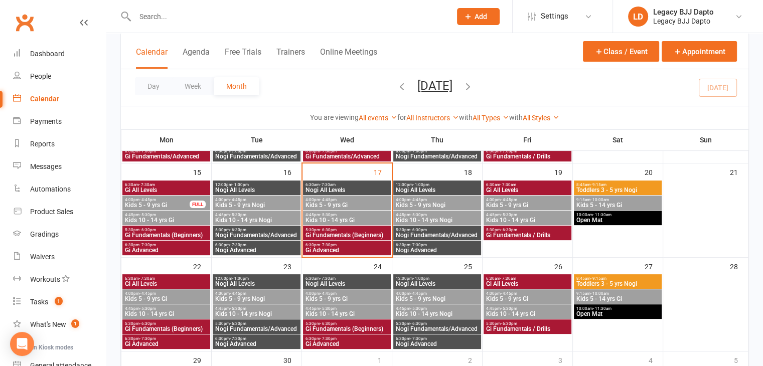
click at [339, 232] on span "Gi Fundamentals (Beginners)" at bounding box center [347, 235] width 84 height 6
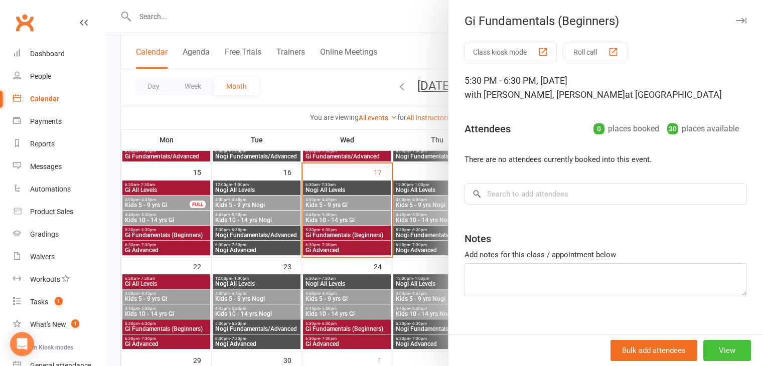
click at [703, 350] on button "View" at bounding box center [727, 350] width 48 height 21
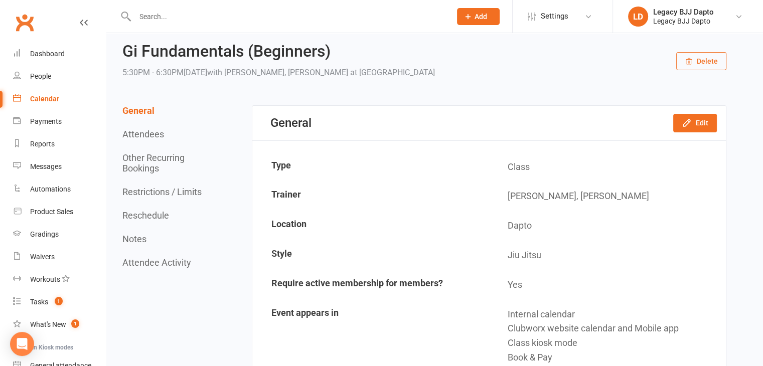
scroll to position [50, 0]
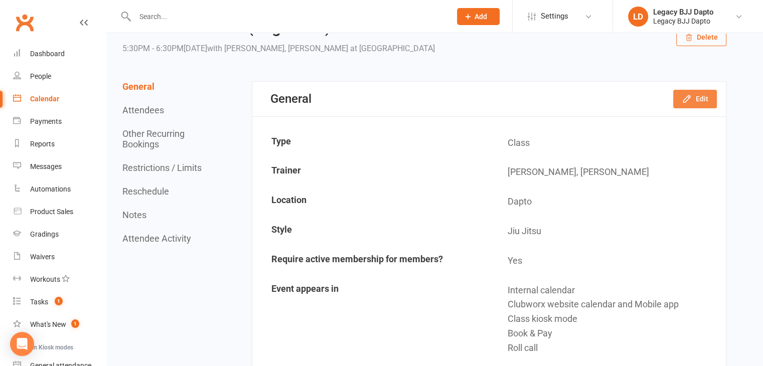
click at [686, 96] on icon "button" at bounding box center [687, 99] width 10 height 10
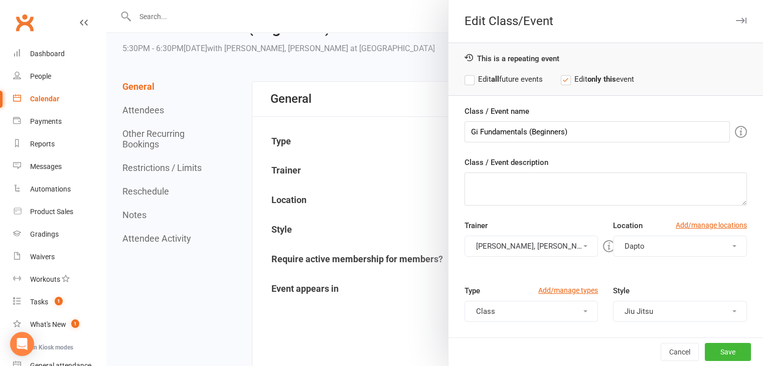
scroll to position [100, 0]
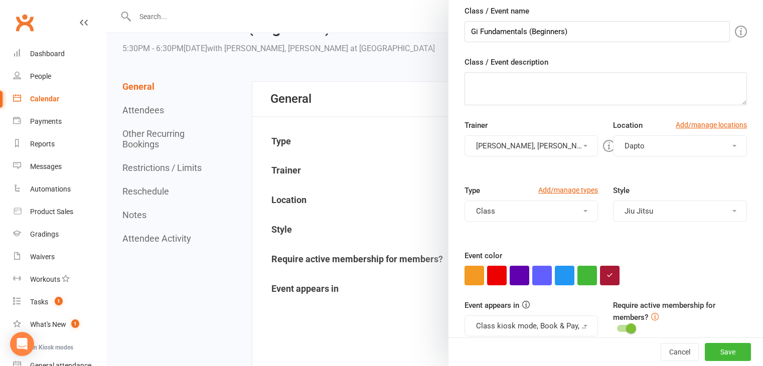
click at [545, 137] on button "Shane Haffenden, Pietro Bressan" at bounding box center [531, 145] width 134 height 21
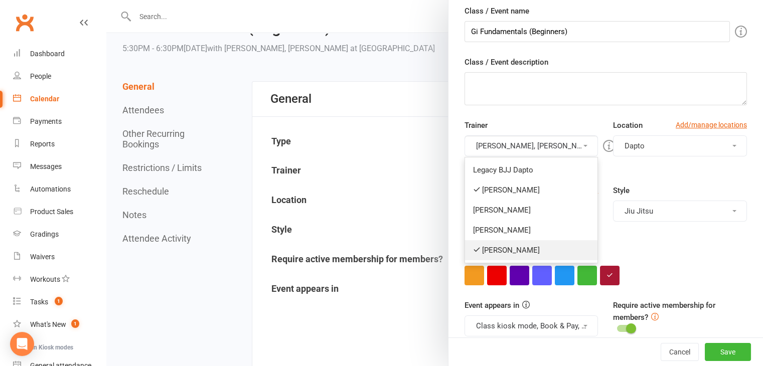
click at [501, 249] on link "[PERSON_NAME]" at bounding box center [531, 250] width 133 height 20
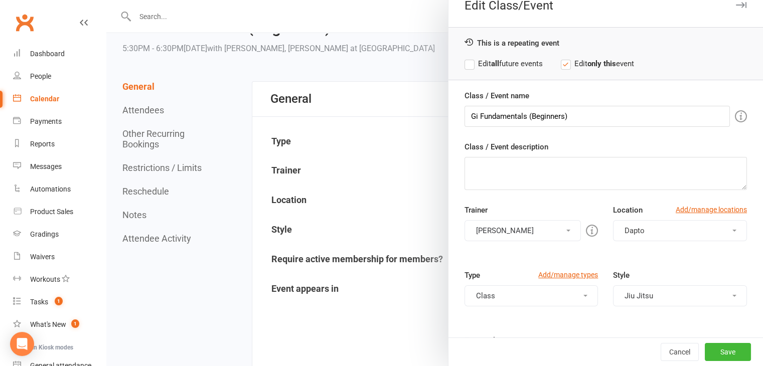
scroll to position [12, 0]
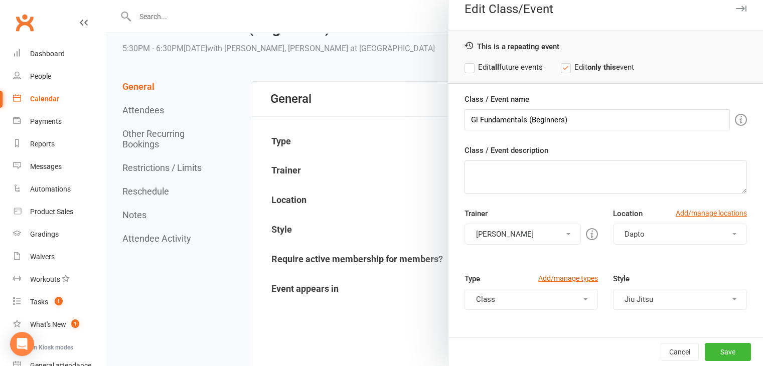
click at [469, 71] on label "Edit all future events" at bounding box center [503, 67] width 78 height 12
click at [705, 350] on button "Save" at bounding box center [728, 352] width 46 height 18
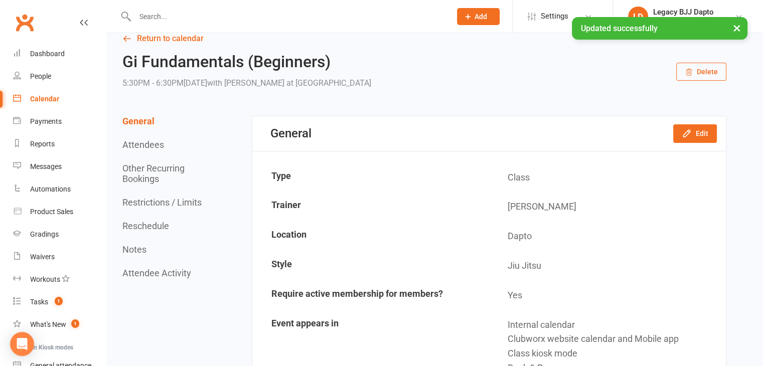
scroll to position [0, 0]
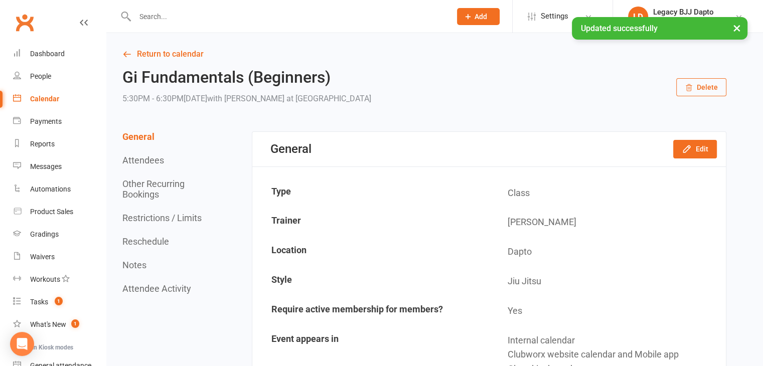
click at [33, 97] on div "Calendar" at bounding box center [44, 99] width 29 height 8
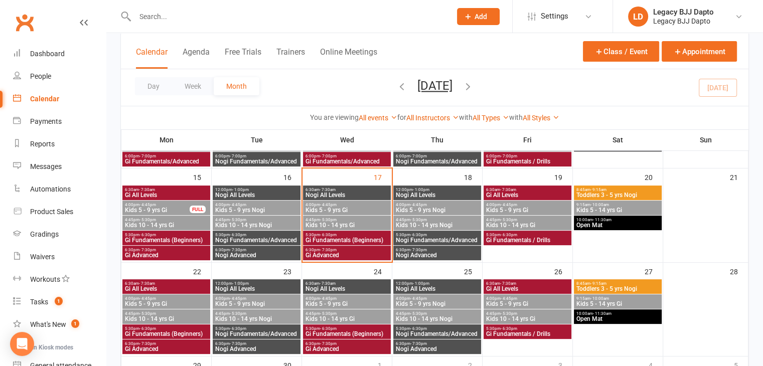
scroll to position [201, 0]
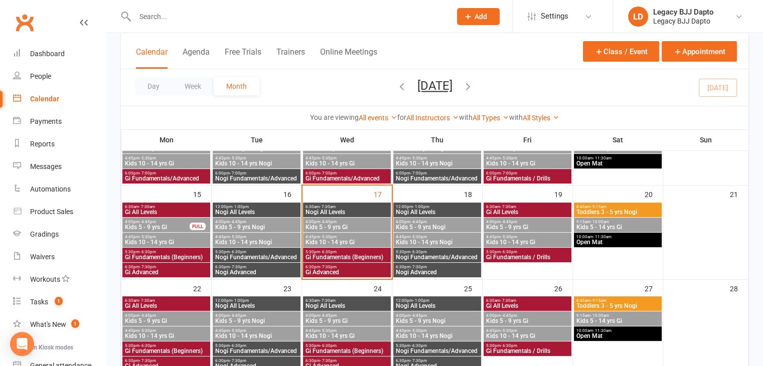
click at [348, 255] on span "Gi Fundamentals (Beginners)" at bounding box center [347, 257] width 84 height 6
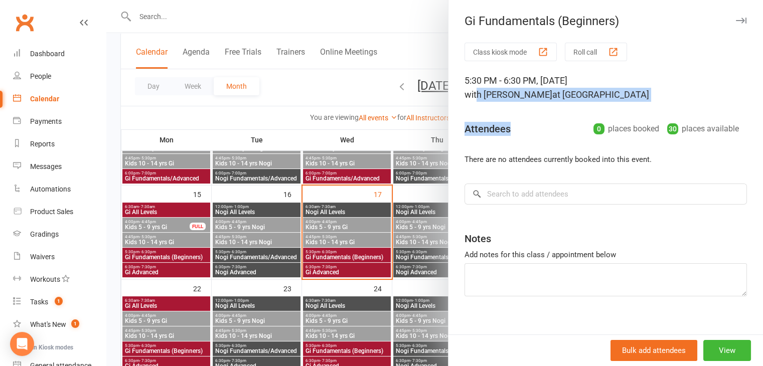
drag, startPoint x: 473, startPoint y: 88, endPoint x: 569, endPoint y: 103, distance: 96.9
click at [569, 103] on div "Class kiosk mode Roll call 5:30 PM - 6:30 PM, Wednesday, September, 17, 2025 wi…" at bounding box center [605, 195] width 314 height 304
click at [564, 100] on div "5:30 PM - 6:30 PM, Wednesday, September, 17, 2025 with Pietro Bressan at Dapto" at bounding box center [605, 88] width 282 height 28
click at [385, 25] on div at bounding box center [434, 183] width 657 height 366
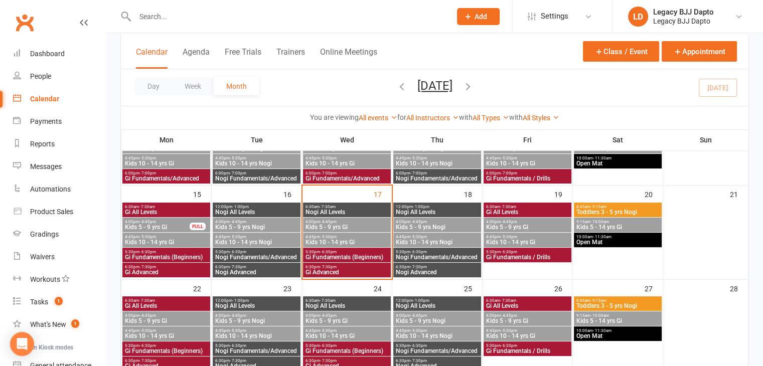
click at [256, 255] on span "Nogi Fundamentals/Advanced" at bounding box center [257, 257] width 84 height 6
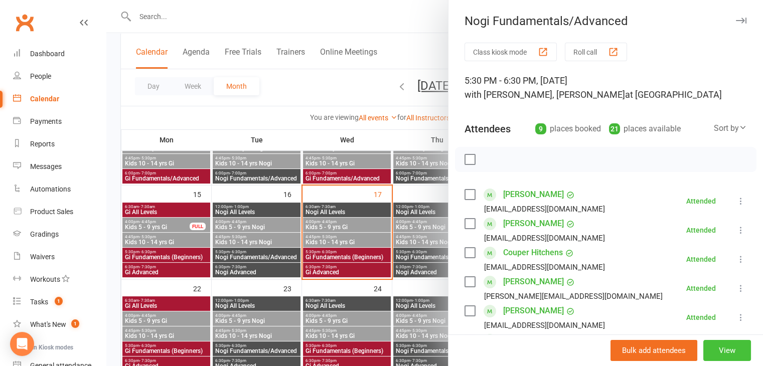
click at [718, 350] on button "View" at bounding box center [727, 350] width 48 height 21
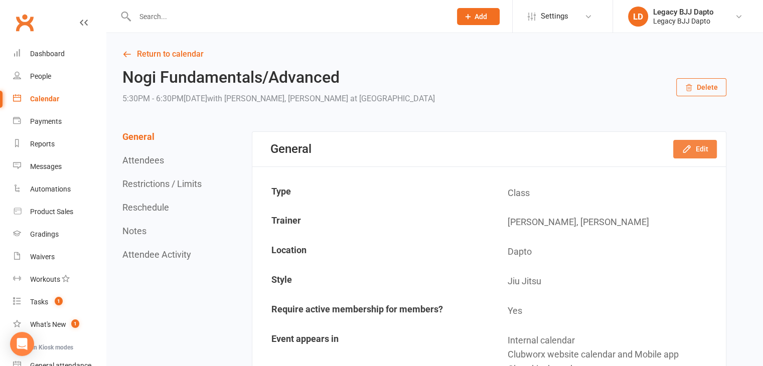
click at [708, 145] on button "Edit" at bounding box center [695, 149] width 44 height 18
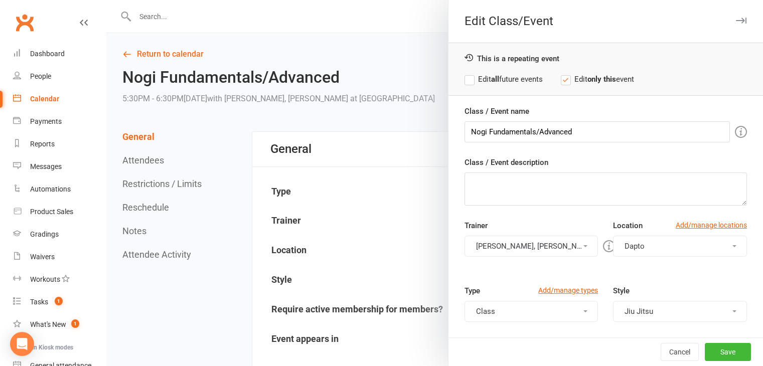
click at [537, 239] on button "Shane Haffenden, Pietro Bressan" at bounding box center [531, 246] width 134 height 21
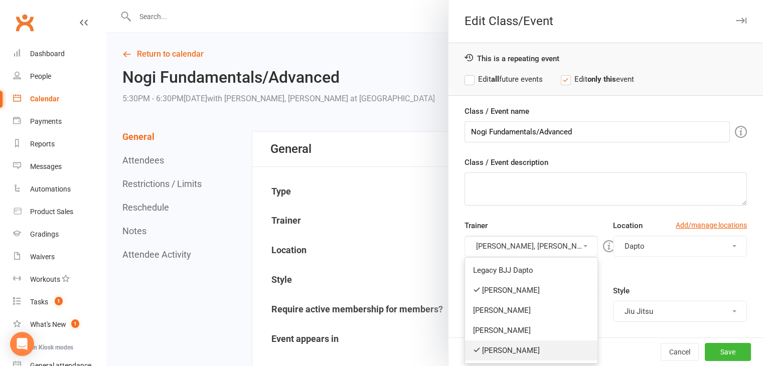
click at [506, 349] on link "Shane Haffenden" at bounding box center [531, 351] width 133 height 20
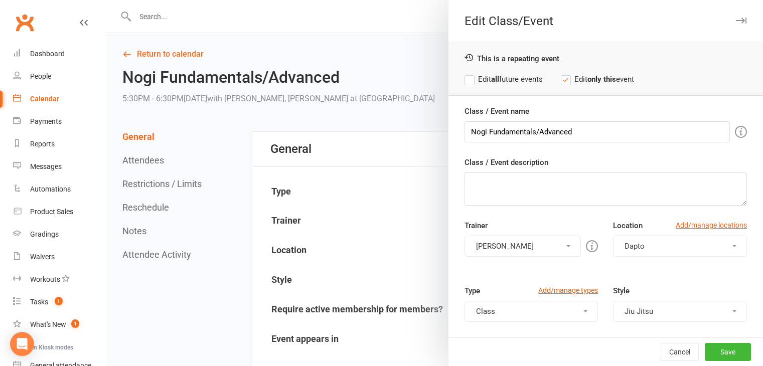
click at [476, 78] on label "Edit all future events" at bounding box center [503, 79] width 78 height 12
click at [714, 348] on button "Save" at bounding box center [728, 352] width 46 height 18
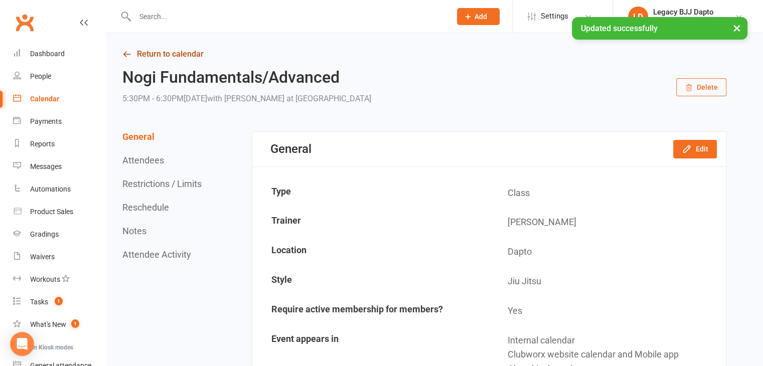
click at [132, 56] on link "Return to calendar" at bounding box center [424, 54] width 604 height 14
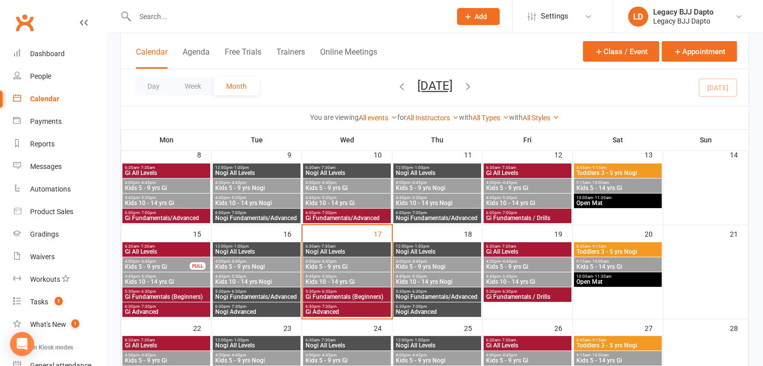
scroll to position [251, 0]
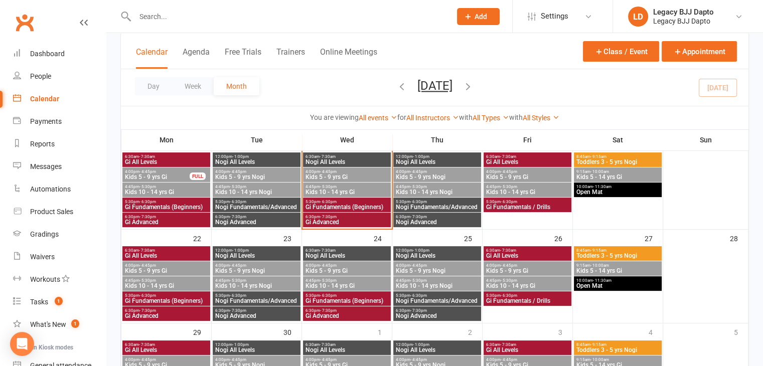
click at [335, 204] on span "Gi Fundamentals (Beginners)" at bounding box center [347, 207] width 84 height 6
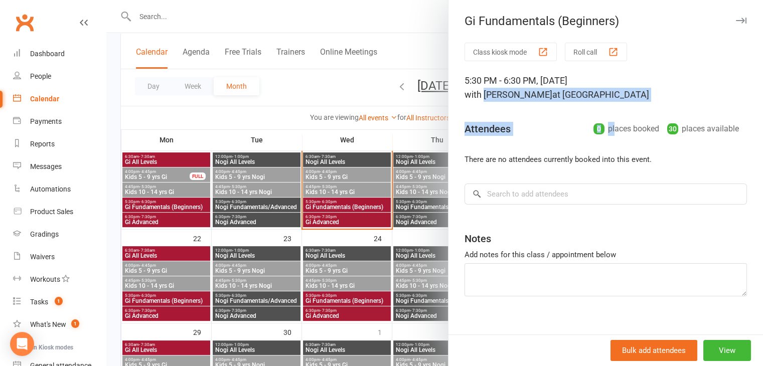
drag, startPoint x: 547, startPoint y: 102, endPoint x: 593, endPoint y: 104, distance: 46.7
click at [593, 104] on div "Class kiosk mode Roll call 5:30 PM - 6:30 PM, Wednesday, September, 17, 2025 wi…" at bounding box center [605, 195] width 314 height 304
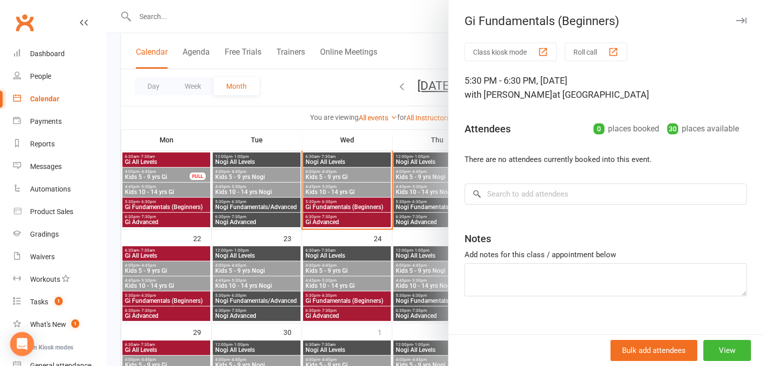
click at [383, 68] on div at bounding box center [434, 183] width 657 height 366
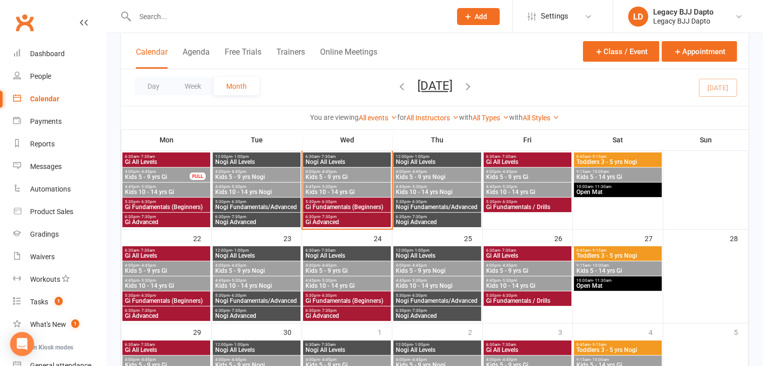
click at [272, 202] on span "5:30pm - 6:30pm" at bounding box center [257, 202] width 84 height 5
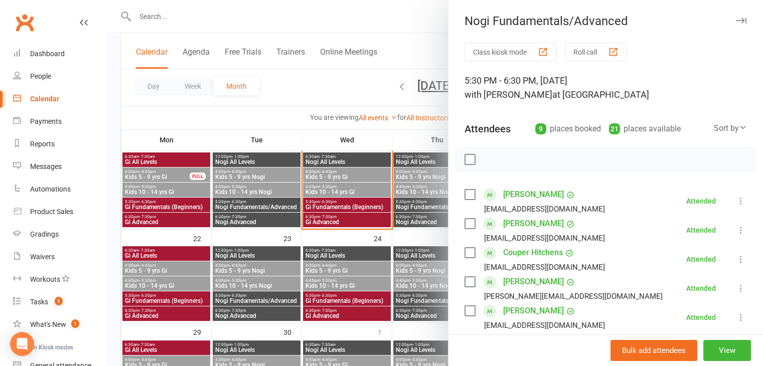
click at [301, 115] on div at bounding box center [434, 183] width 657 height 366
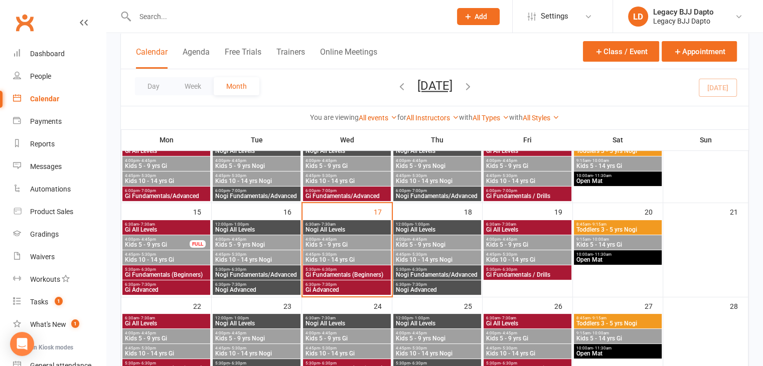
scroll to position [201, 0]
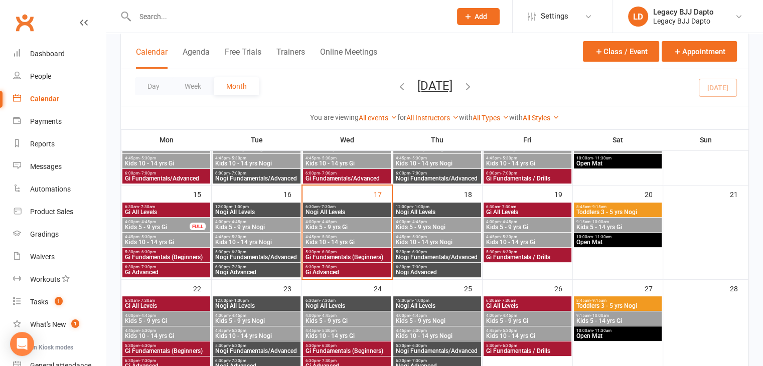
click at [275, 256] on span "Nogi Fundamentals/Advanced" at bounding box center [257, 257] width 84 height 6
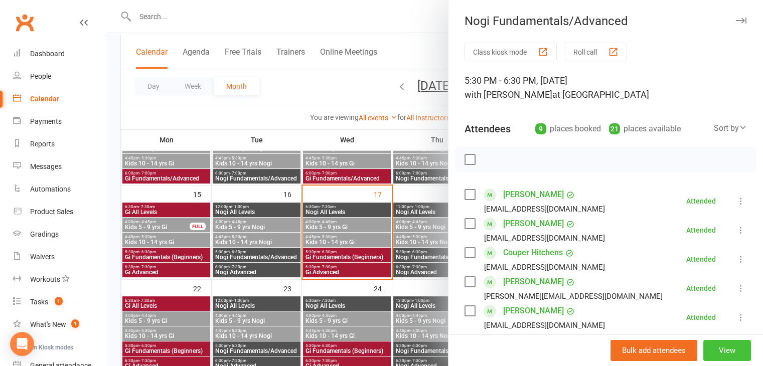
click at [714, 349] on button "View" at bounding box center [727, 350] width 48 height 21
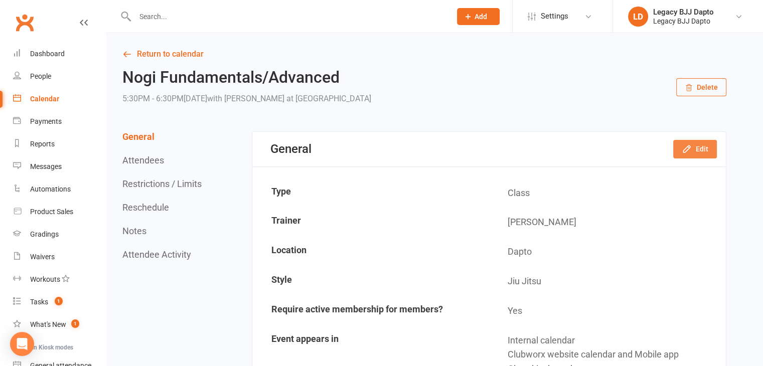
click at [702, 145] on button "Edit" at bounding box center [695, 149] width 44 height 18
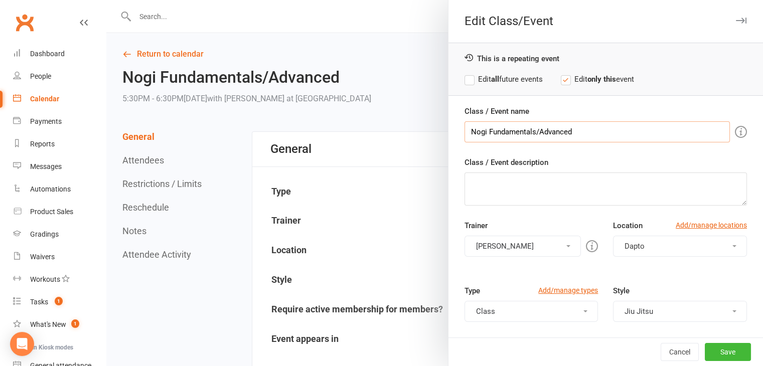
drag, startPoint x: 575, startPoint y: 132, endPoint x: 537, endPoint y: 129, distance: 38.2
click at [537, 129] on input "Nogi Fundamentals/Advanced" at bounding box center [596, 131] width 265 height 21
type input "Nogi Fundamentals/Beginners"
click at [483, 74] on label "Edit all future events" at bounding box center [503, 79] width 78 height 12
click at [712, 355] on button "Save" at bounding box center [728, 352] width 46 height 18
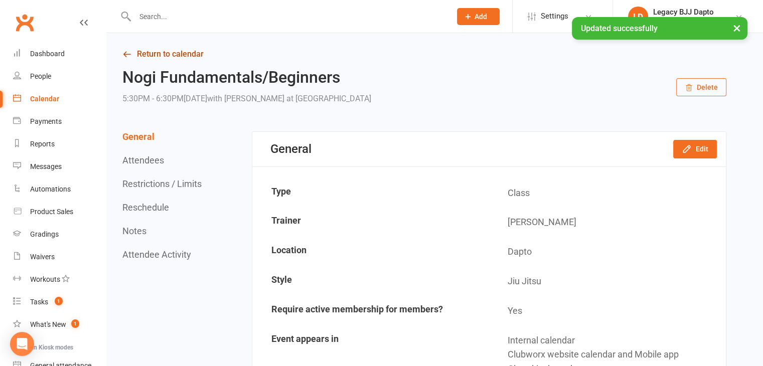
click at [130, 53] on icon at bounding box center [126, 54] width 9 height 9
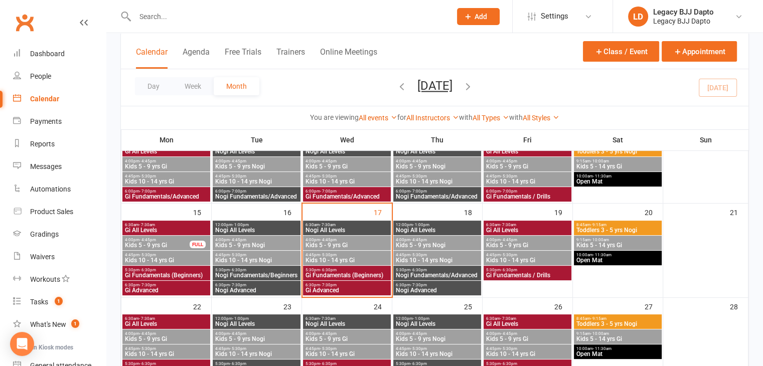
scroll to position [201, 0]
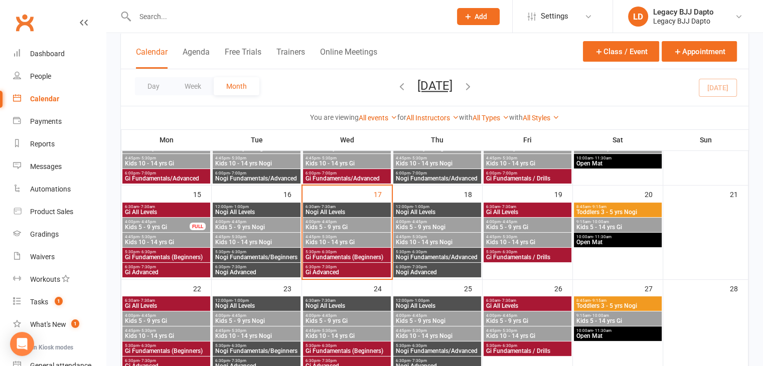
click at [431, 255] on span "Nogi Fundamentals/Advanced" at bounding box center [437, 257] width 84 height 6
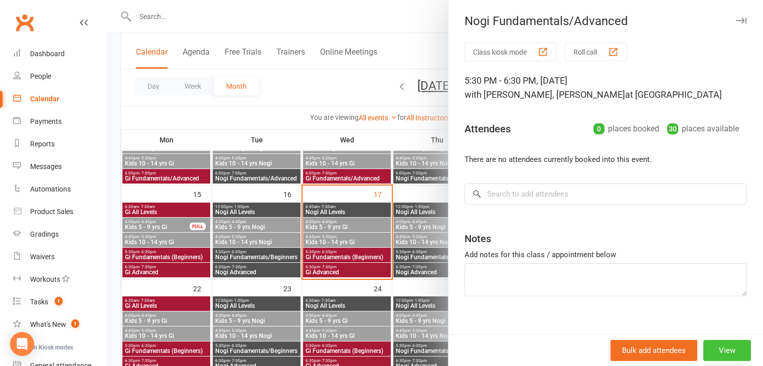
click at [709, 348] on button "View" at bounding box center [727, 350] width 48 height 21
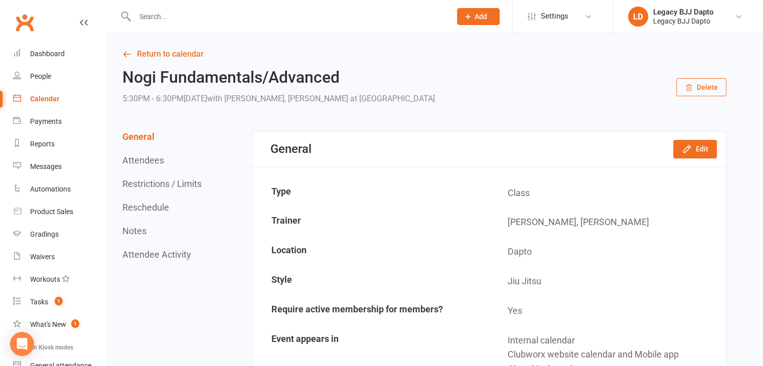
click at [690, 161] on div "General Edit" at bounding box center [488, 149] width 473 height 35
click at [692, 156] on button "Edit" at bounding box center [695, 149] width 44 height 18
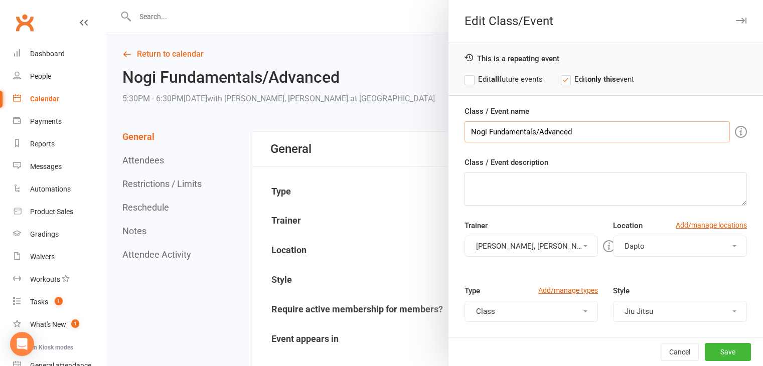
drag, startPoint x: 575, startPoint y: 129, endPoint x: 533, endPoint y: 131, distance: 42.7
click at [533, 131] on input "Nogi Fundamentals/Advanced" at bounding box center [596, 131] width 265 height 21
type input "Nogi Fundamentals/Beginners"
click at [491, 79] on strong "all" at bounding box center [495, 79] width 8 height 9
click at [721, 348] on button "Save" at bounding box center [728, 352] width 46 height 18
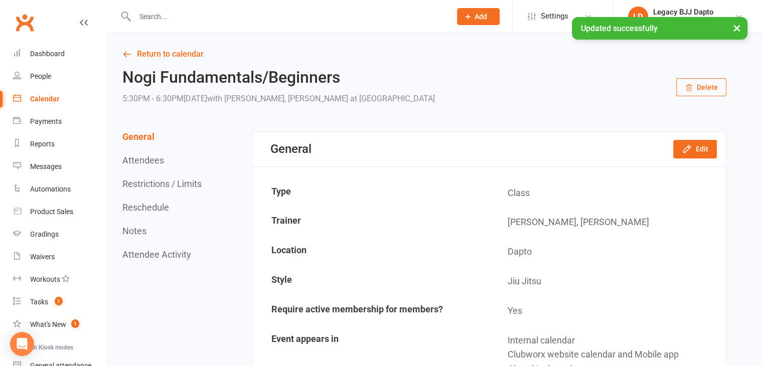
click at [122, 55] on icon at bounding box center [126, 54] width 9 height 9
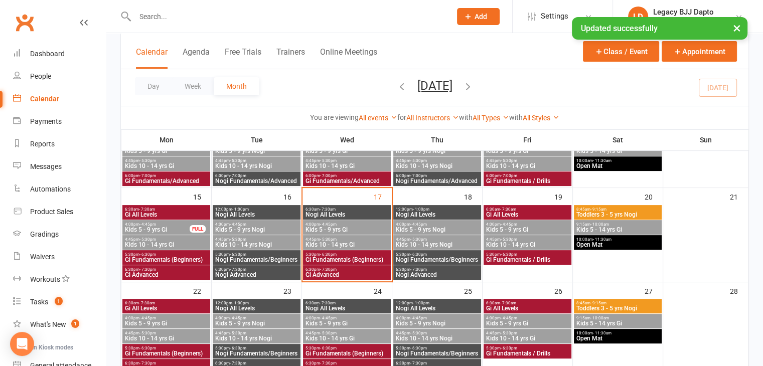
scroll to position [201, 0]
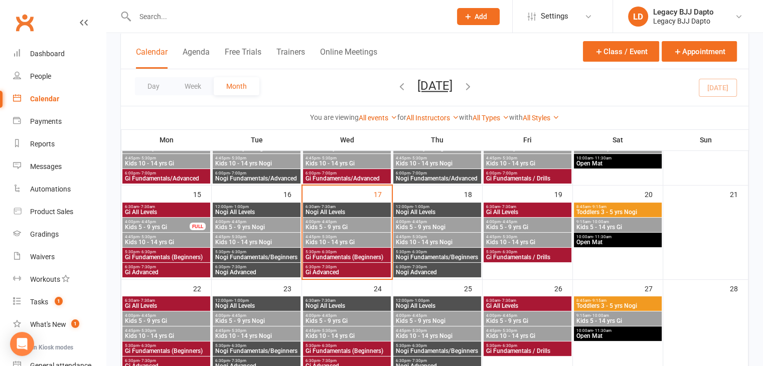
click at [189, 275] on span "Gi Advanced" at bounding box center [166, 272] width 84 height 6
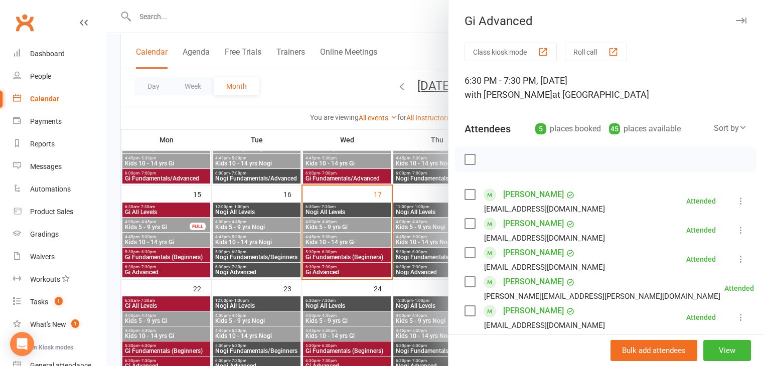
click at [381, 23] on div at bounding box center [434, 183] width 657 height 366
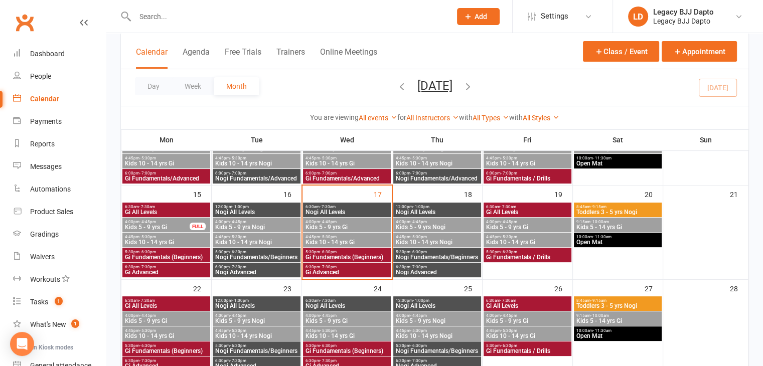
click at [228, 272] on span "Nogi Advanced" at bounding box center [257, 272] width 84 height 6
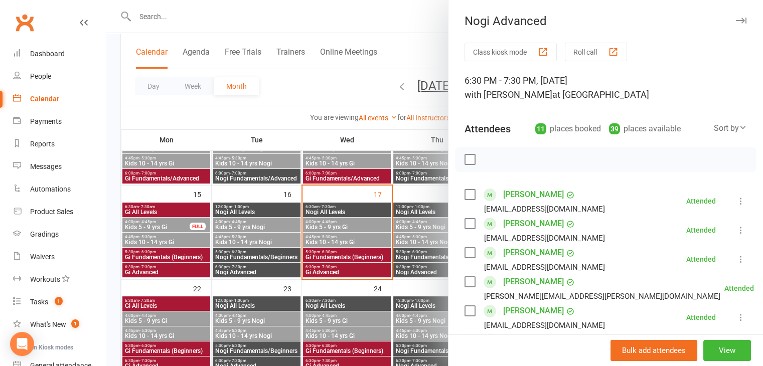
click at [425, 29] on div at bounding box center [434, 183] width 657 height 366
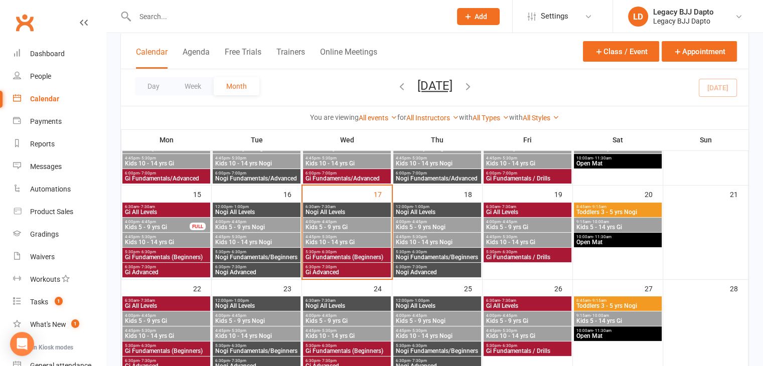
click at [335, 267] on span "- 7:30pm" at bounding box center [328, 267] width 17 height 5
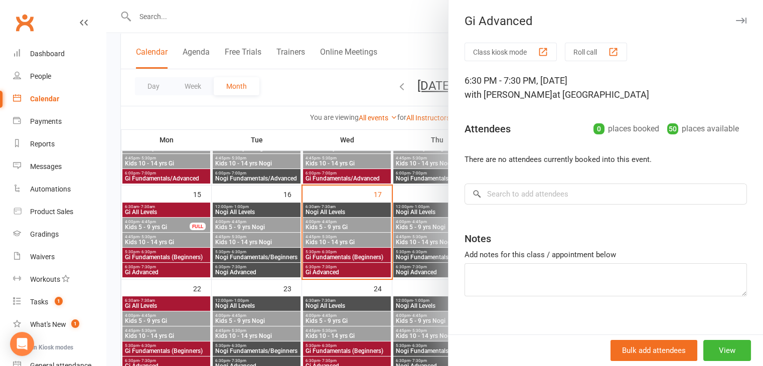
click at [349, 93] on div at bounding box center [434, 183] width 657 height 366
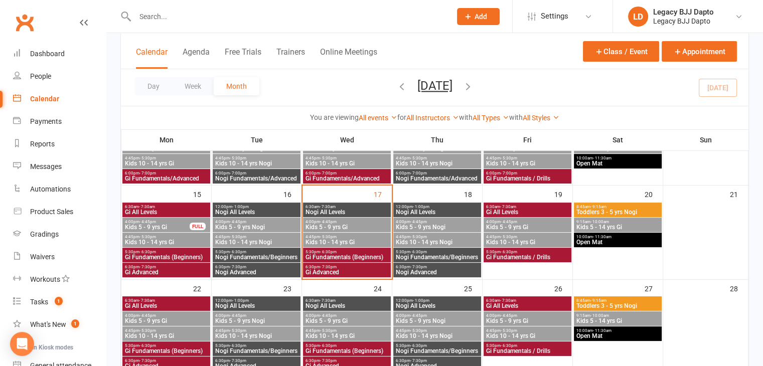
click at [437, 273] on span "Nogi Advanced" at bounding box center [437, 272] width 84 height 6
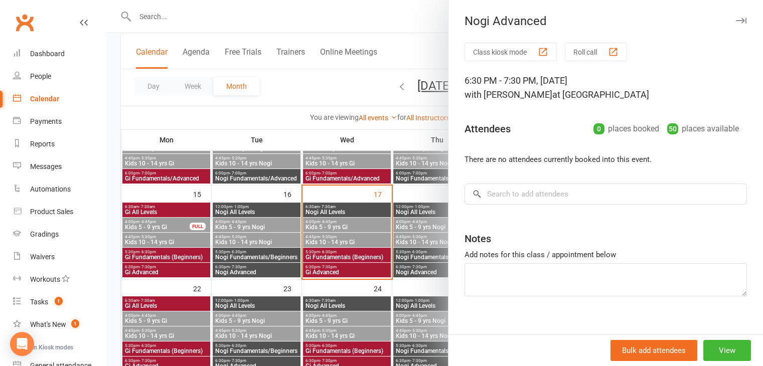
click at [353, 106] on div at bounding box center [434, 183] width 657 height 366
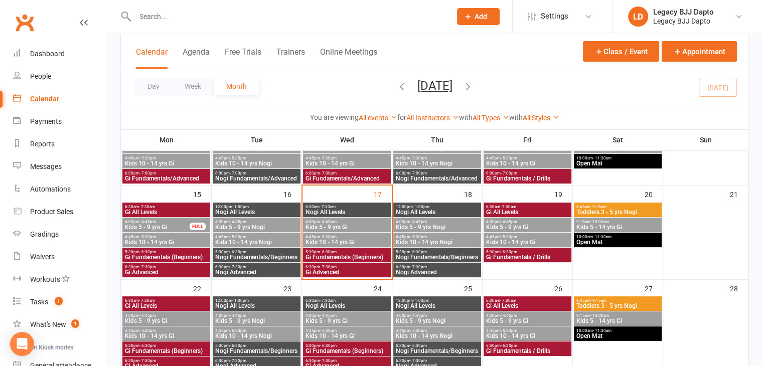
click at [520, 257] on span "Gi Fundamentals / Drills" at bounding box center [527, 257] width 84 height 6
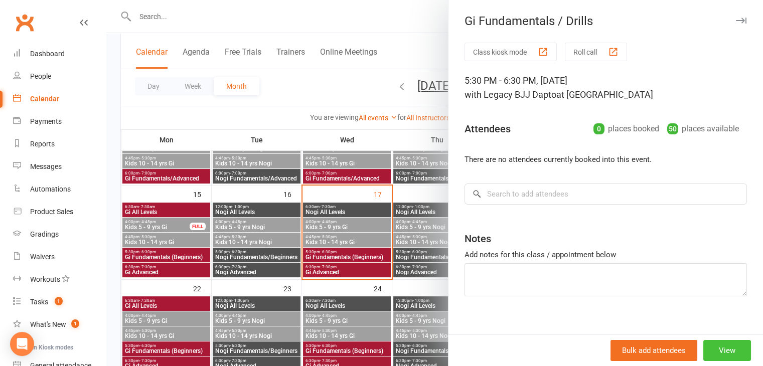
click at [703, 351] on button "View" at bounding box center [727, 350] width 48 height 21
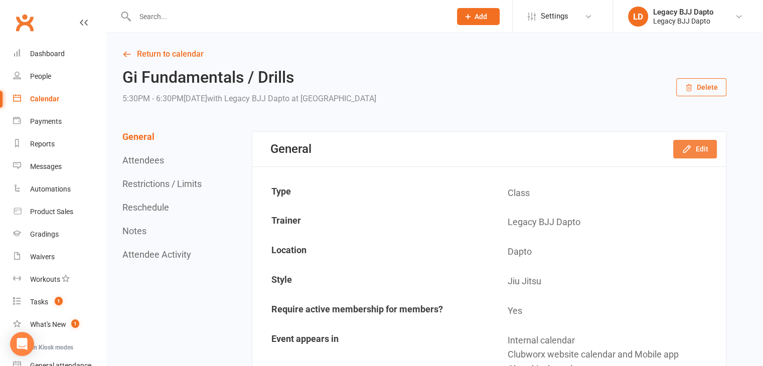
click at [700, 149] on button "Edit" at bounding box center [695, 149] width 44 height 18
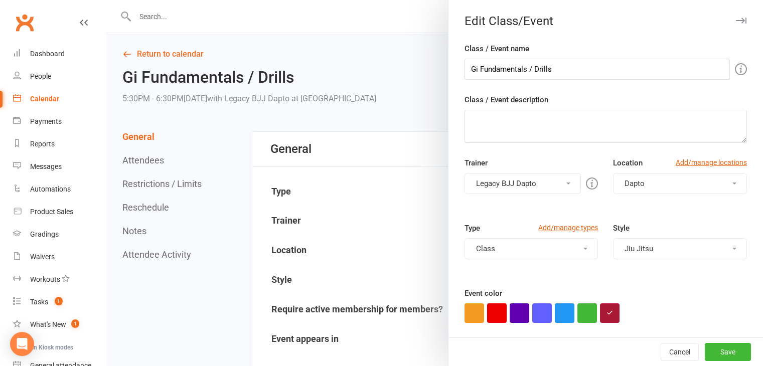
click at [518, 183] on button "Legacy BJJ Dapto" at bounding box center [522, 183] width 117 height 21
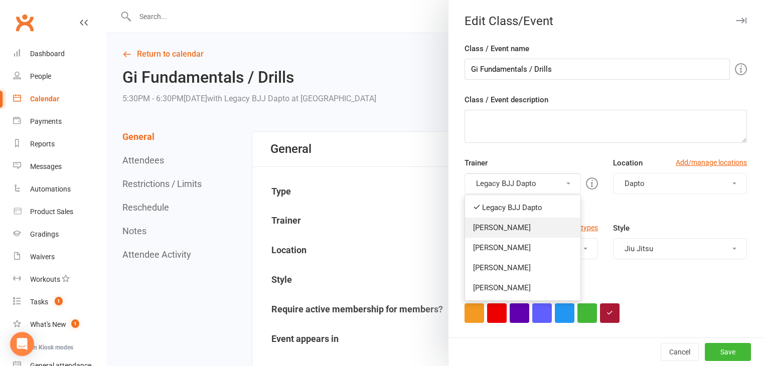
click at [508, 226] on link "Pietro Bressan" at bounding box center [523, 228] width 116 height 20
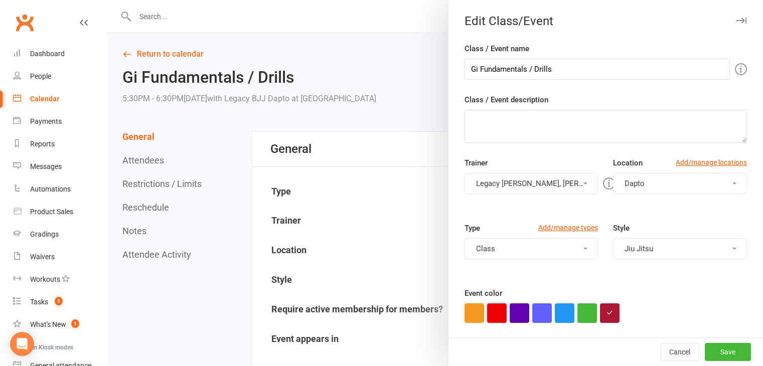
click at [508, 193] on button "Legacy BJJ Dapto, Pietro Bressan" at bounding box center [531, 183] width 134 height 21
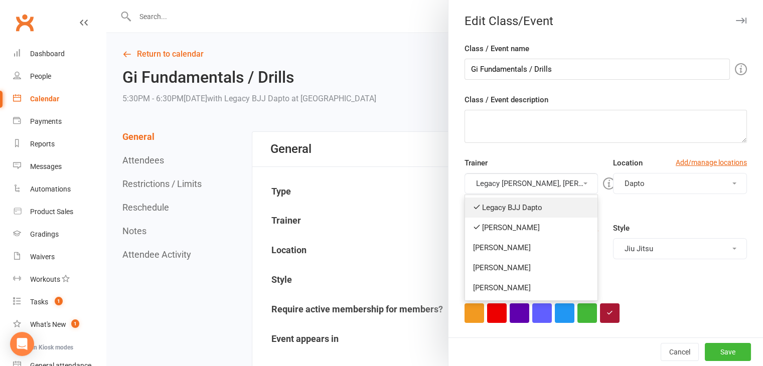
click at [504, 203] on link "Legacy BJJ Dapto" at bounding box center [531, 208] width 133 height 20
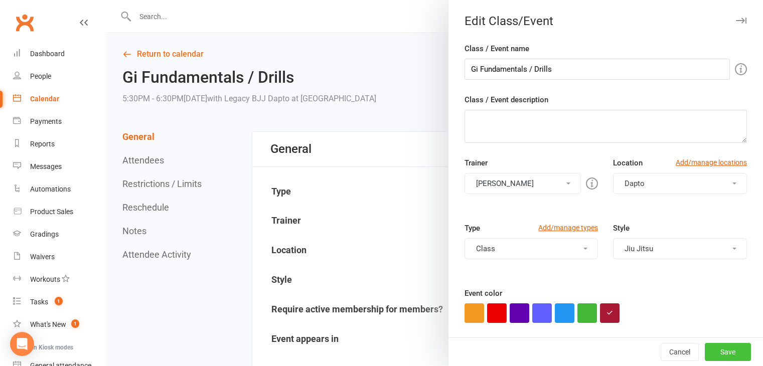
click at [708, 348] on button "Save" at bounding box center [728, 352] width 46 height 18
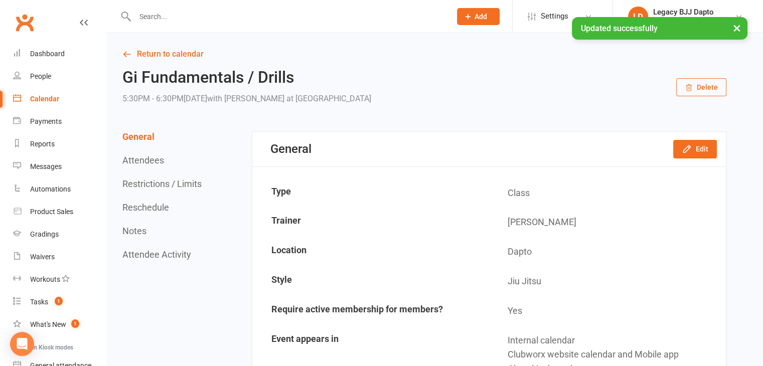
click at [60, 93] on link "Calendar" at bounding box center [59, 99] width 93 height 23
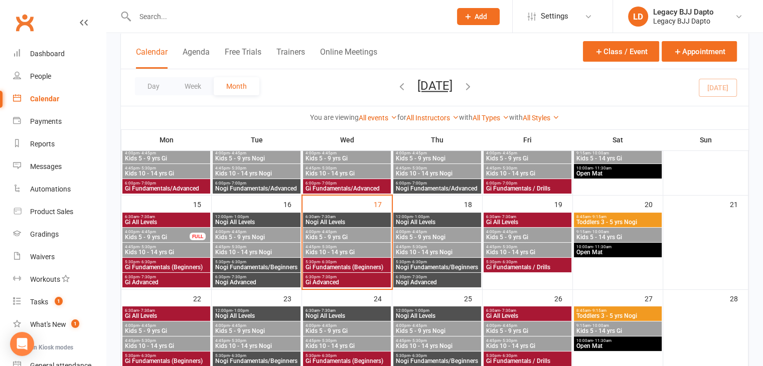
scroll to position [251, 0]
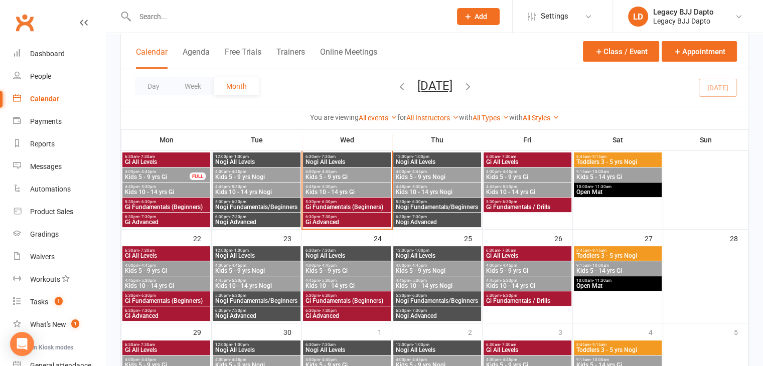
click at [409, 221] on span "Nogi Advanced" at bounding box center [437, 222] width 84 height 6
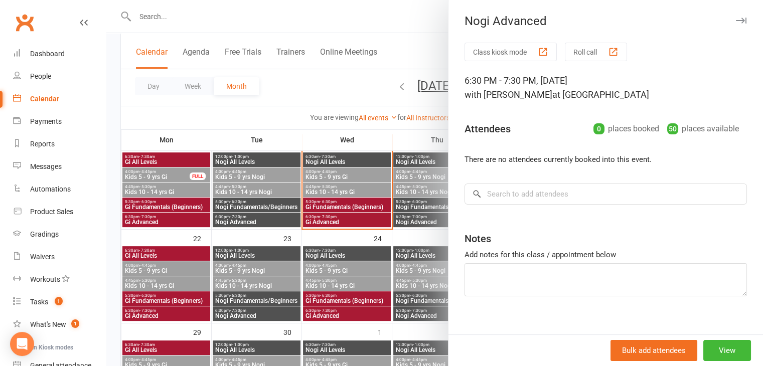
click at [397, 21] on div at bounding box center [434, 183] width 657 height 366
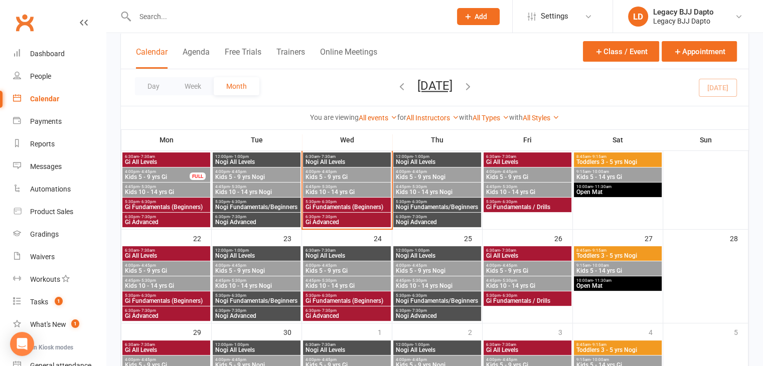
click at [326, 219] on span "Gi Advanced" at bounding box center [347, 222] width 84 height 6
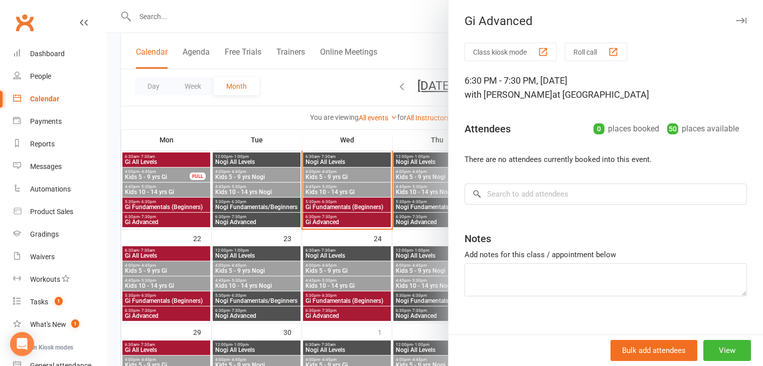
click at [325, 91] on div at bounding box center [434, 183] width 657 height 366
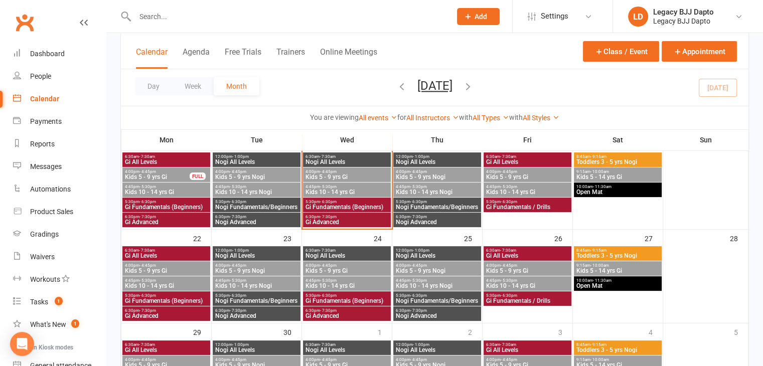
click at [257, 222] on span "Nogi Advanced" at bounding box center [257, 222] width 84 height 6
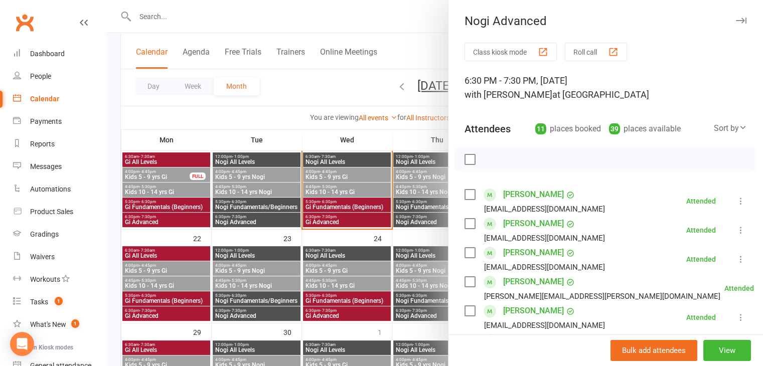
click at [295, 93] on div at bounding box center [434, 183] width 657 height 366
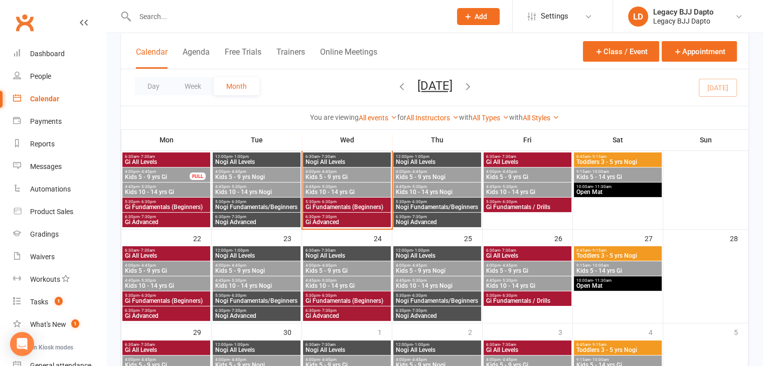
click at [195, 223] on span "Gi Advanced" at bounding box center [166, 222] width 84 height 6
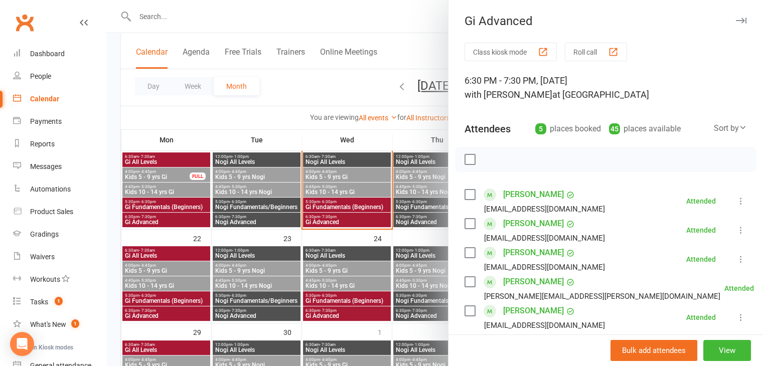
click at [325, 94] on div at bounding box center [434, 183] width 657 height 366
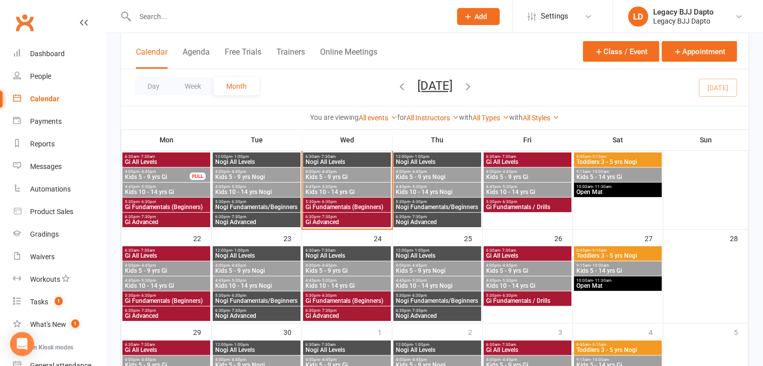
click at [191, 200] on span "5:30pm - 6:30pm" at bounding box center [166, 202] width 84 height 5
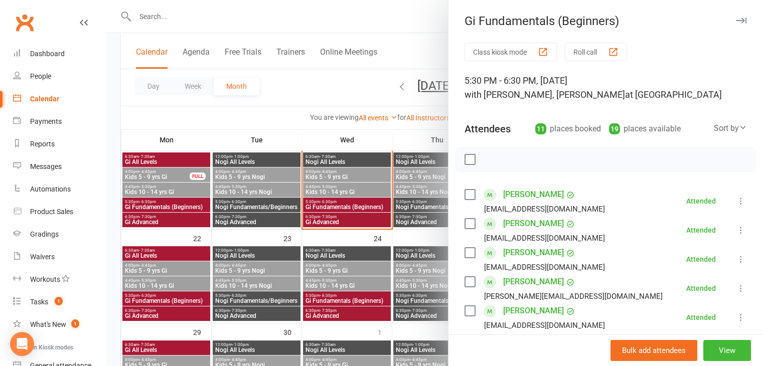
click at [298, 85] on div at bounding box center [434, 183] width 657 height 366
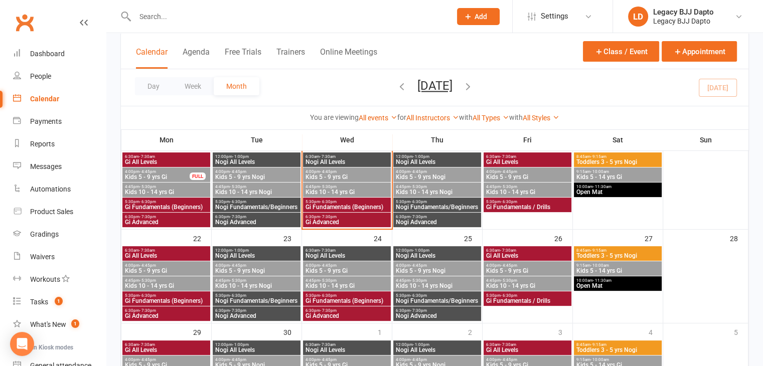
click at [277, 204] on span "Nogi Fundamentals/Beginners" at bounding box center [257, 207] width 84 height 6
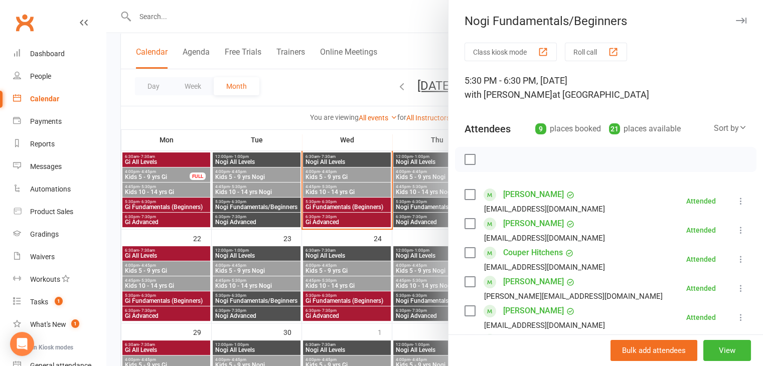
click at [323, 79] on div at bounding box center [434, 183] width 657 height 366
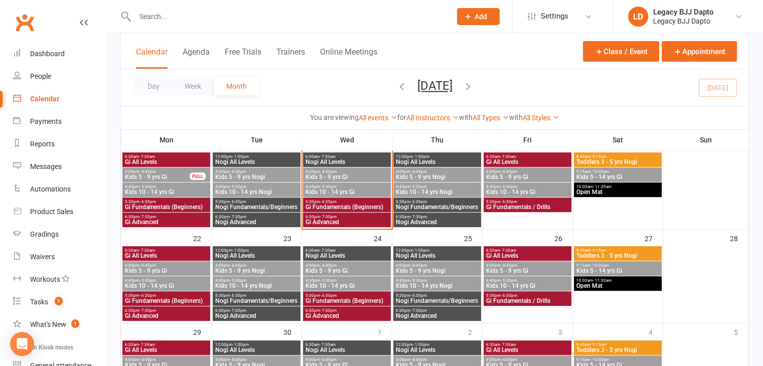
click at [329, 204] on span "Gi Fundamentals (Beginners)" at bounding box center [347, 207] width 84 height 6
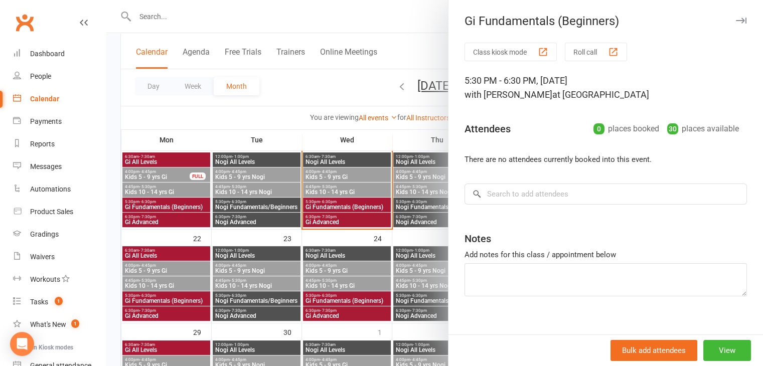
click at [355, 76] on div at bounding box center [434, 183] width 657 height 366
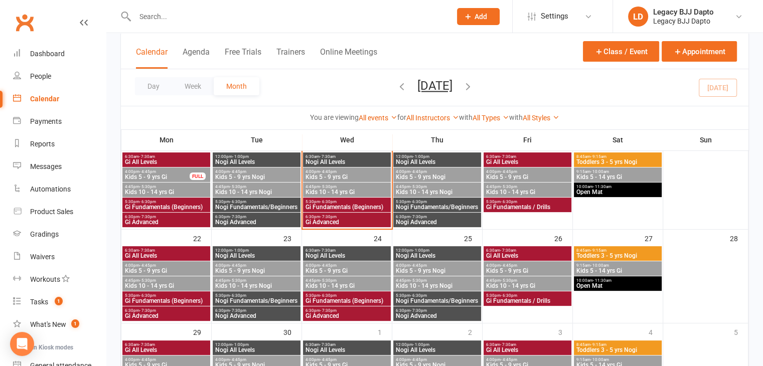
click at [423, 209] on span "Nogi Fundamentals/Beginners" at bounding box center [437, 207] width 84 height 6
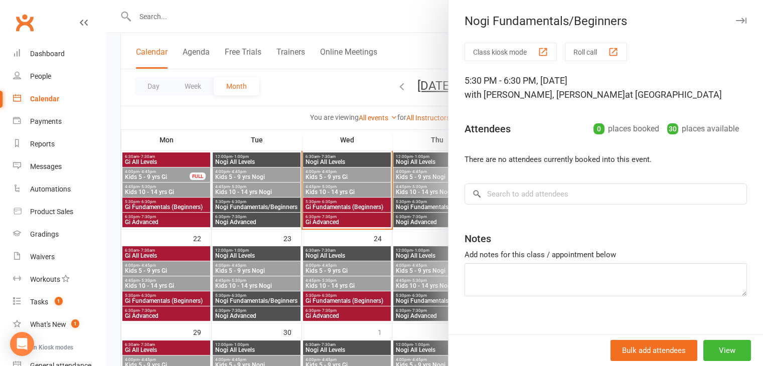
click at [318, 88] on div at bounding box center [434, 183] width 657 height 366
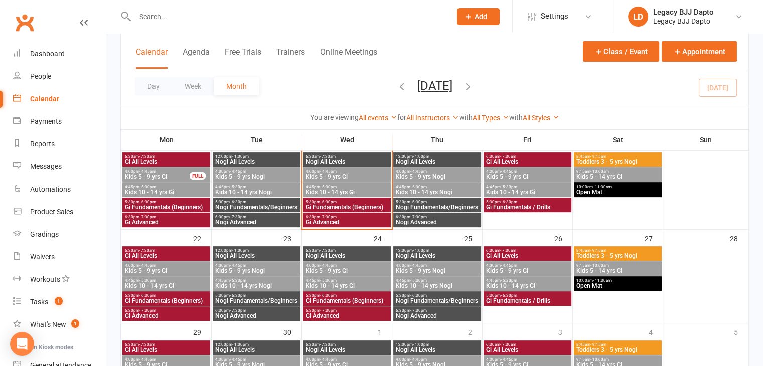
click at [504, 204] on span "Gi Fundamentals / Drills" at bounding box center [527, 207] width 84 height 6
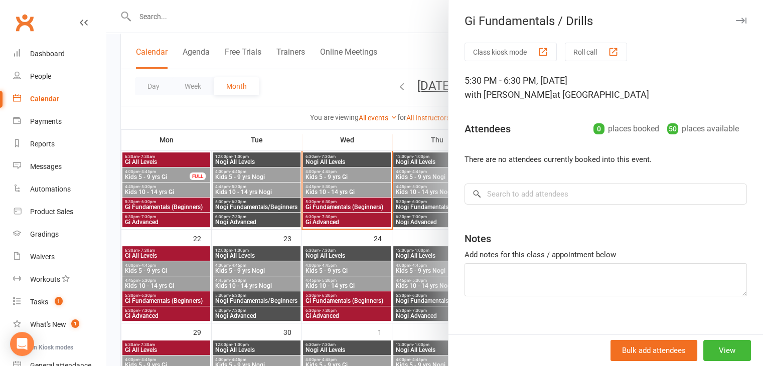
click at [301, 75] on div at bounding box center [434, 183] width 657 height 366
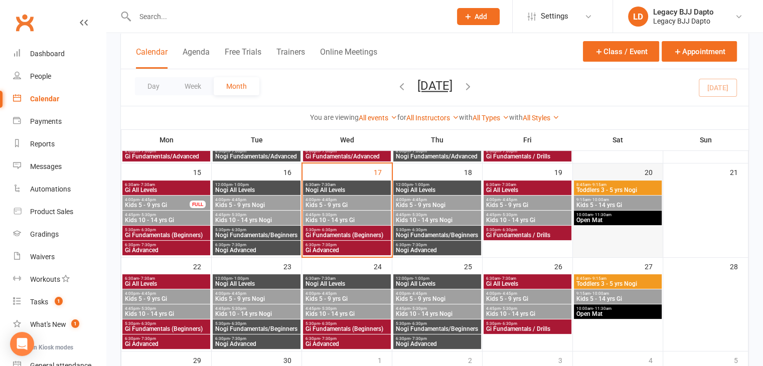
scroll to position [201, 0]
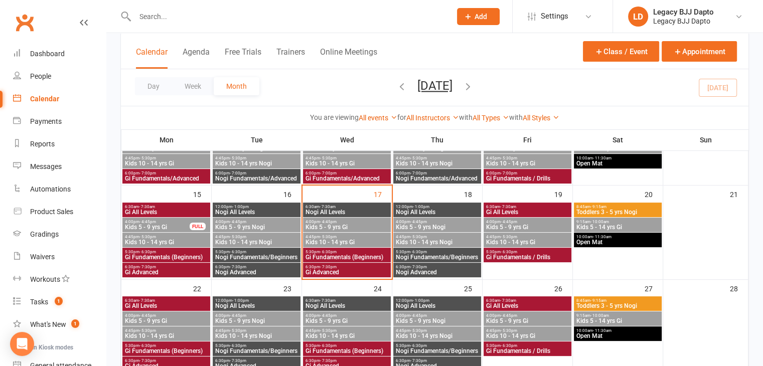
click at [610, 212] on span "Toddlers 3 - 5 yrs Nogi" at bounding box center [618, 212] width 84 height 6
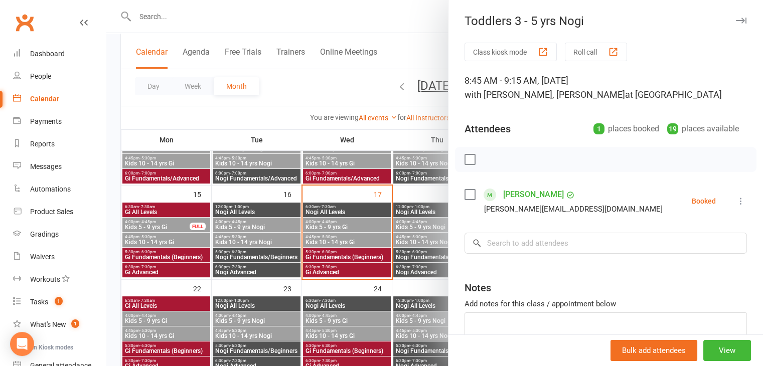
click at [406, 59] on div at bounding box center [434, 183] width 657 height 366
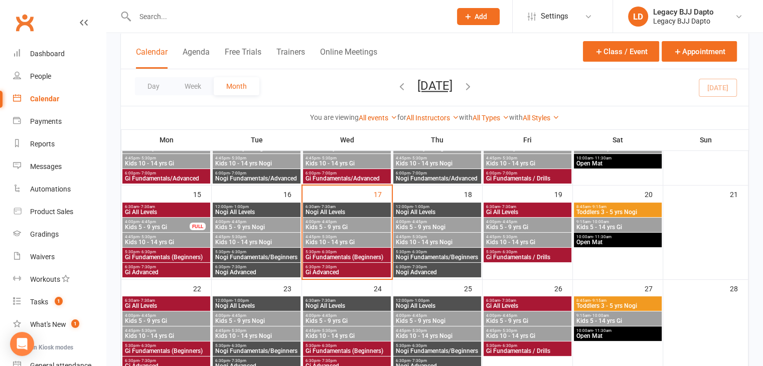
click at [621, 226] on span "Kids 5 - 14 yrs Gi" at bounding box center [618, 227] width 84 height 6
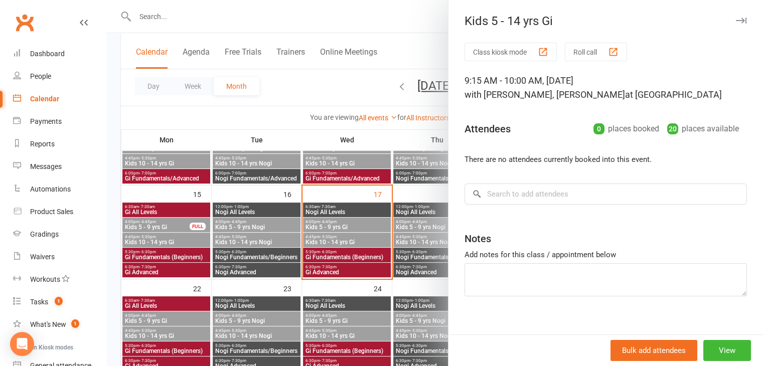
click at [351, 92] on div at bounding box center [434, 183] width 657 height 366
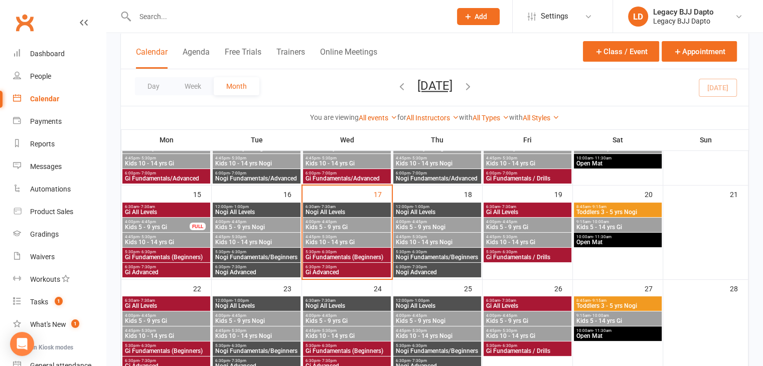
click at [606, 240] on span "Open Mat" at bounding box center [618, 242] width 84 height 6
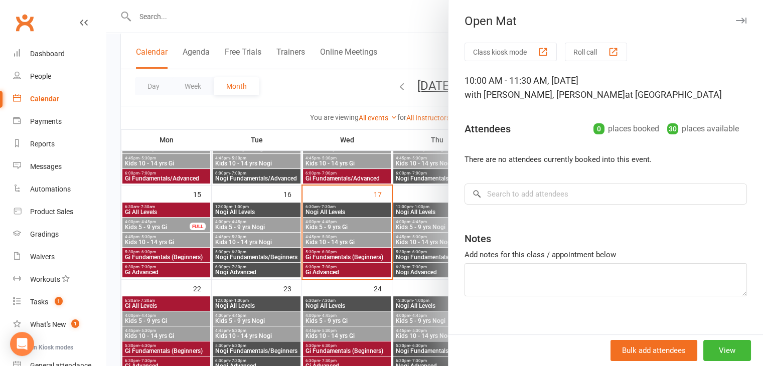
click at [347, 98] on div at bounding box center [434, 183] width 657 height 366
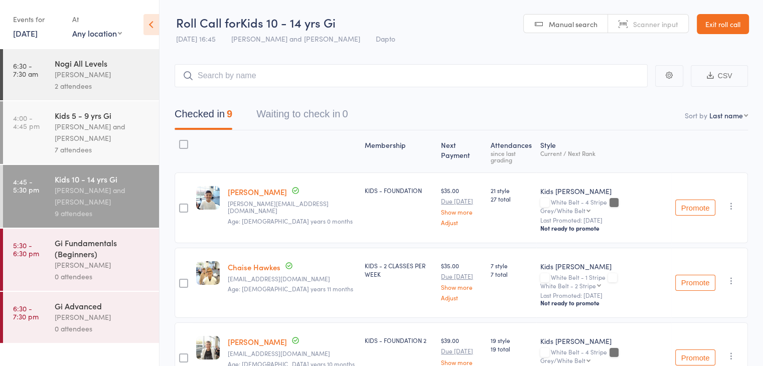
click at [703, 21] on link "Exit roll call" at bounding box center [723, 24] width 52 height 20
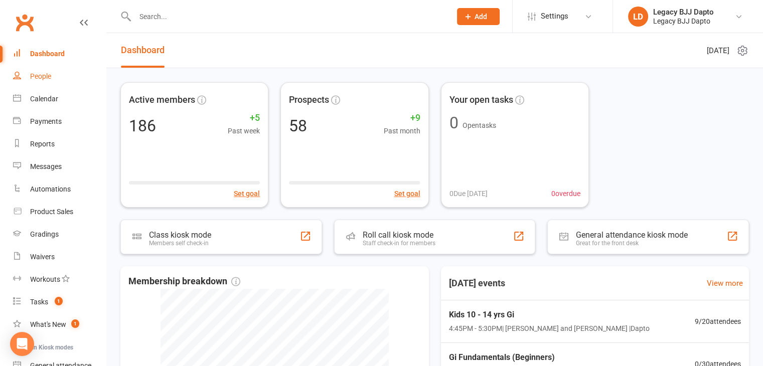
click at [40, 73] on div "People" at bounding box center [40, 76] width 21 height 8
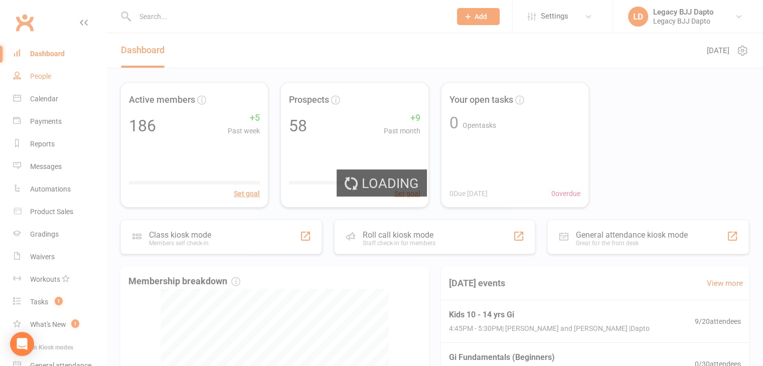
select select "100"
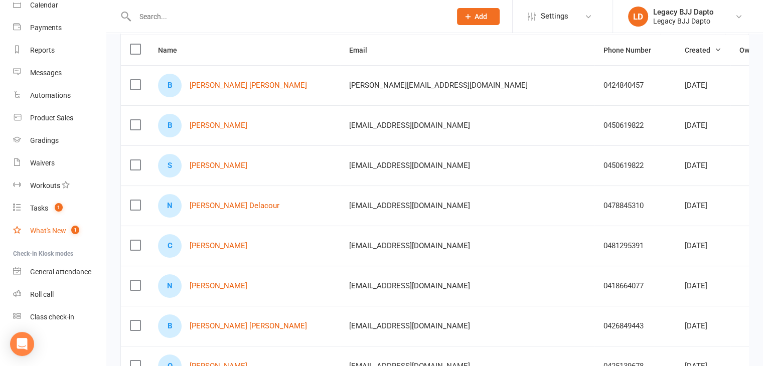
scroll to position [201, 0]
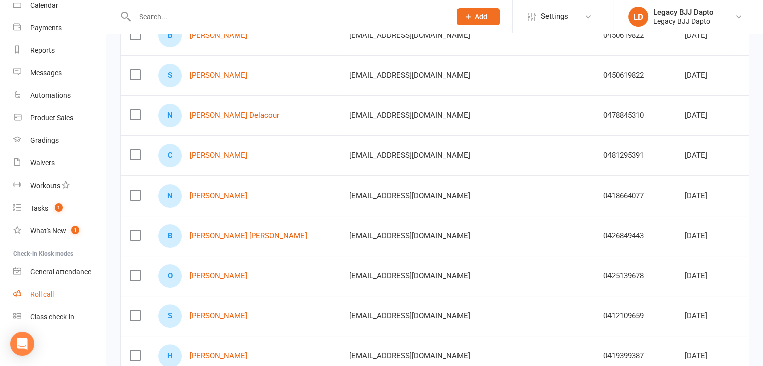
click at [41, 292] on div "Roll call" at bounding box center [42, 294] width 24 height 8
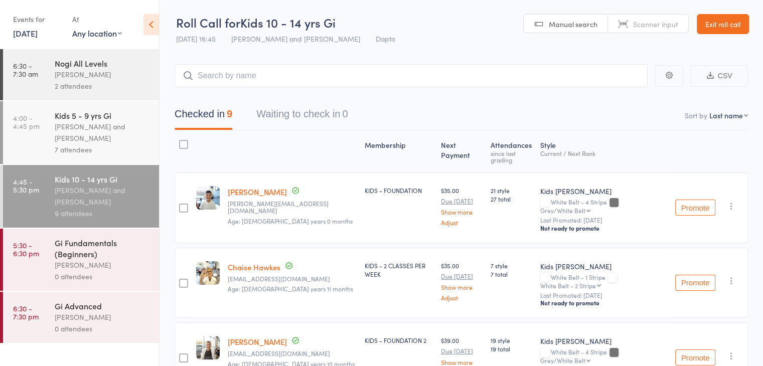
click at [734, 27] on link "Exit roll call" at bounding box center [723, 24] width 52 height 20
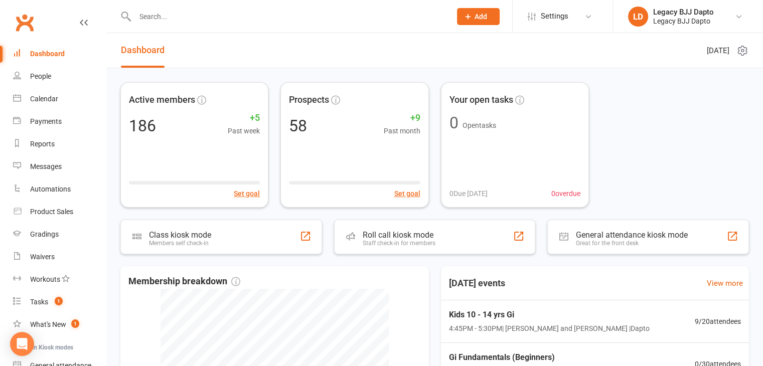
click at [186, 20] on input "text" at bounding box center [288, 17] width 312 height 14
click at [584, 15] on icon at bounding box center [588, 17] width 8 height 8
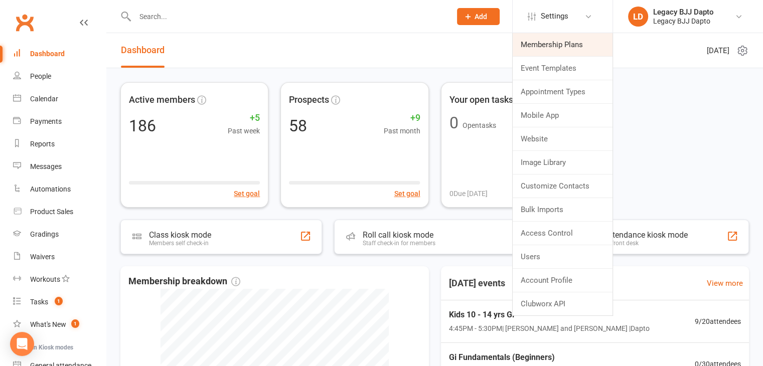
click at [567, 39] on link "Membership Plans" at bounding box center [563, 44] width 100 height 23
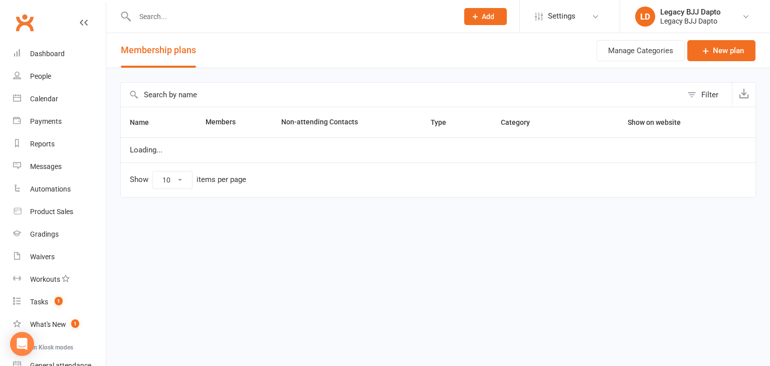
select select "50"
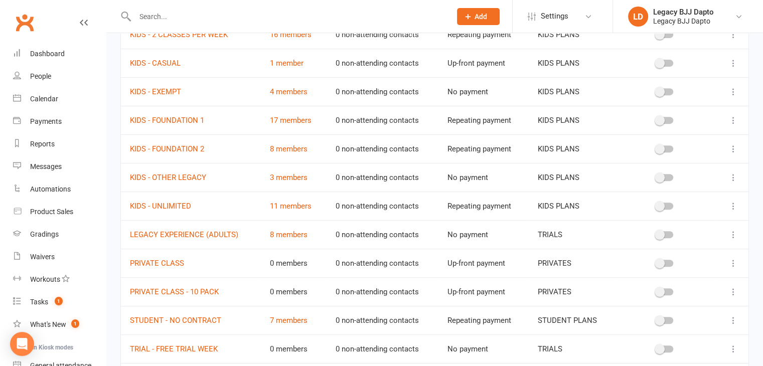
scroll to position [353, 0]
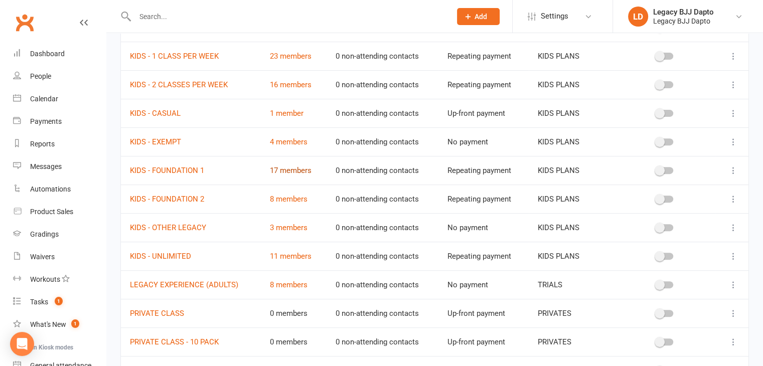
click at [287, 167] on link "17 members" at bounding box center [290, 170] width 42 height 9
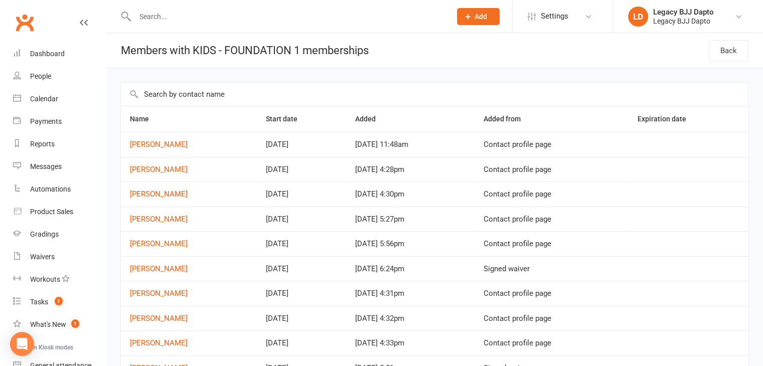
select select "50"
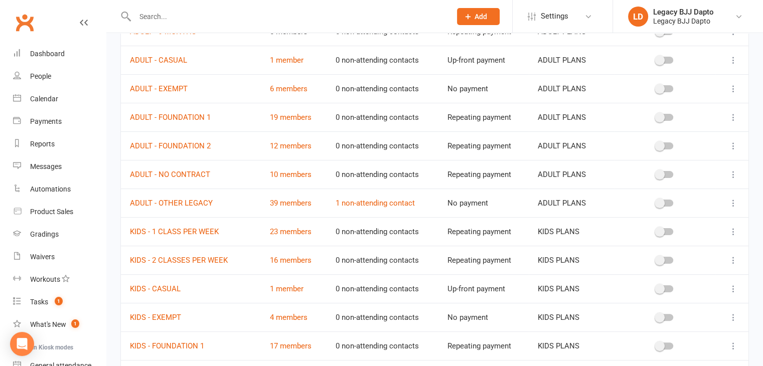
scroll to position [201, 0]
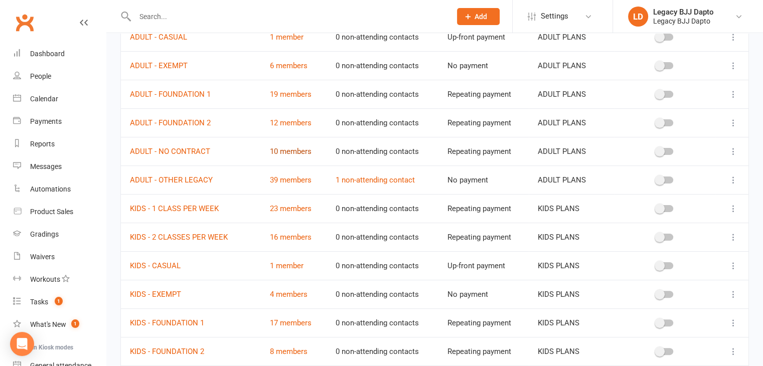
click at [288, 151] on link "10 members" at bounding box center [290, 151] width 42 height 9
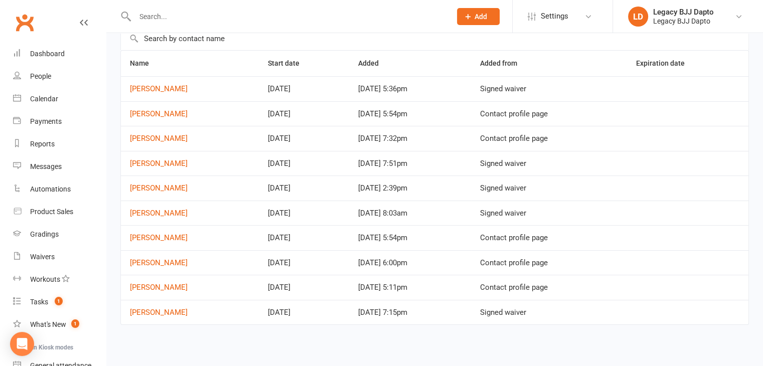
scroll to position [56, 0]
click at [155, 259] on link "Adam Bell" at bounding box center [159, 262] width 58 height 9
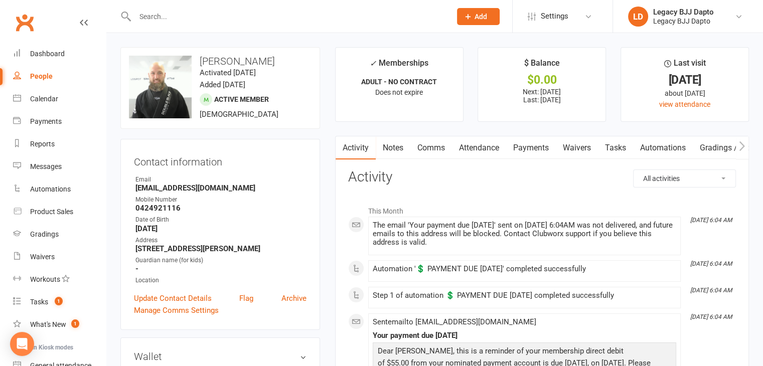
click at [536, 150] on link "Payments" at bounding box center [531, 147] width 50 height 23
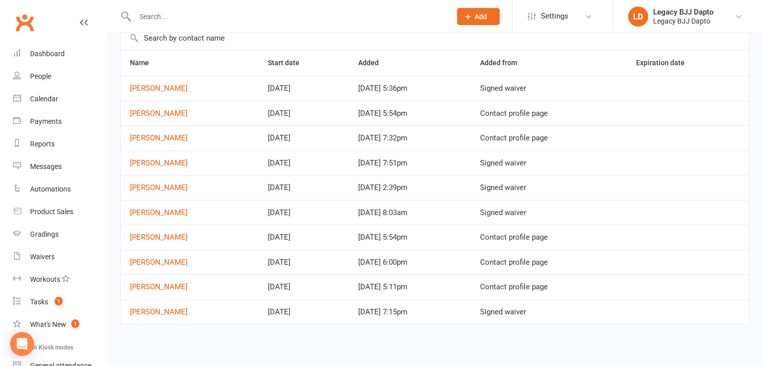
scroll to position [45, 0]
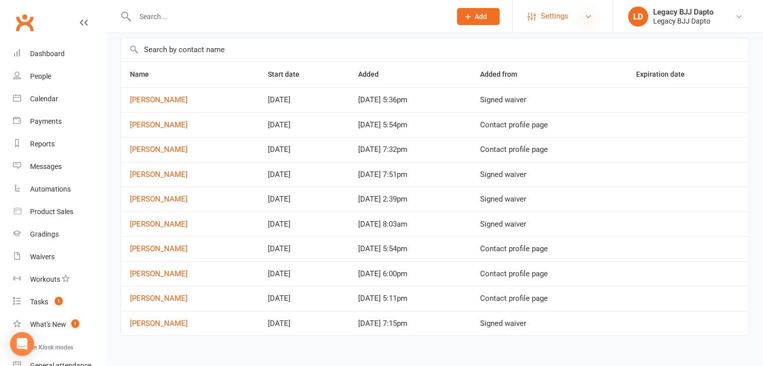
click at [591, 17] on icon at bounding box center [588, 17] width 8 height 8
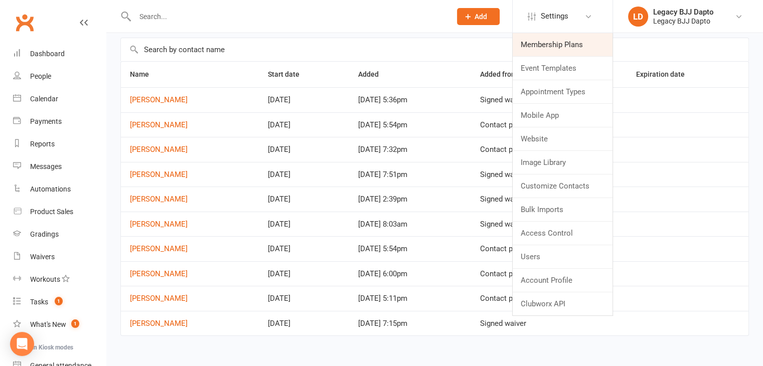
click at [542, 46] on link "Membership Plans" at bounding box center [563, 44] width 100 height 23
select select "50"
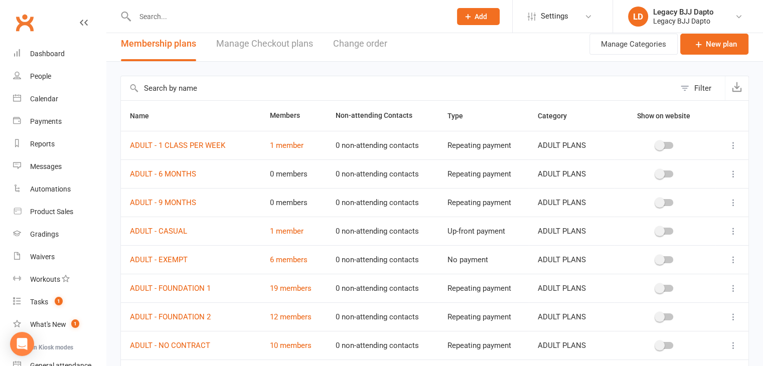
scroll to position [100, 0]
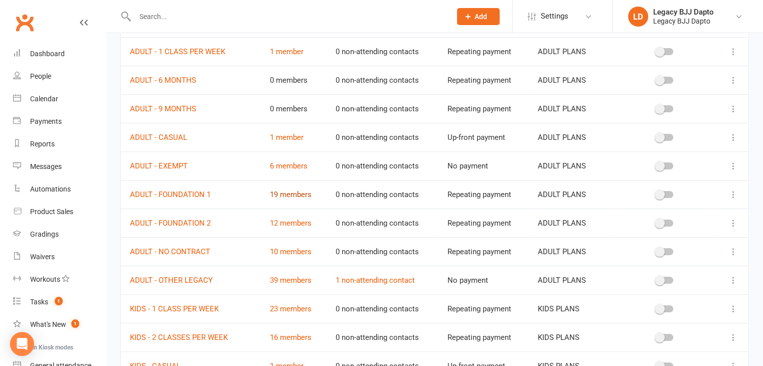
click at [281, 190] on link "19 members" at bounding box center [290, 194] width 42 height 9
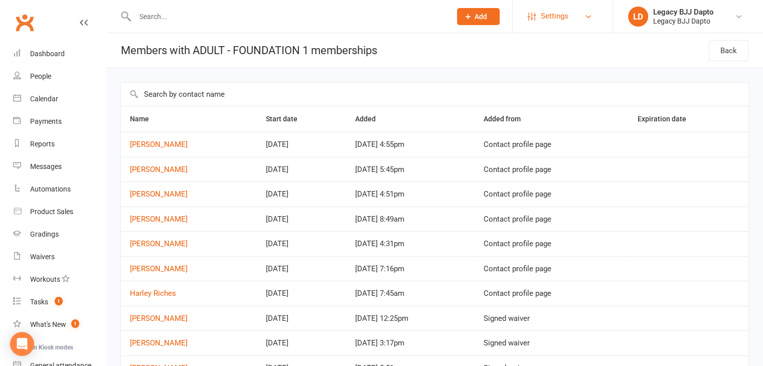
click at [586, 26] on link "Settings" at bounding box center [563, 16] width 70 height 23
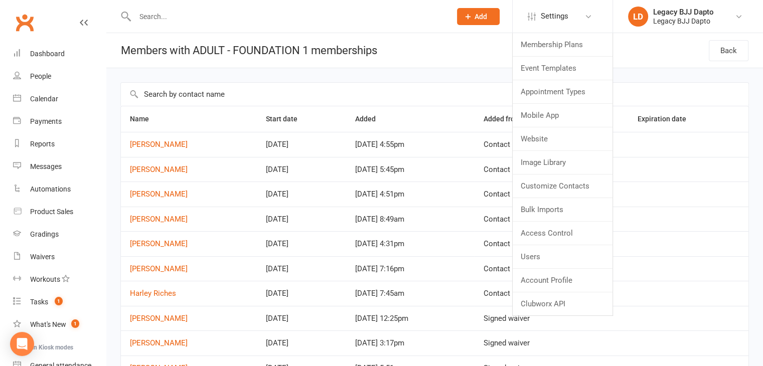
click at [231, 77] on div "Name Start date Added Added from Expiration date Jason Tadros Sep 16, 2025 Sep …" at bounding box center [434, 350] width 657 height 564
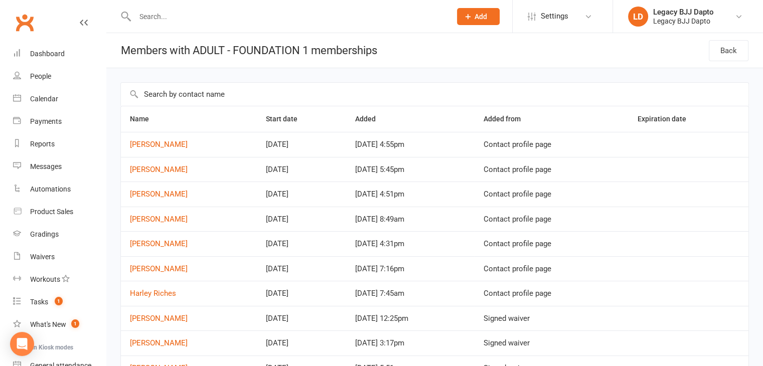
click at [175, 13] on input "text" at bounding box center [288, 17] width 312 height 14
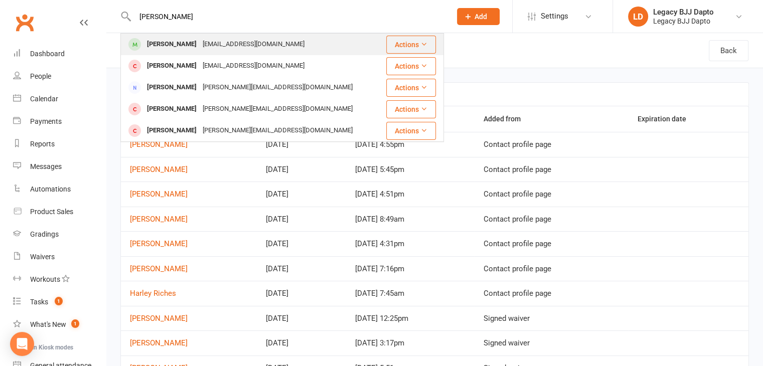
type input "lach"
click at [182, 49] on div "Lachlan Ryan" at bounding box center [172, 44] width 56 height 15
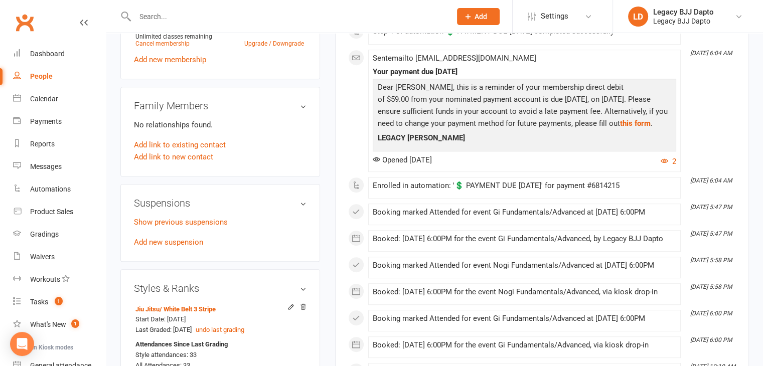
scroll to position [502, 0]
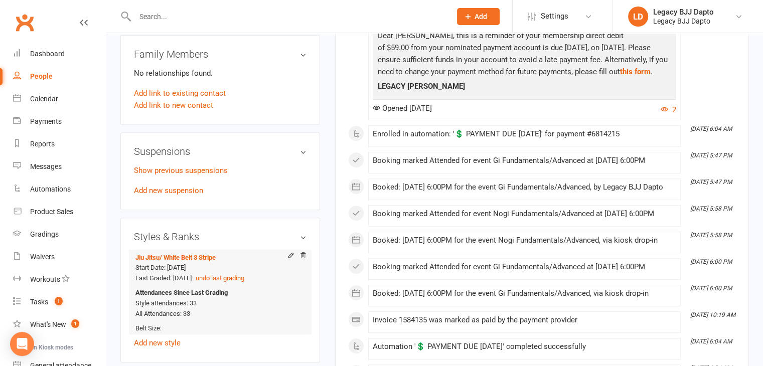
drag, startPoint x: 177, startPoint y: 267, endPoint x: 218, endPoint y: 269, distance: 41.7
click at [218, 269] on div "Start Date: 14 Sep 2024 Last Graded: 11 Jun 2025 undo last grading" at bounding box center [218, 273] width 166 height 21
click at [294, 226] on div "Styles & Ranks Jiu Jitsu / White Belt 3 Stripe Start Date: 14 Sep 2024 Last Gra…" at bounding box center [220, 290] width 200 height 145
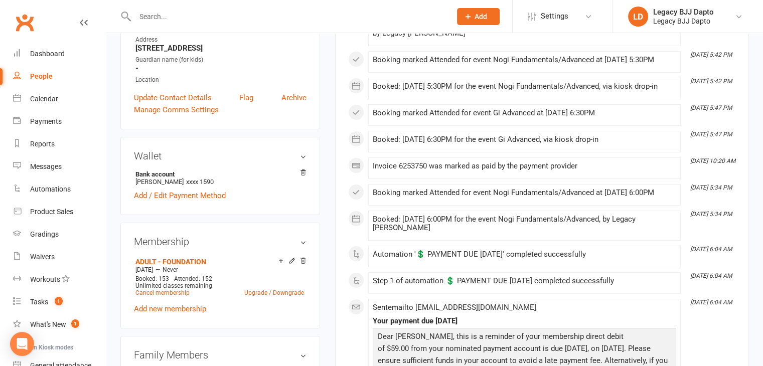
scroll to position [0, 0]
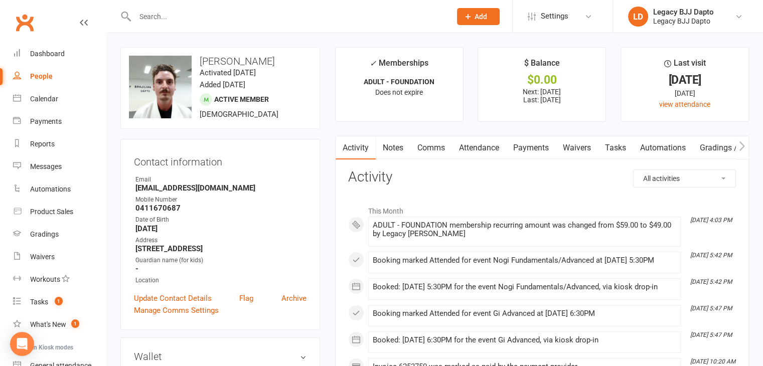
click at [34, 75] on div "People" at bounding box center [41, 76] width 23 height 8
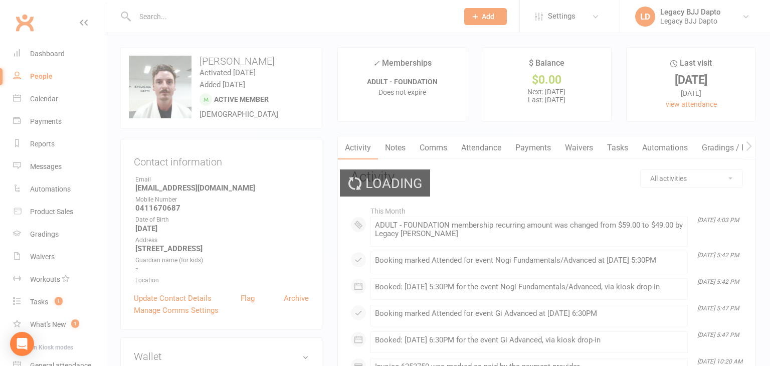
select select "100"
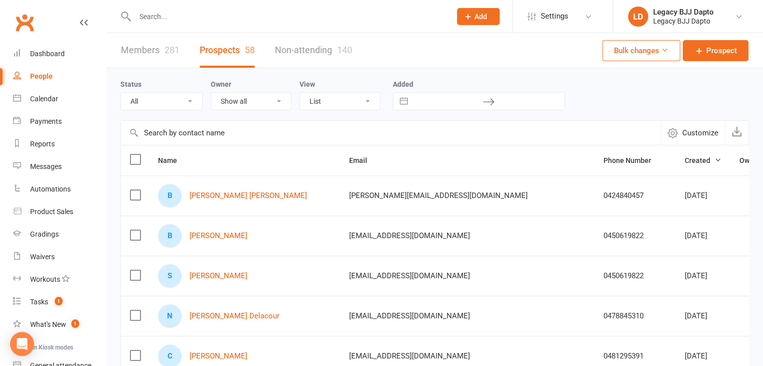
click at [49, 69] on link "People" at bounding box center [59, 76] width 93 height 23
